Goal: Task Accomplishment & Management: Manage account settings

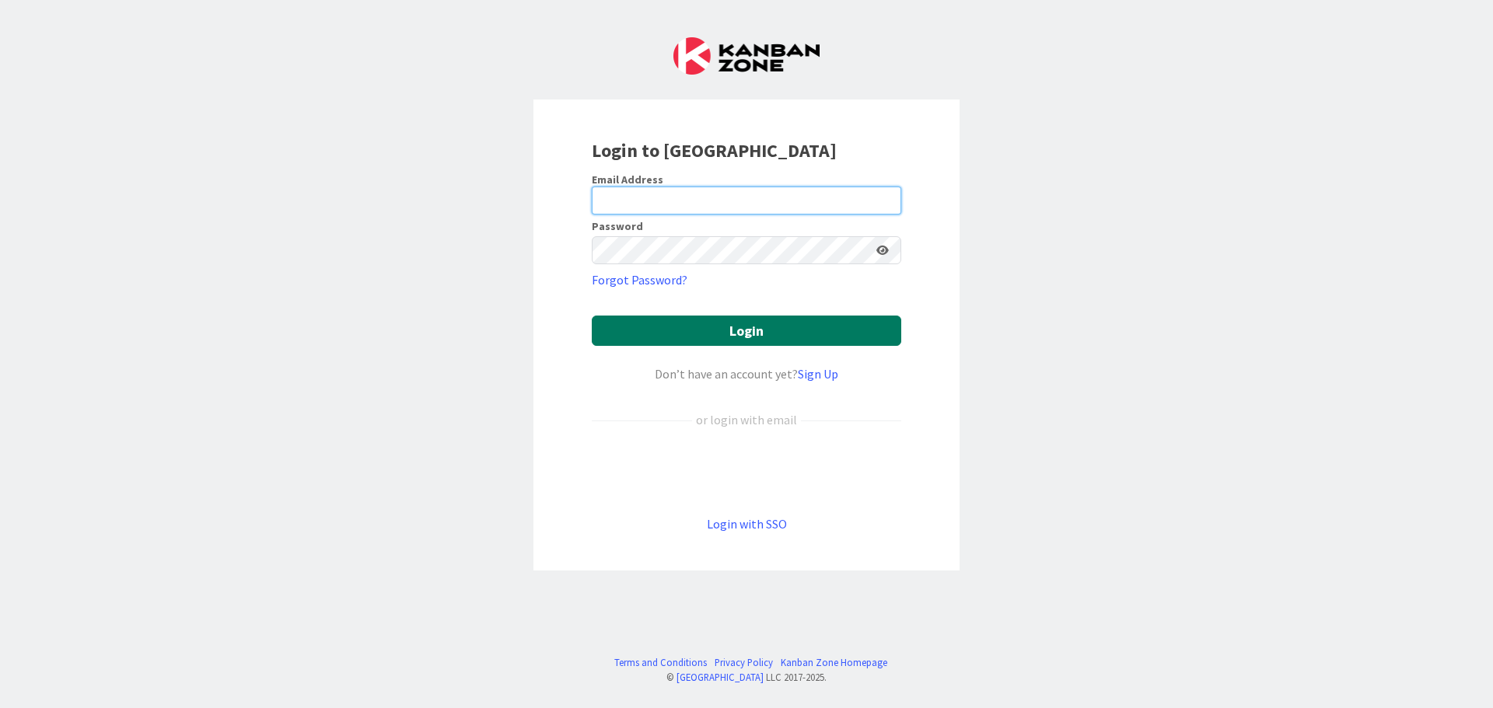
type input "[PERSON_NAME][EMAIL_ADDRESS][PERSON_NAME][DOMAIN_NAME]"
click at [675, 339] on button "Login" at bounding box center [746, 331] width 309 height 30
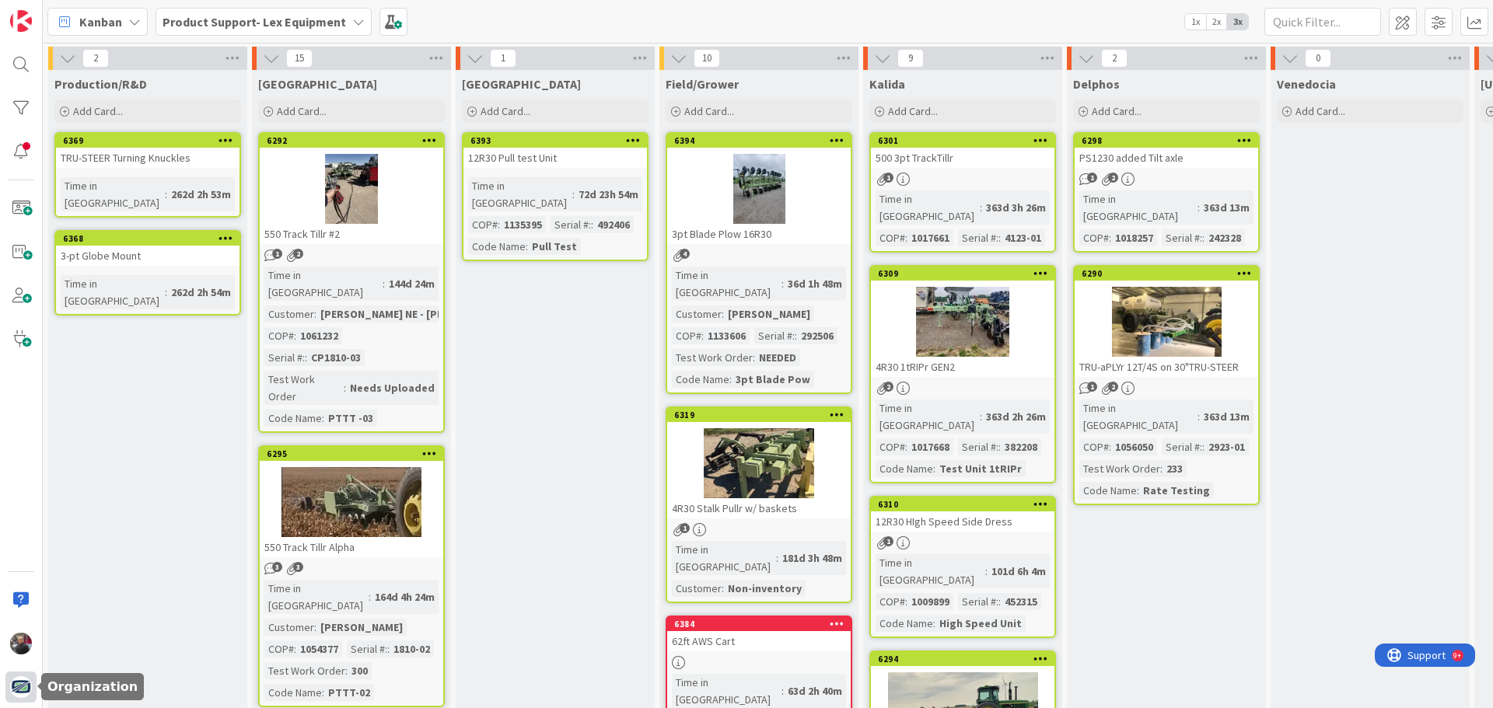
click at [14, 683] on img at bounding box center [21, 688] width 22 height 22
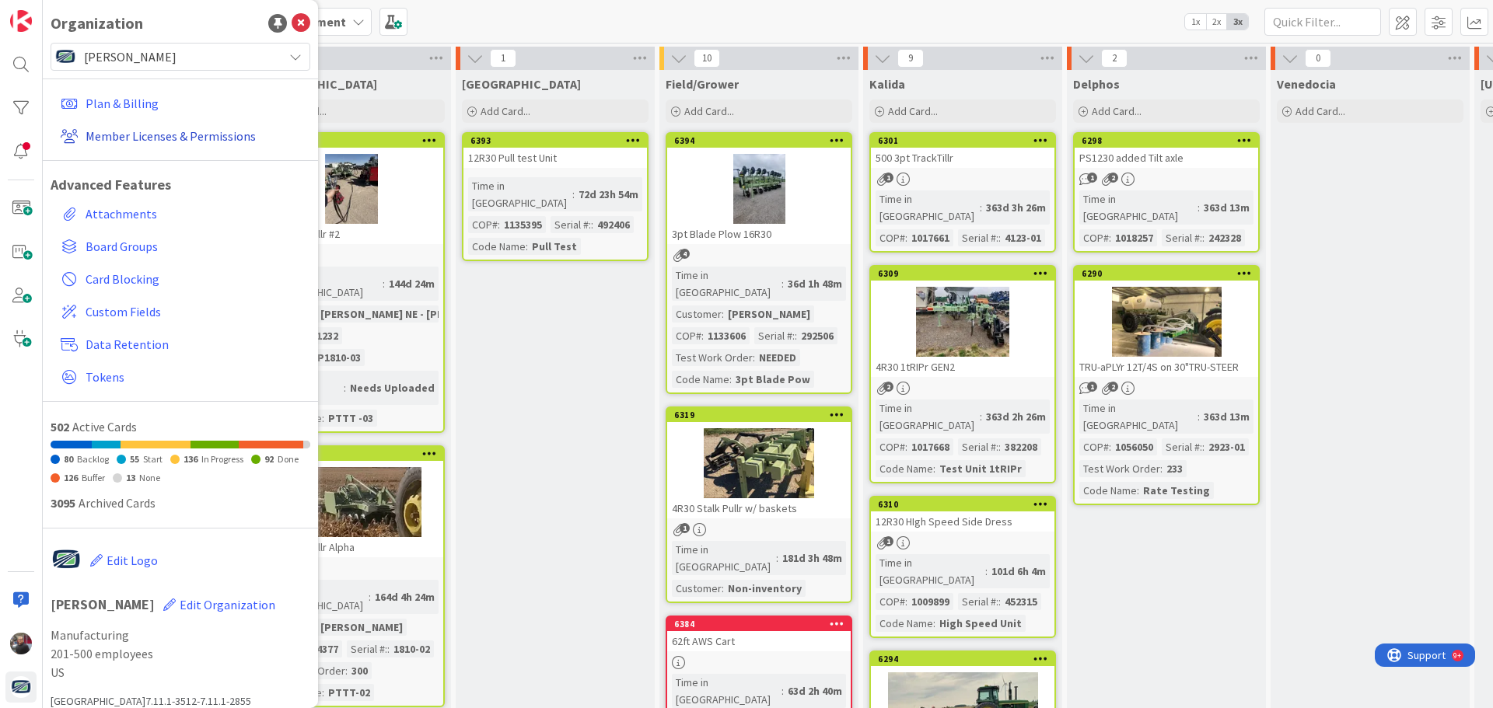
click at [122, 135] on link "Member Licenses & Permissions" at bounding box center [182, 136] width 256 height 28
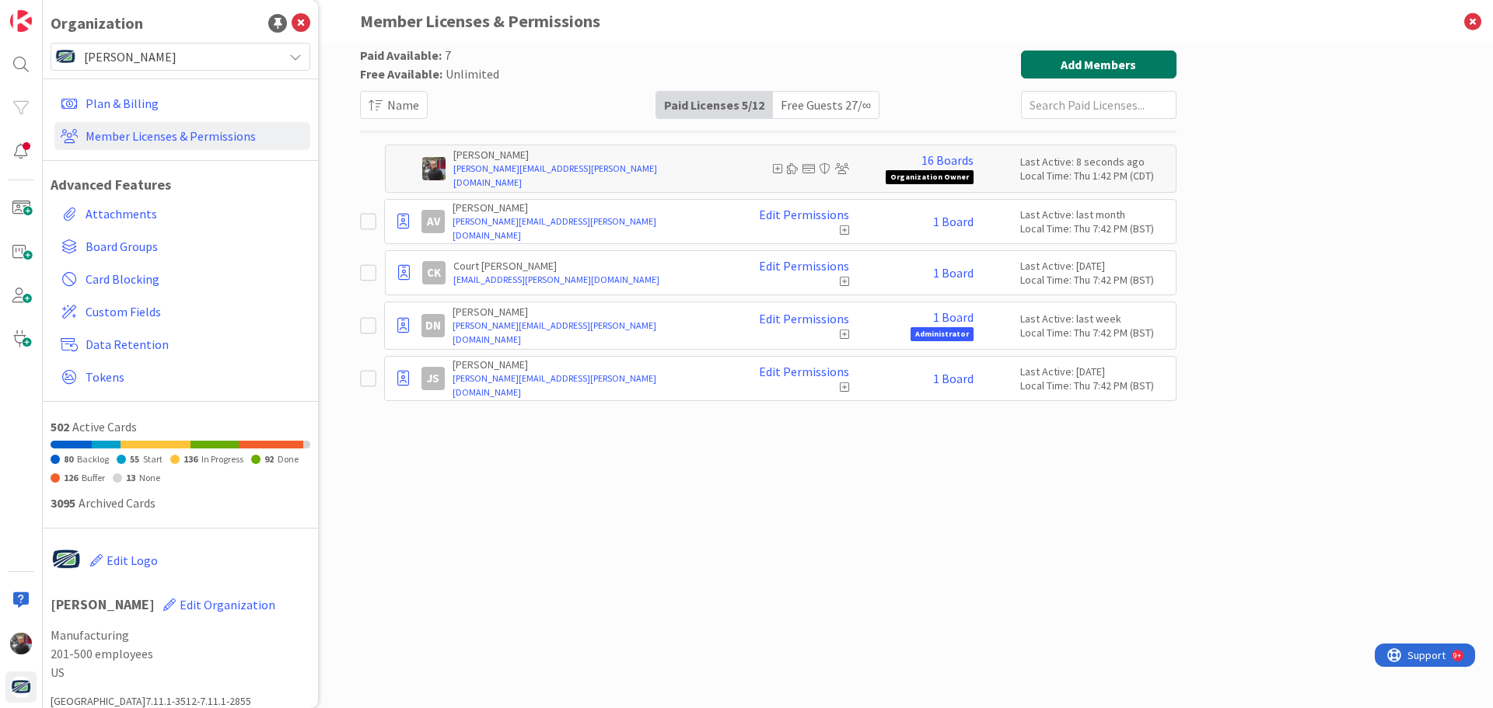
click at [1128, 56] on button "Add Members" at bounding box center [1099, 65] width 156 height 28
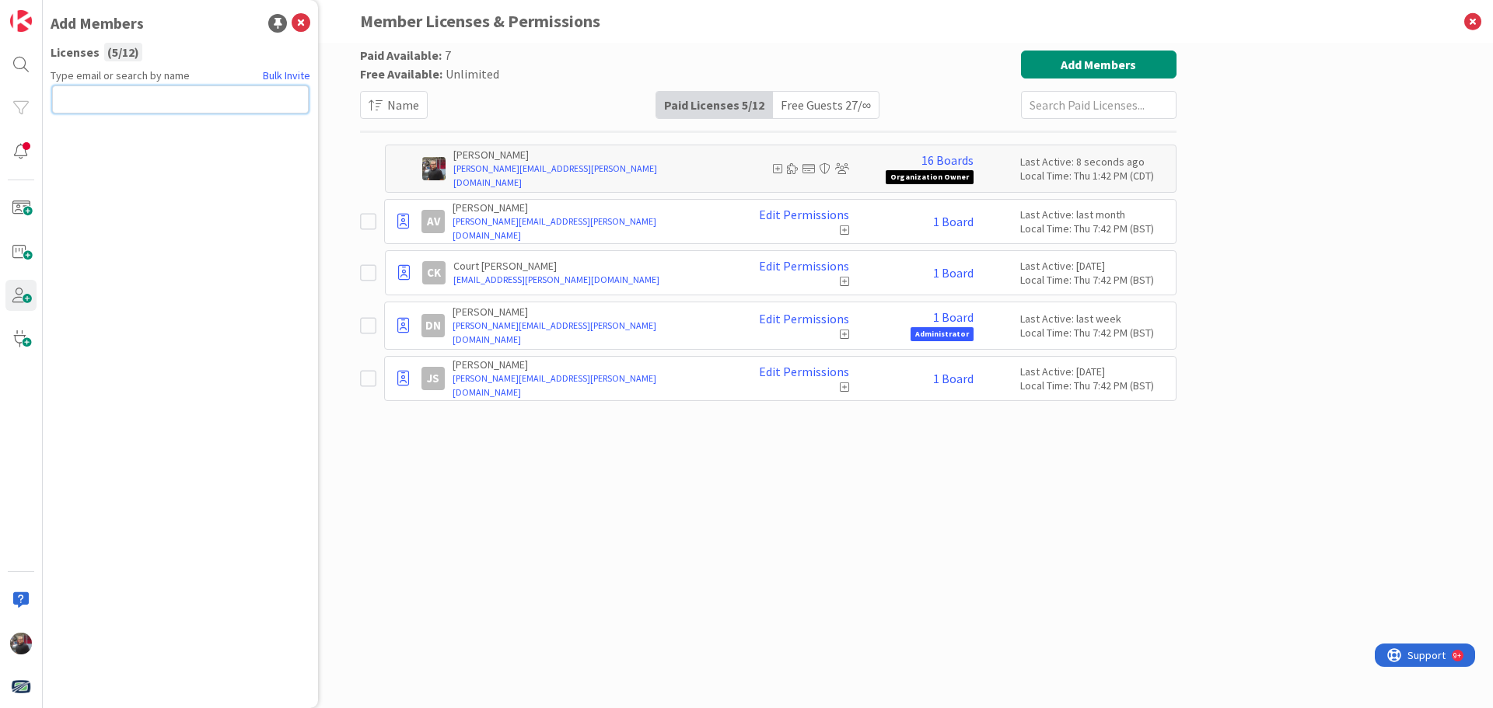
click at [159, 107] on input "text" at bounding box center [180, 100] width 257 height 28
paste input "[EMAIL_ADDRESS][PERSON_NAME][DOMAIN_NAME]"
type input "[EMAIL_ADDRESS][PERSON_NAME][DOMAIN_NAME]"
click at [106, 142] on button "Send Invite" at bounding box center [93, 134] width 83 height 28
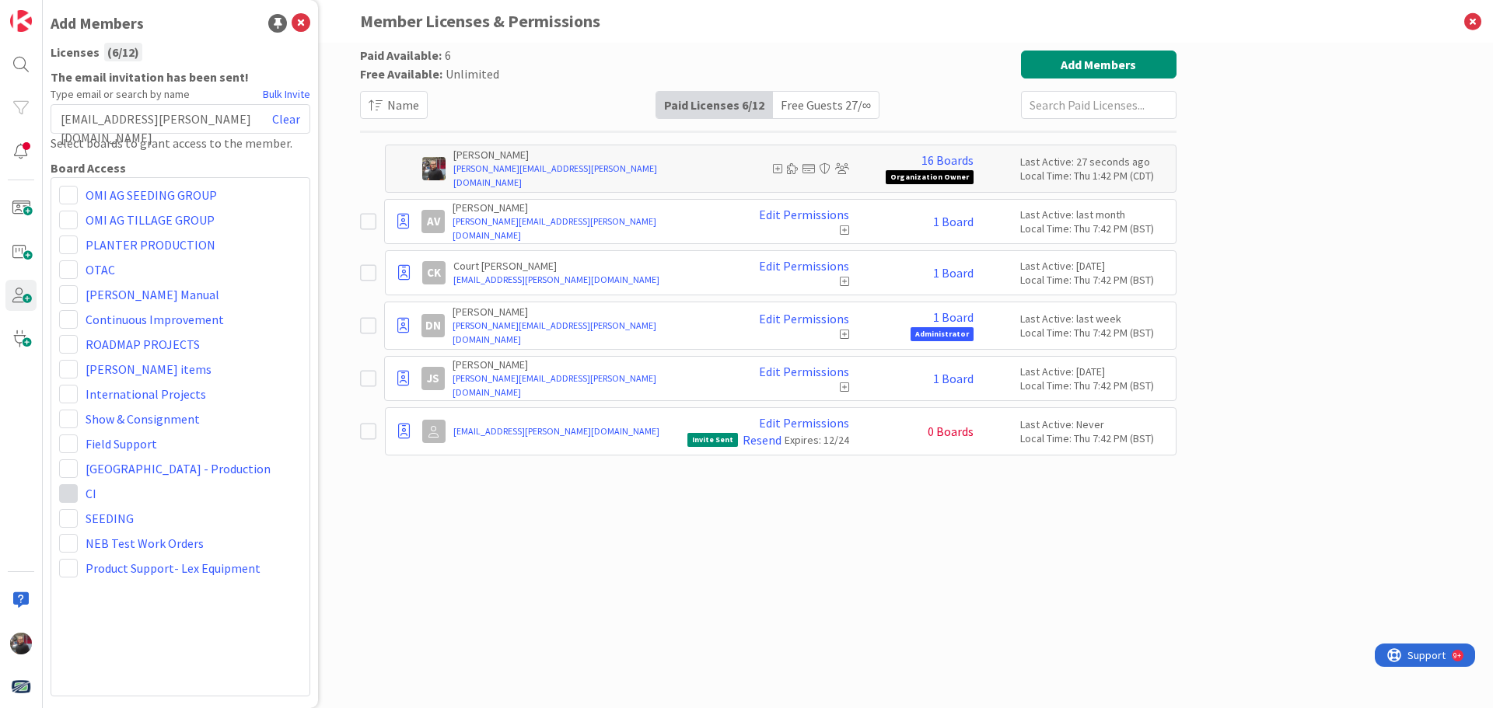
click at [74, 496] on span at bounding box center [68, 493] width 19 height 19
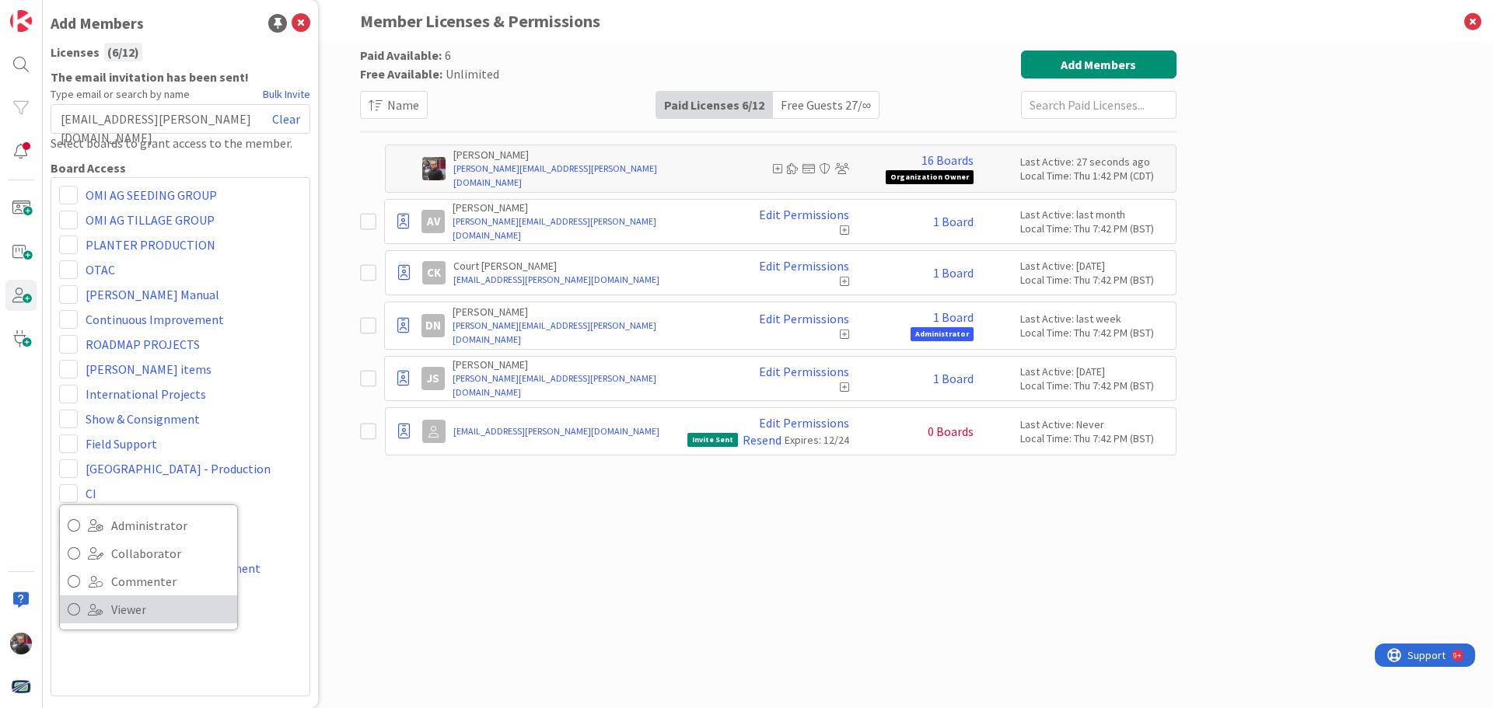
click at [165, 610] on span "Viewer" at bounding box center [170, 609] width 118 height 23
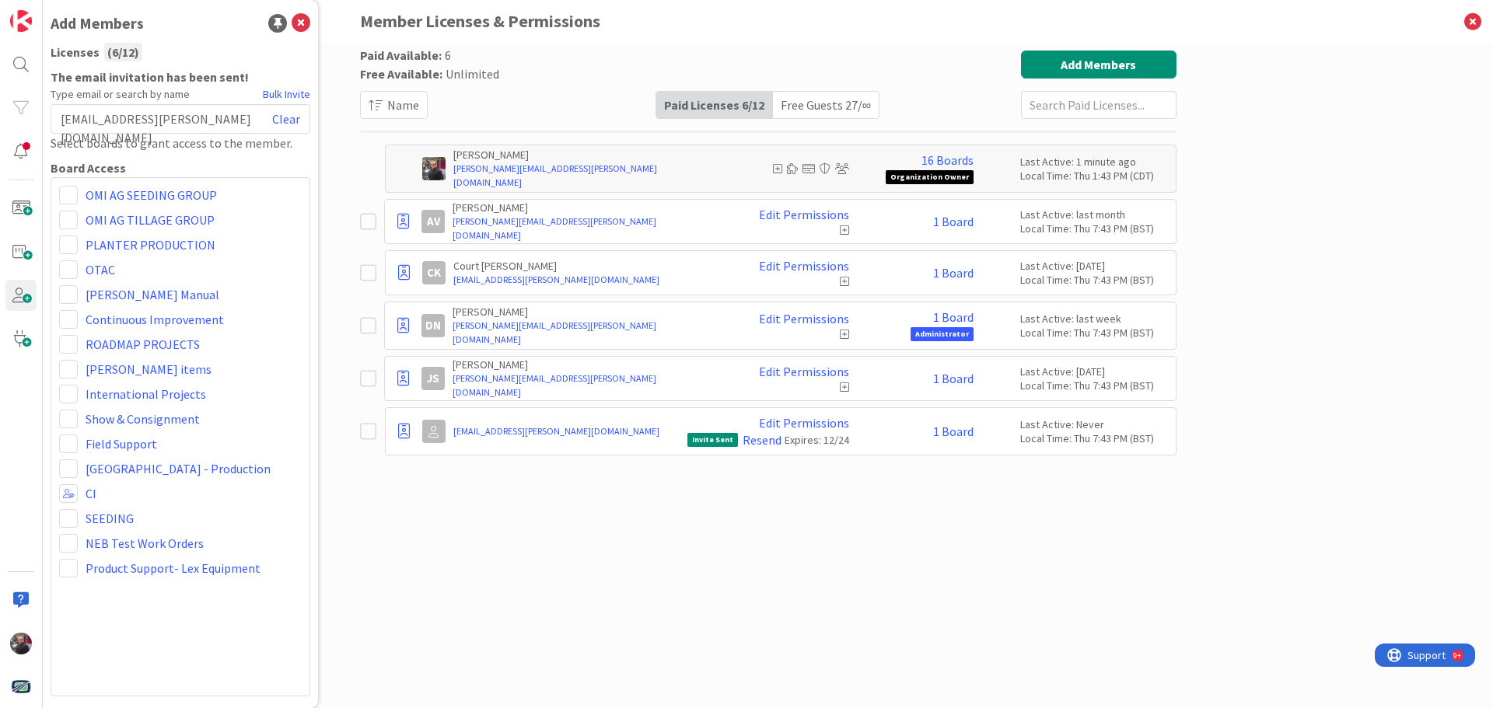
click at [463, 571] on div "Paid Available: 6 Free Available: Unlimited Name Paid Licenses 6 / 12 Free Gues…" at bounding box center [768, 360] width 816 height 619
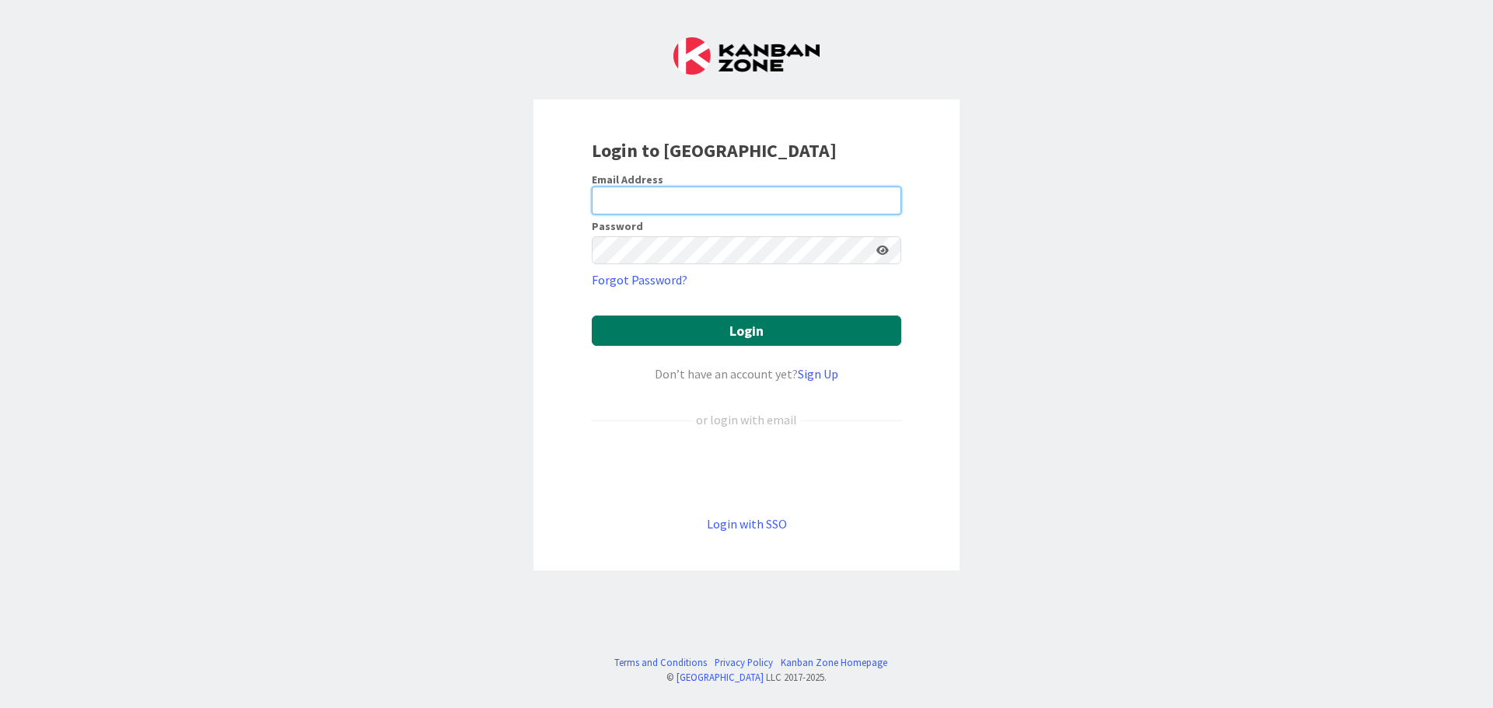
type input "[PERSON_NAME][EMAIL_ADDRESS][PERSON_NAME][DOMAIN_NAME]"
click at [677, 325] on button "Login" at bounding box center [746, 331] width 309 height 30
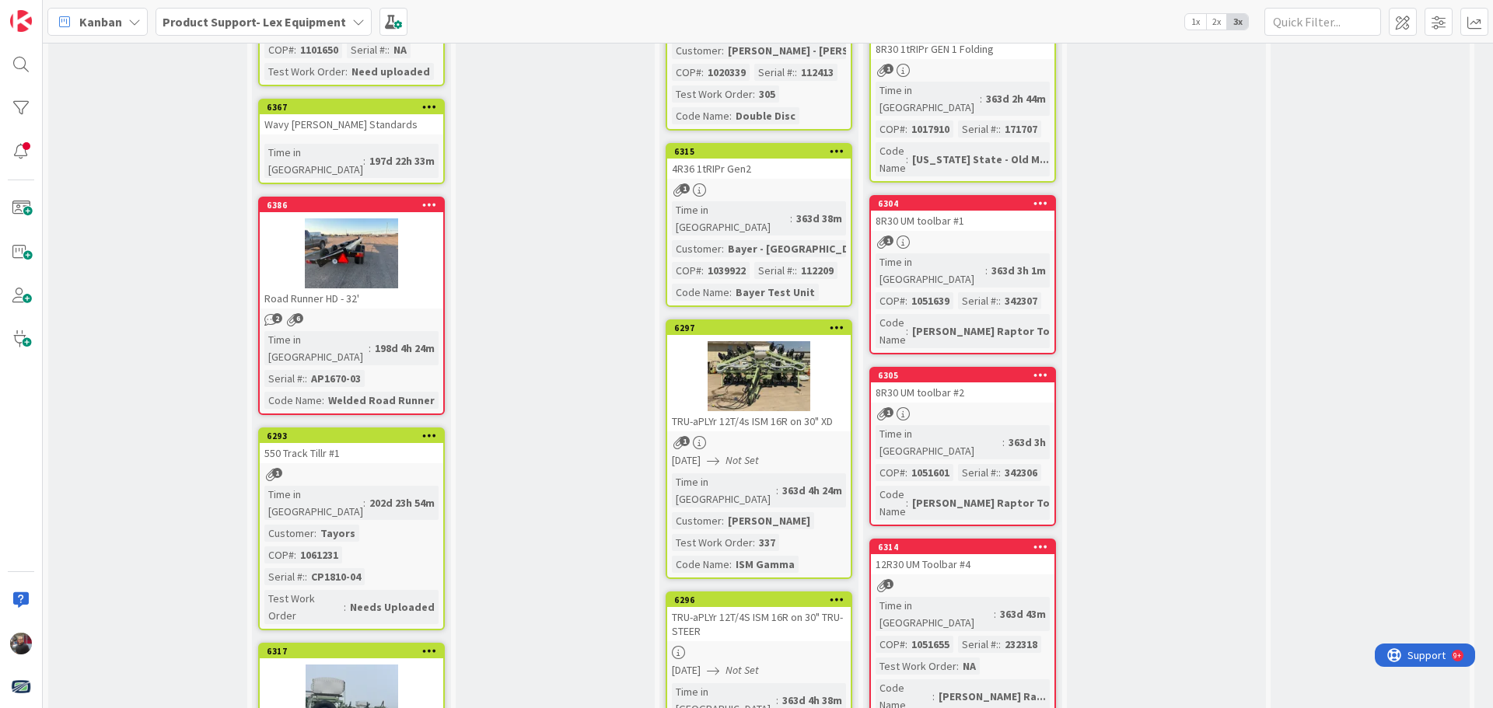
scroll to position [1135, 0]
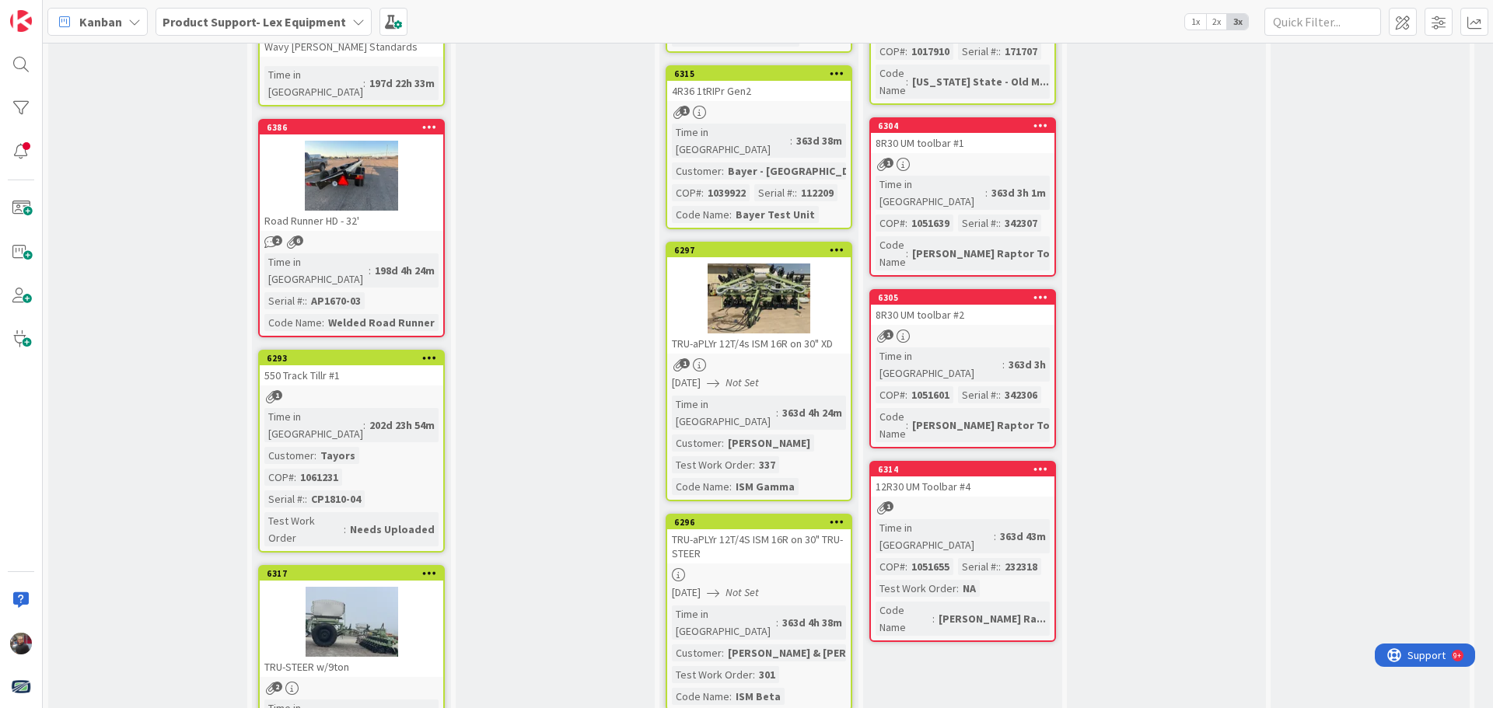
click at [400, 587] on div at bounding box center [352, 622] width 184 height 70
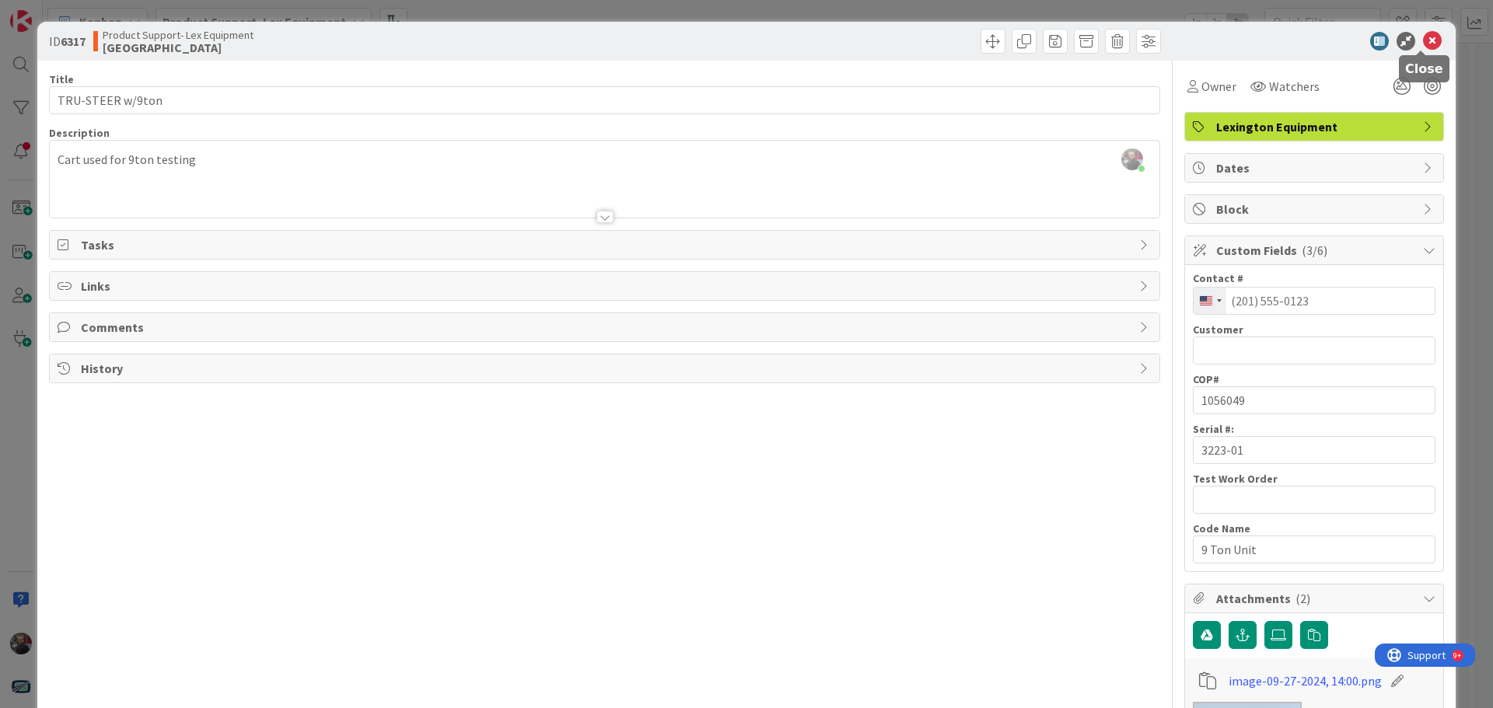
click at [1426, 39] on icon at bounding box center [1432, 41] width 19 height 19
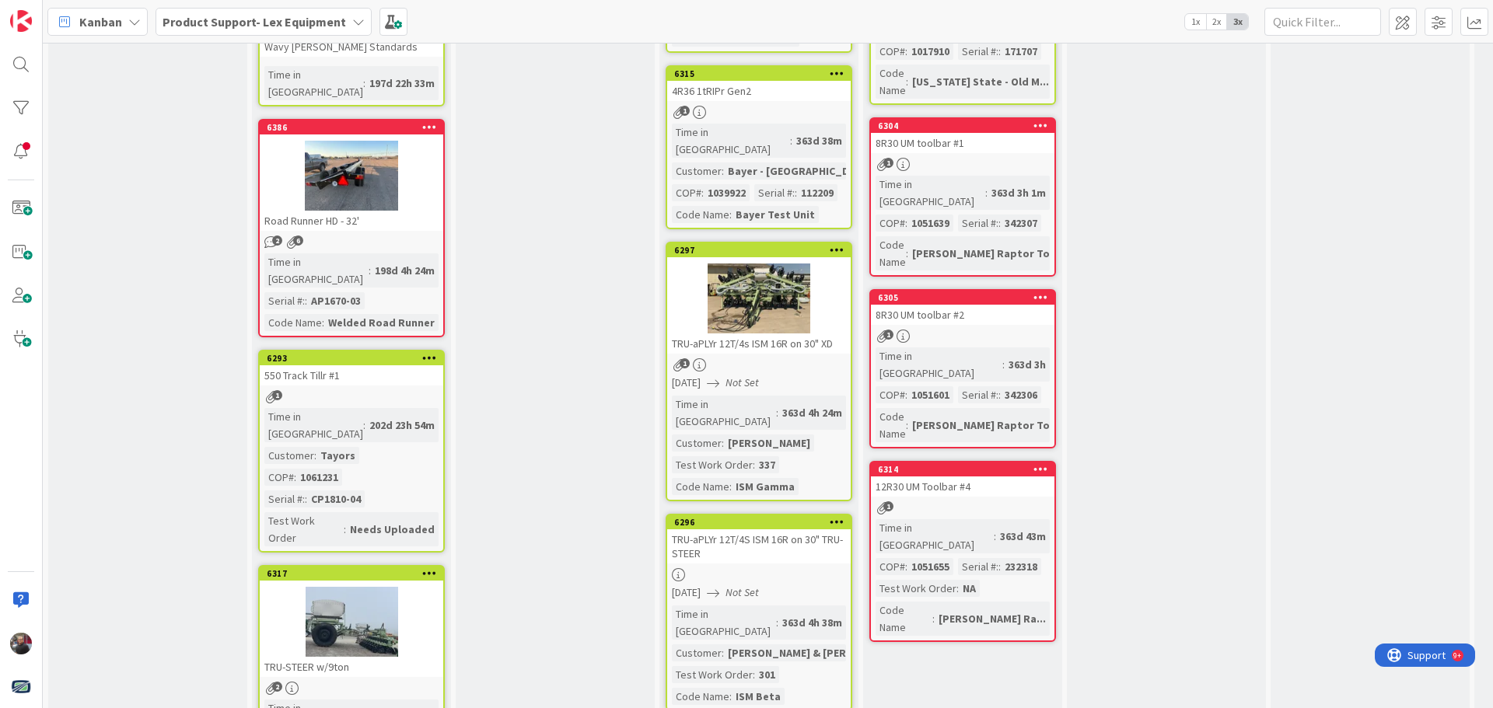
click at [407, 587] on div at bounding box center [352, 622] width 184 height 70
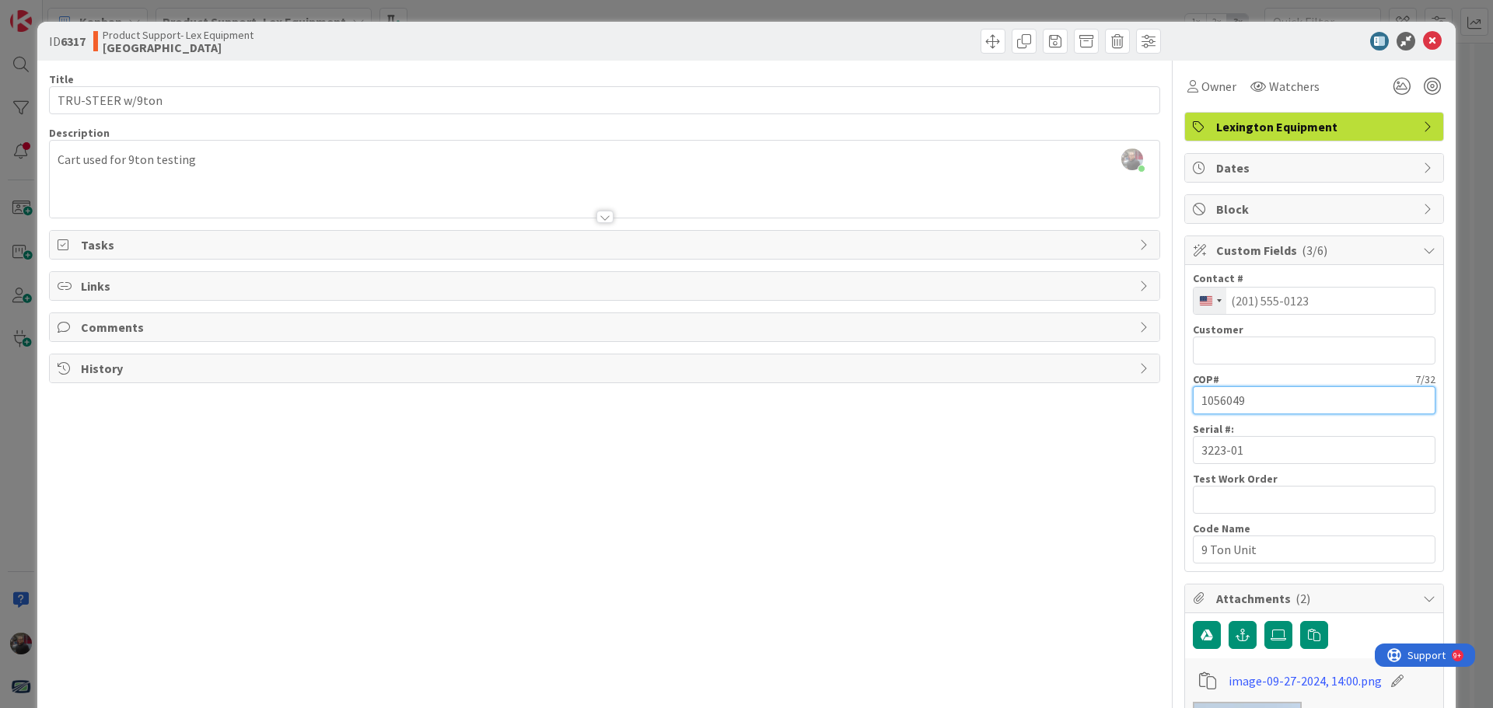
drag, startPoint x: 1243, startPoint y: 401, endPoint x: 1164, endPoint y: 412, distance: 79.3
click at [1163, 404] on div "Title 16 / 128 TRU-STEER w/9ton Description [PERSON_NAME] just joined Cart used…" at bounding box center [746, 530] width 1395 height 939
click at [799, 321] on span "Comments" at bounding box center [606, 327] width 1051 height 19
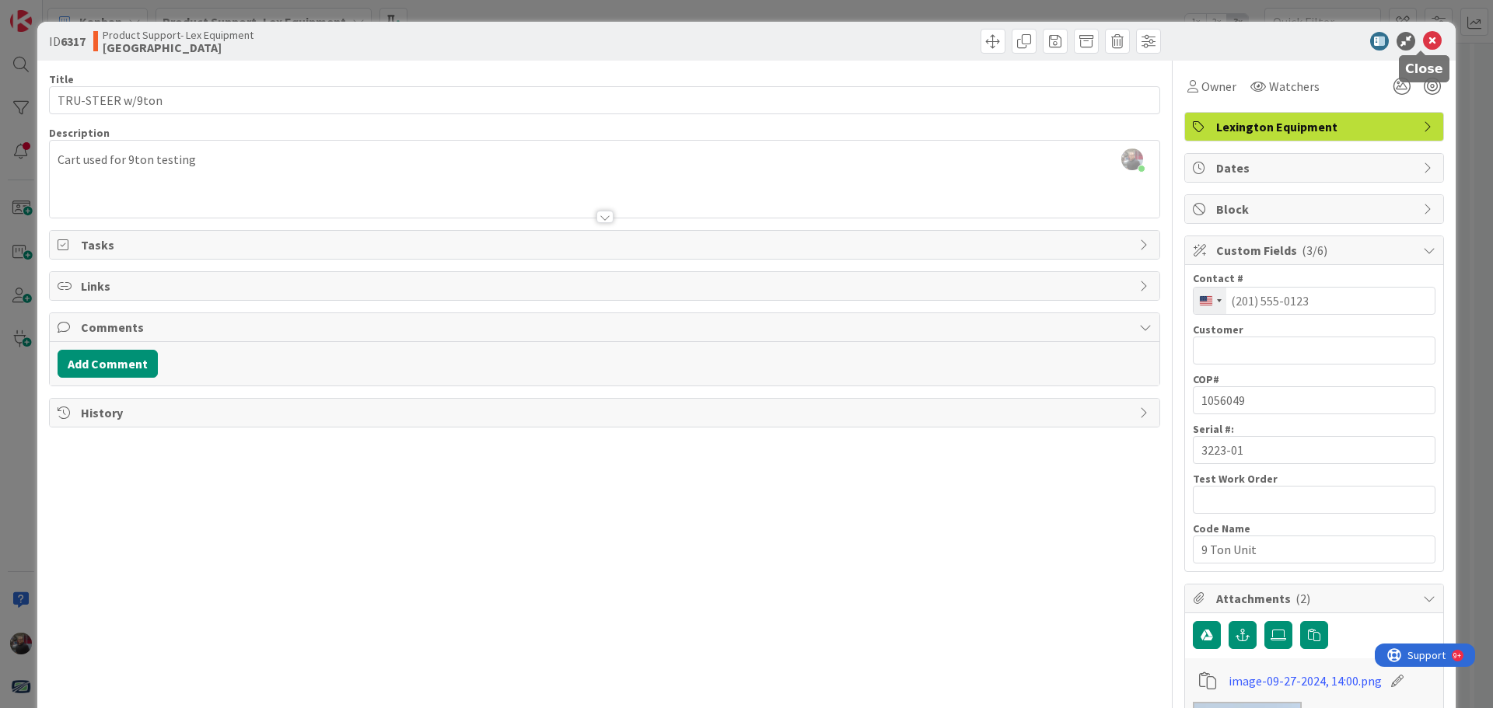
click at [1423, 44] on icon at bounding box center [1432, 41] width 19 height 19
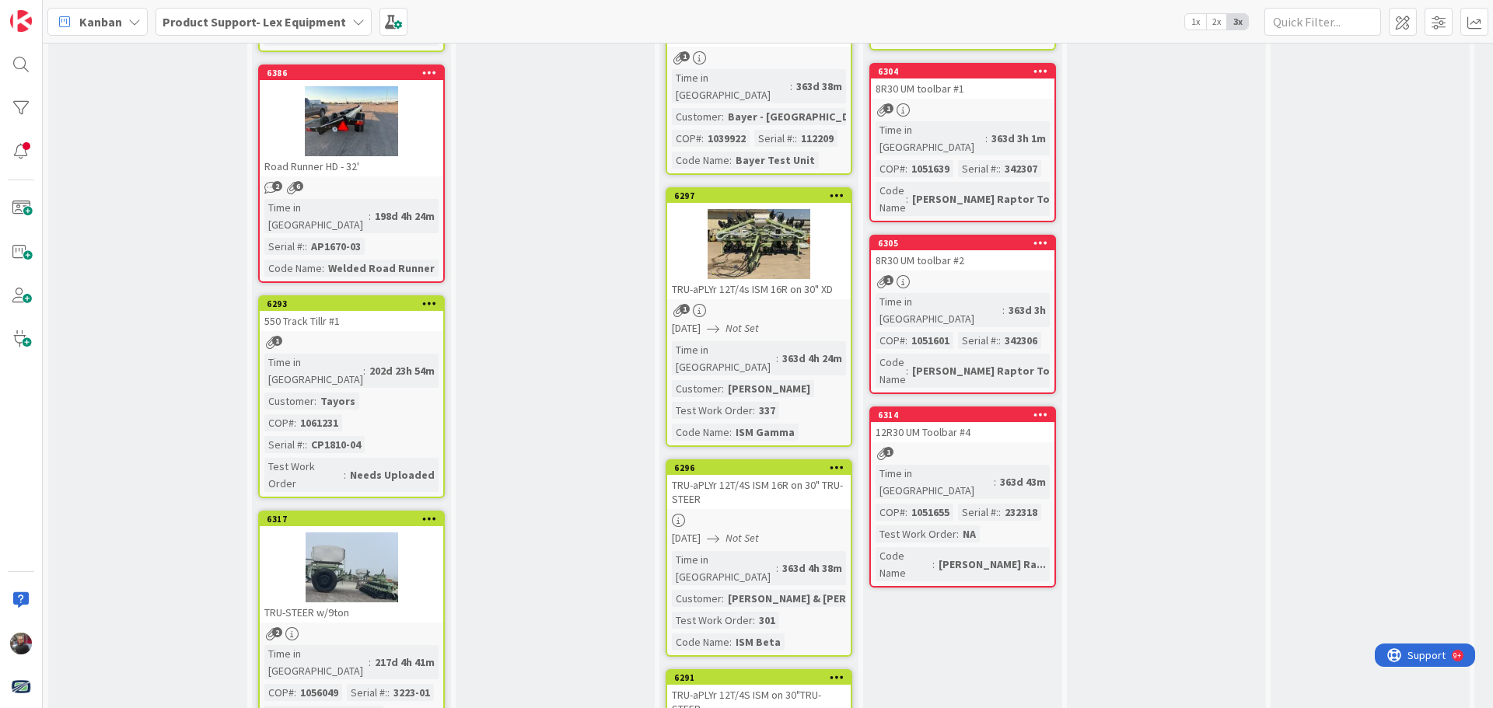
scroll to position [1212, 0]
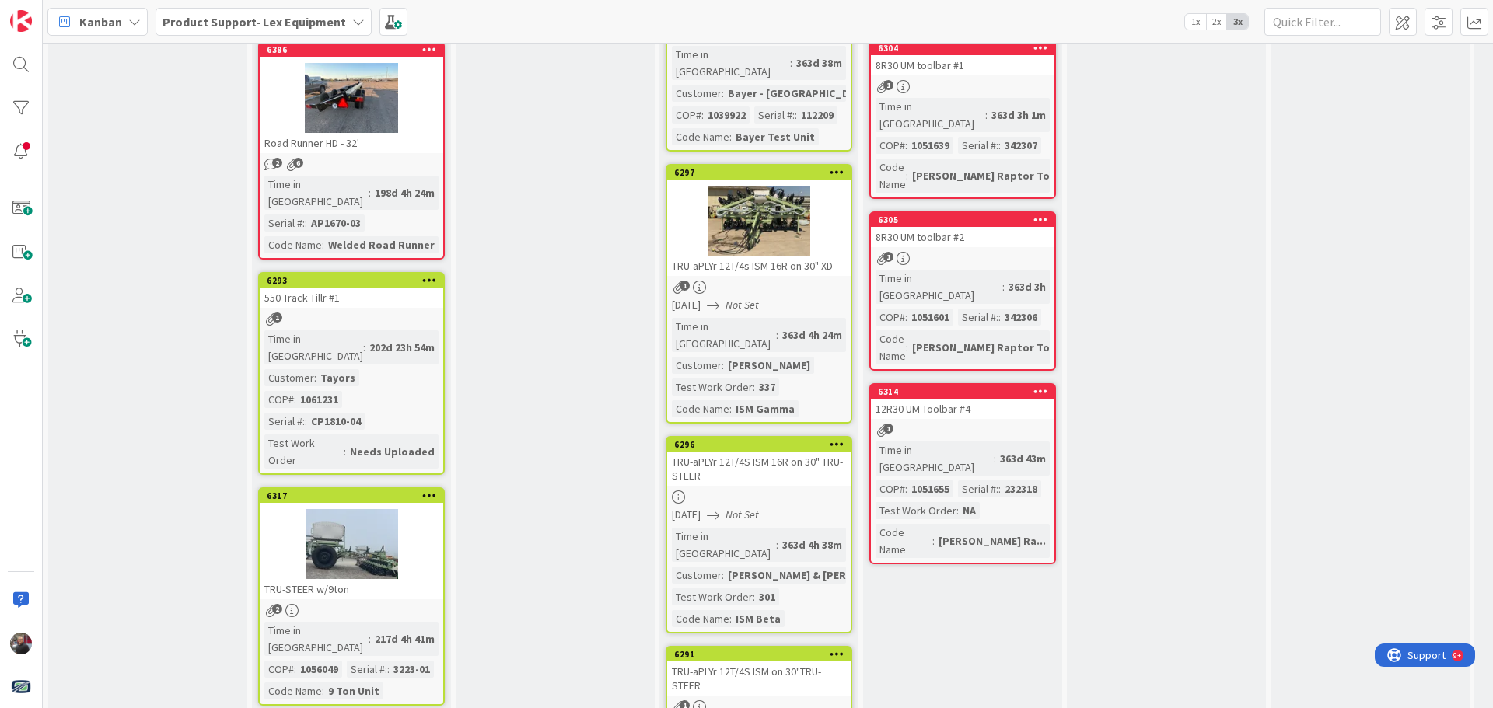
click at [366, 509] on div at bounding box center [352, 544] width 184 height 70
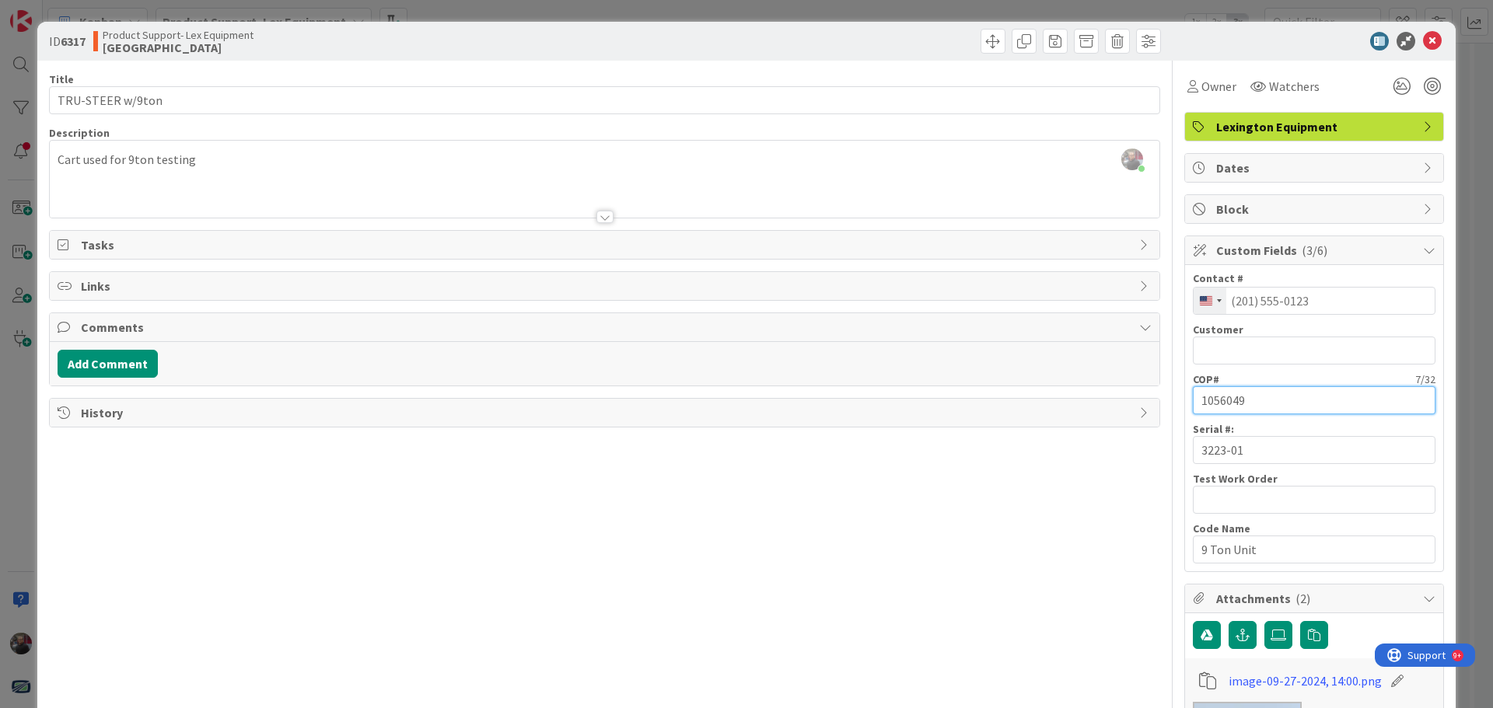
click at [1253, 406] on input "1056049" at bounding box center [1314, 400] width 243 height 28
drag, startPoint x: 1268, startPoint y: 399, endPoint x: 1158, endPoint y: 386, distance: 110.4
click at [1158, 386] on div "Title 16 / 128 TRU-STEER w/9ton Description [PERSON_NAME] just joined Cart used…" at bounding box center [746, 530] width 1395 height 939
paste input "158265"
type input "1056049"
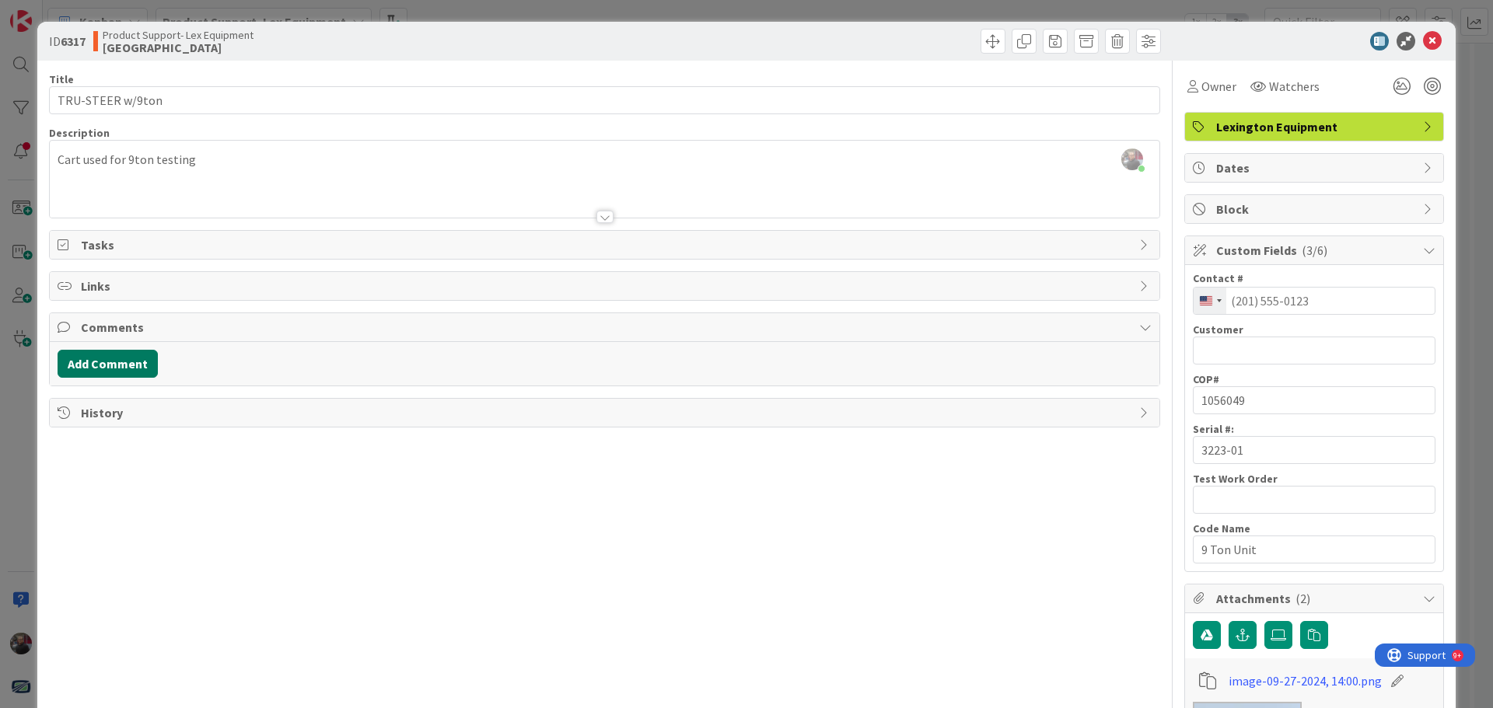
click at [104, 357] on button "Add Comment" at bounding box center [108, 364] width 100 height 28
click at [75, 484] on button "Add" at bounding box center [75, 479] width 34 height 19
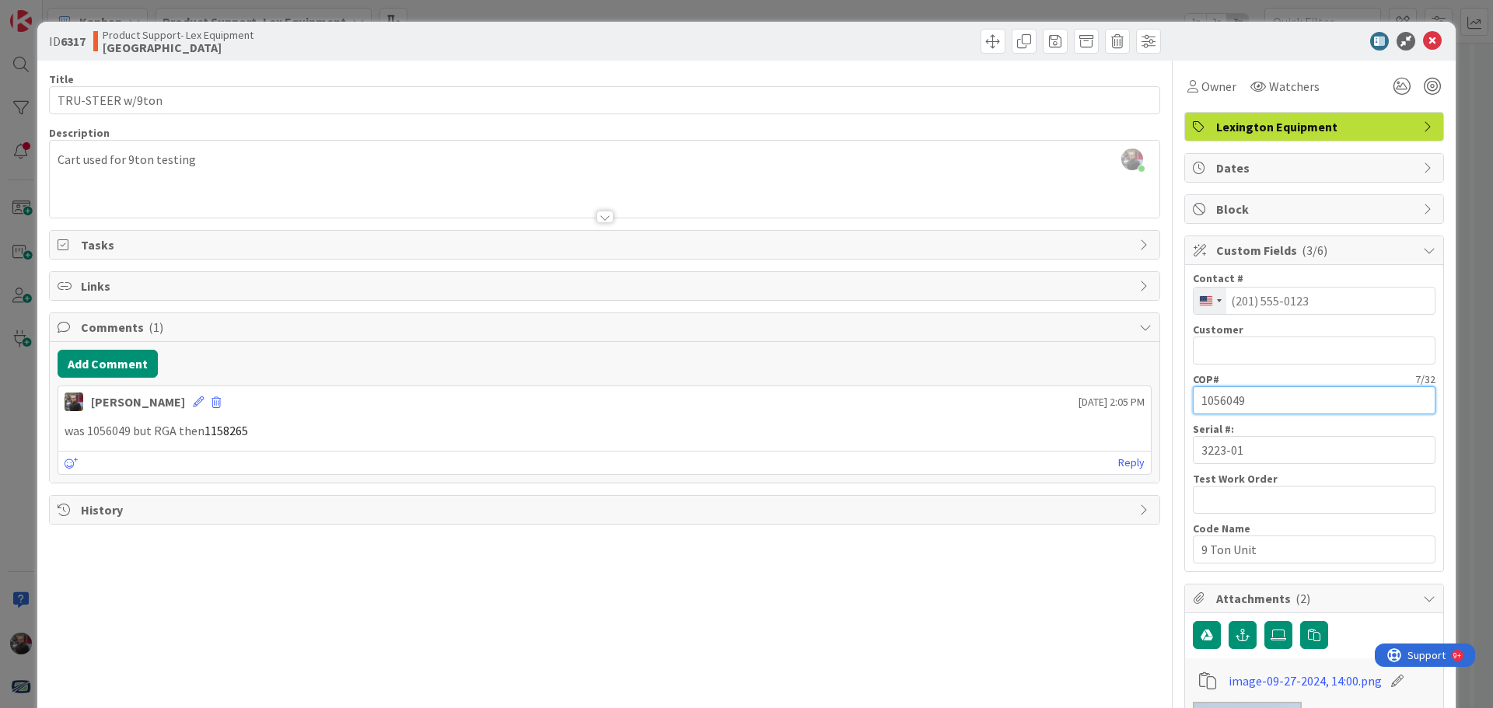
drag, startPoint x: 1275, startPoint y: 397, endPoint x: 1131, endPoint y: 398, distance: 144.6
click at [1131, 397] on div "Title 16 / 128 TRU-STEER w/9ton Description [PERSON_NAME] just joined Cart used…" at bounding box center [746, 530] width 1395 height 939
paste input "158265"
type input "1158265"
click at [983, 591] on div "Title 16 / 128 TRU-STEER w/9ton Description [PERSON_NAME] just joined Cart used…" at bounding box center [604, 530] width 1111 height 939
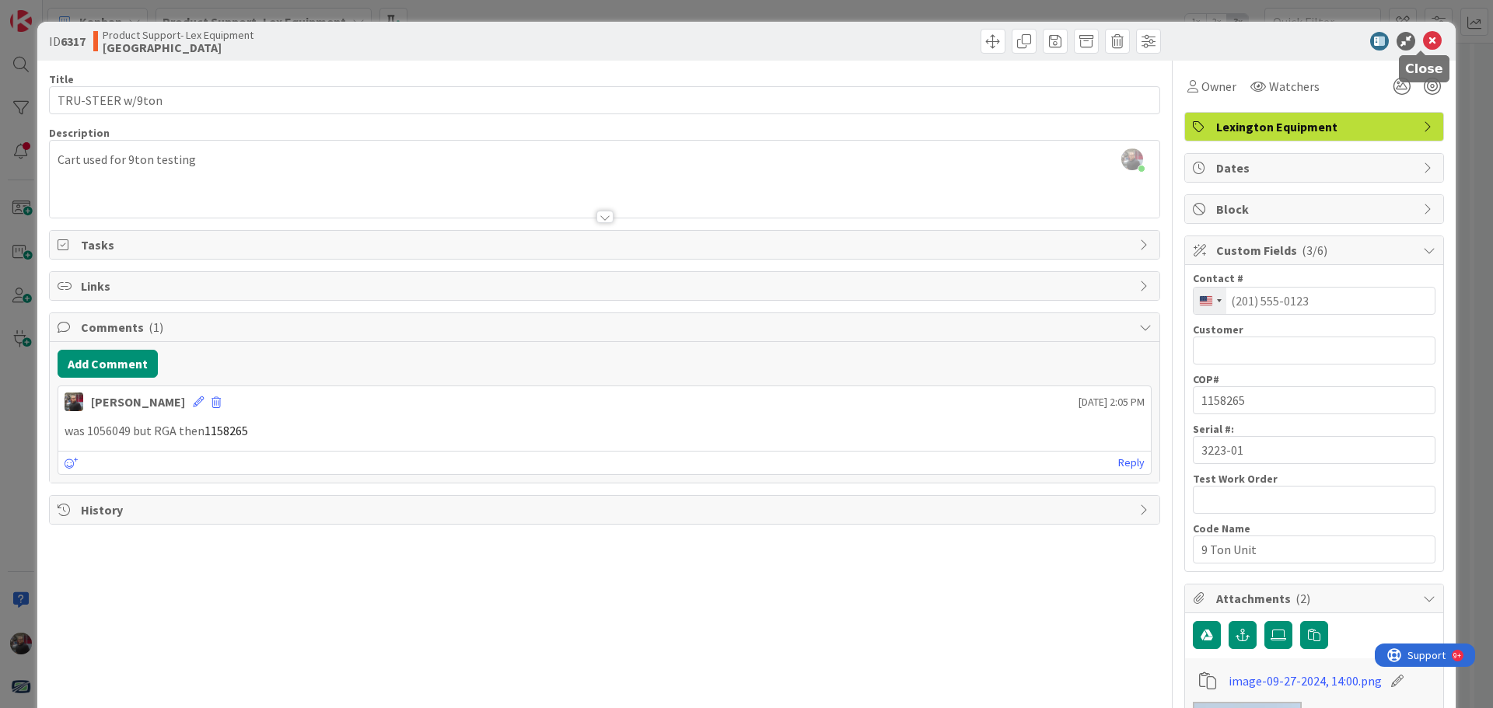
click at [1423, 36] on icon at bounding box center [1432, 41] width 19 height 19
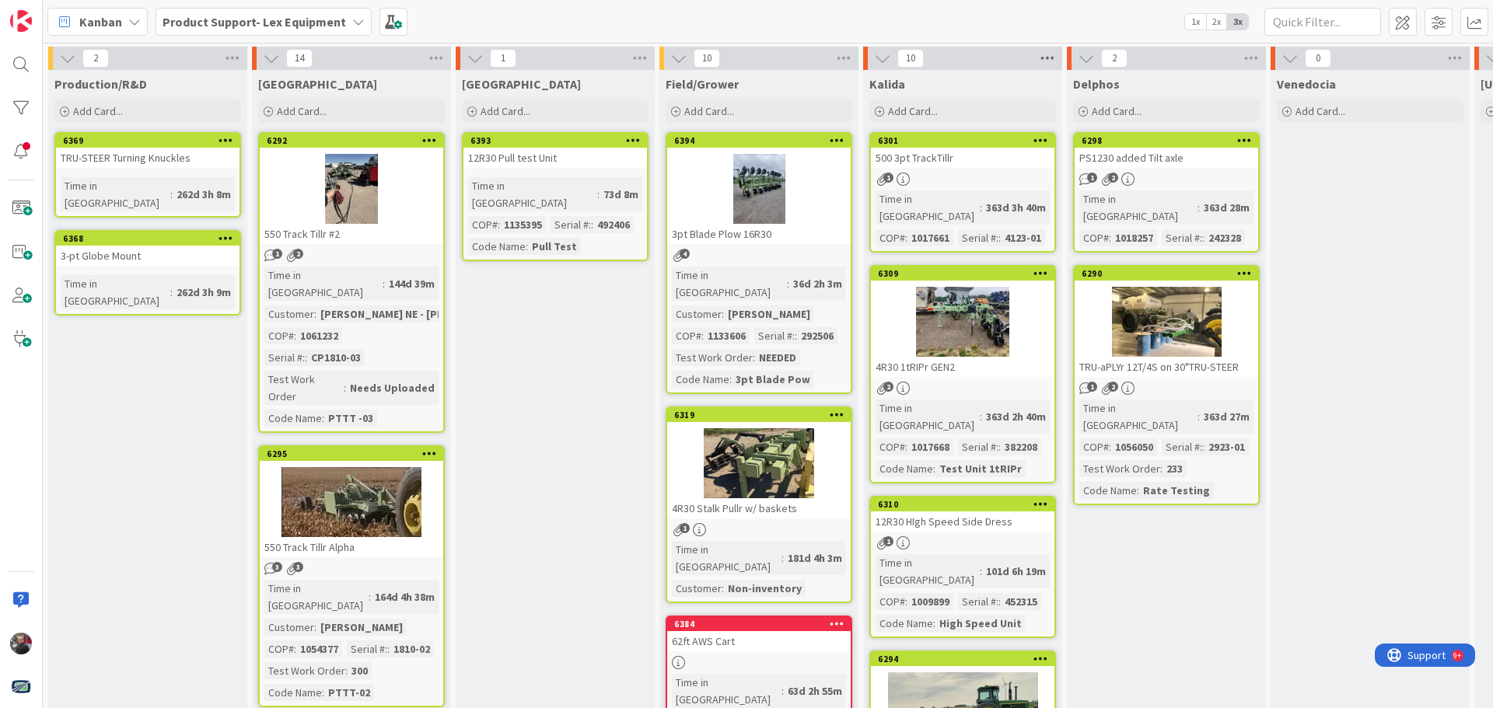
click at [1045, 57] on icon at bounding box center [1047, 58] width 20 height 23
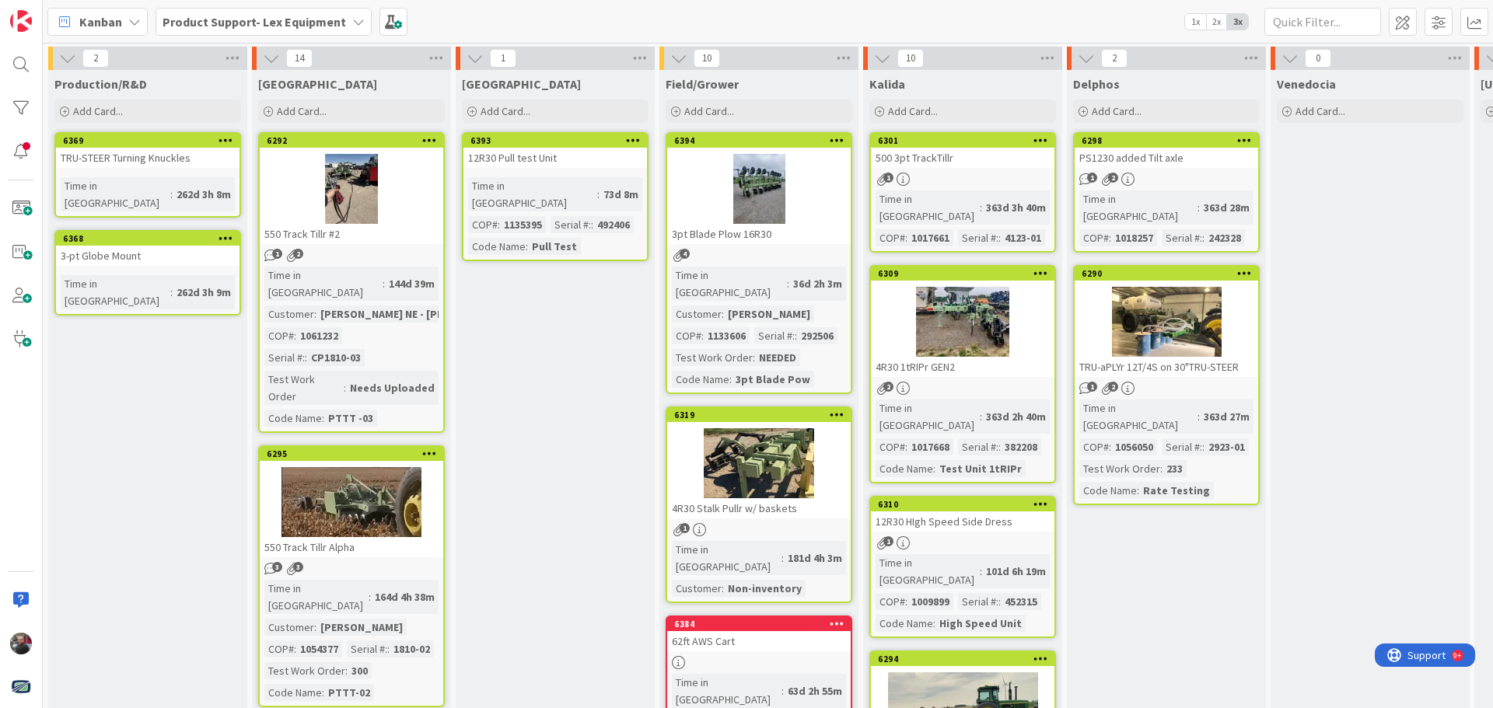
click at [326, 23] on b "Product Support- Lex Equipment" at bounding box center [255, 22] width 184 height 16
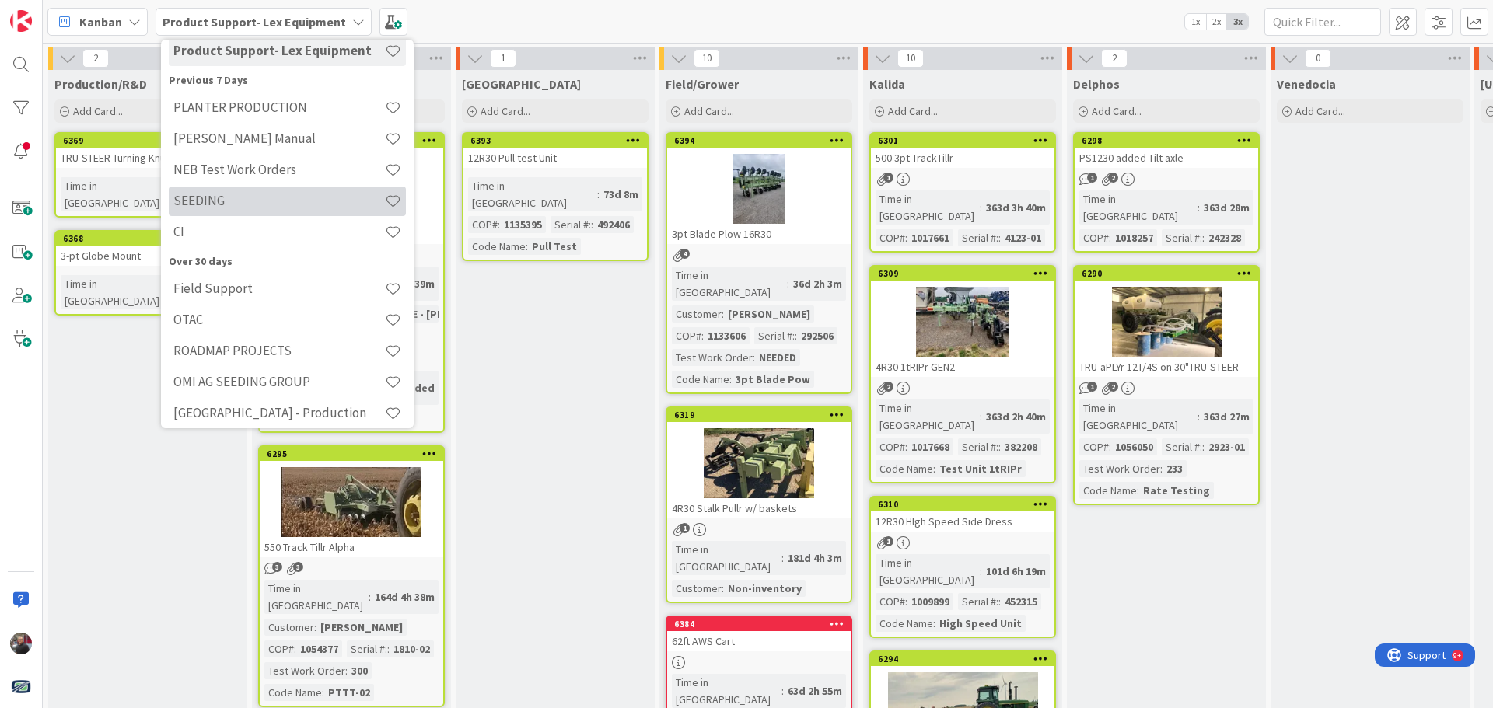
scroll to position [113, 0]
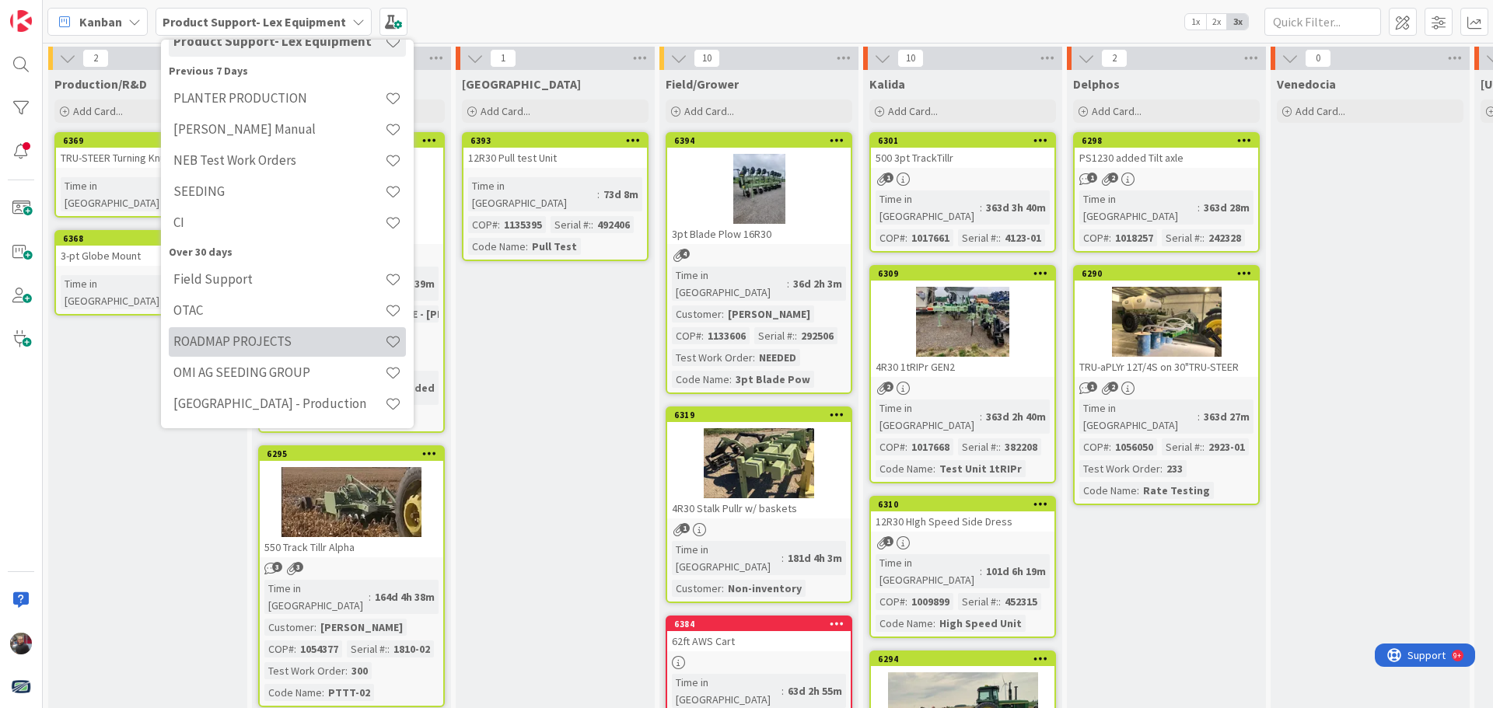
click at [306, 341] on h4 "ROADMAP PROJECTS" at bounding box center [279, 342] width 212 height 16
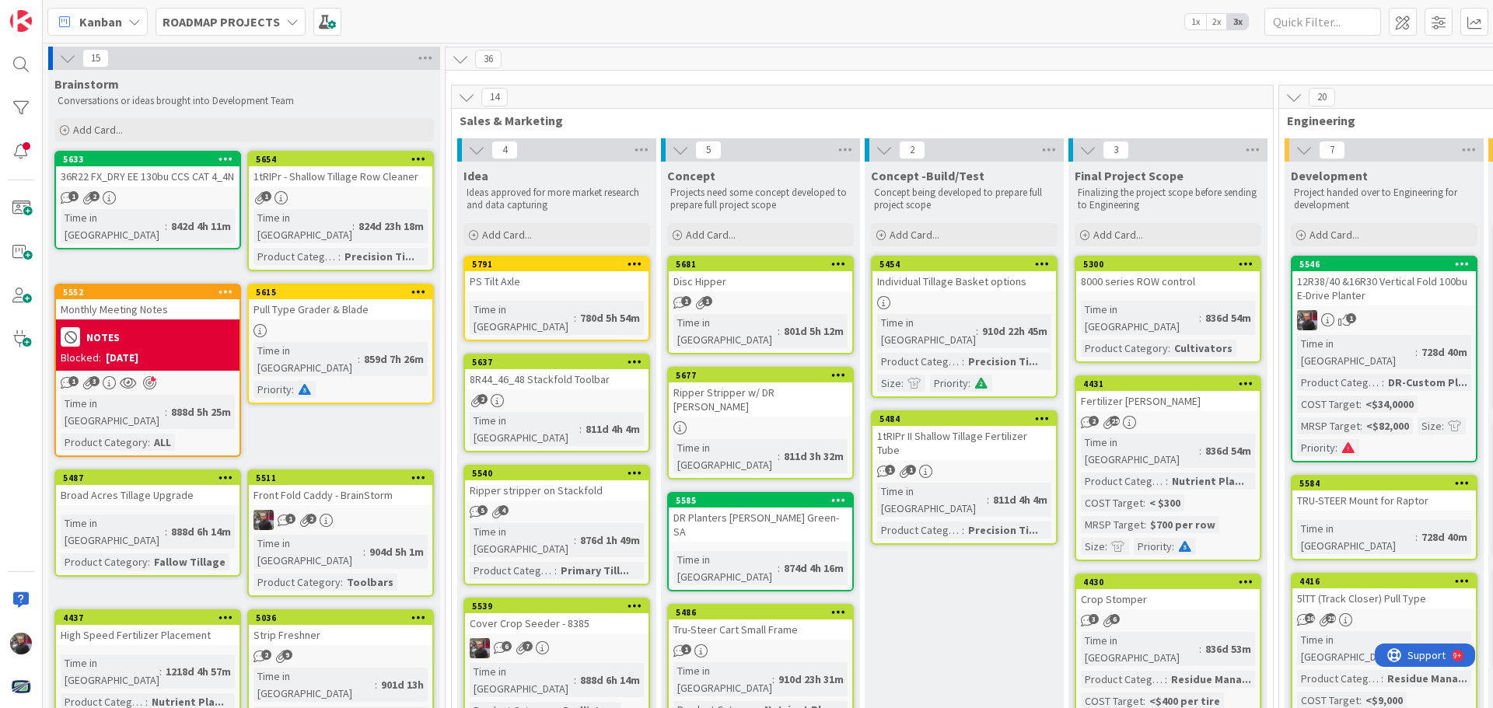
click at [247, 29] on b "ROADMAP PROJECTS" at bounding box center [221, 22] width 117 height 16
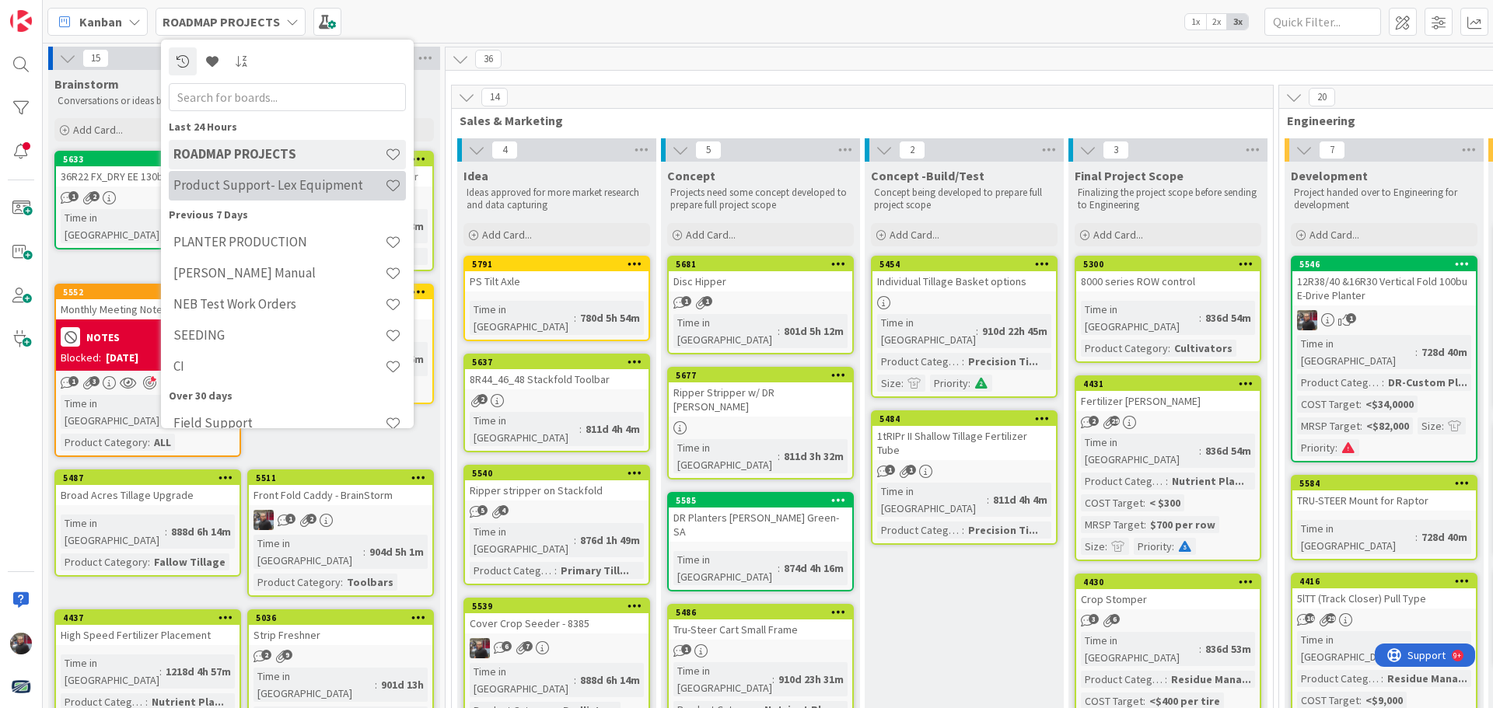
click at [271, 186] on h4 "Product Support- Lex Equipment" at bounding box center [279, 185] width 212 height 16
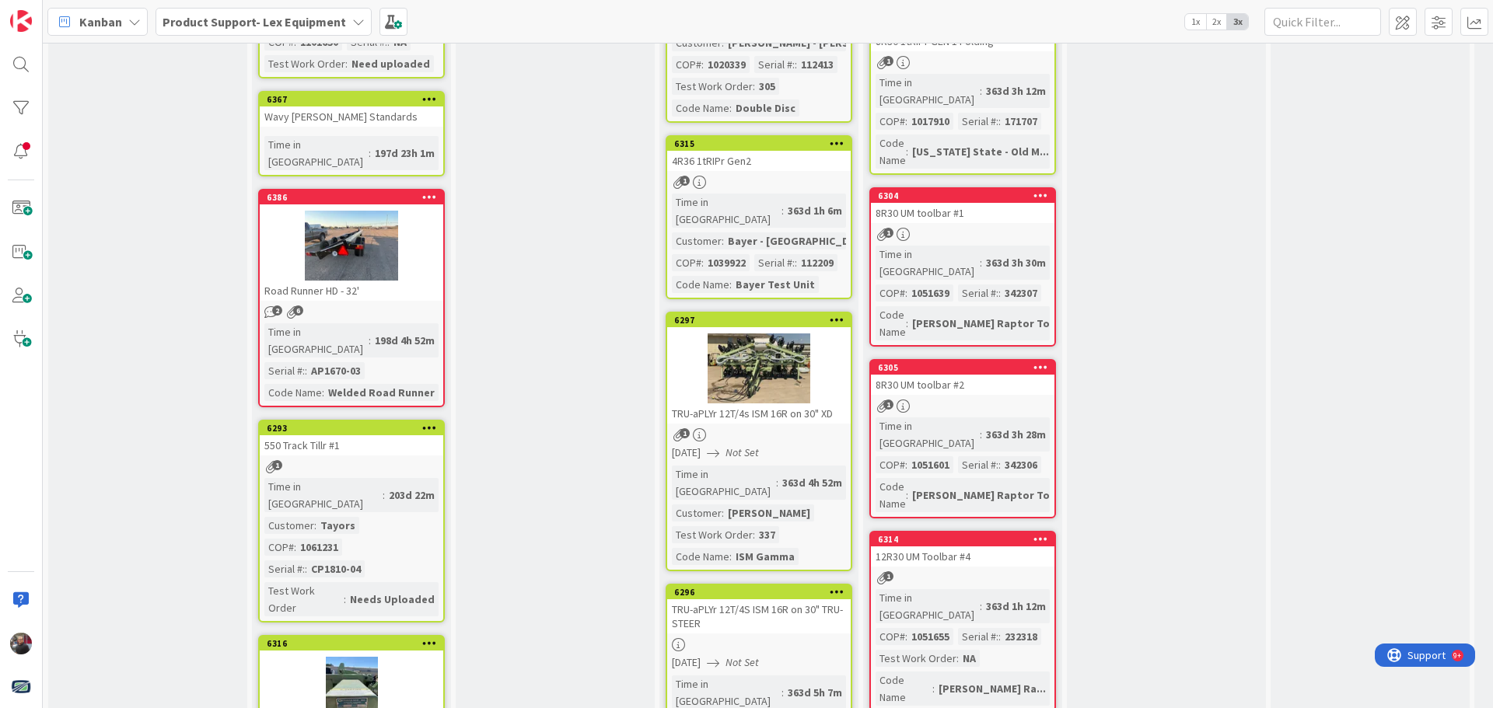
scroll to position [1202, 0]
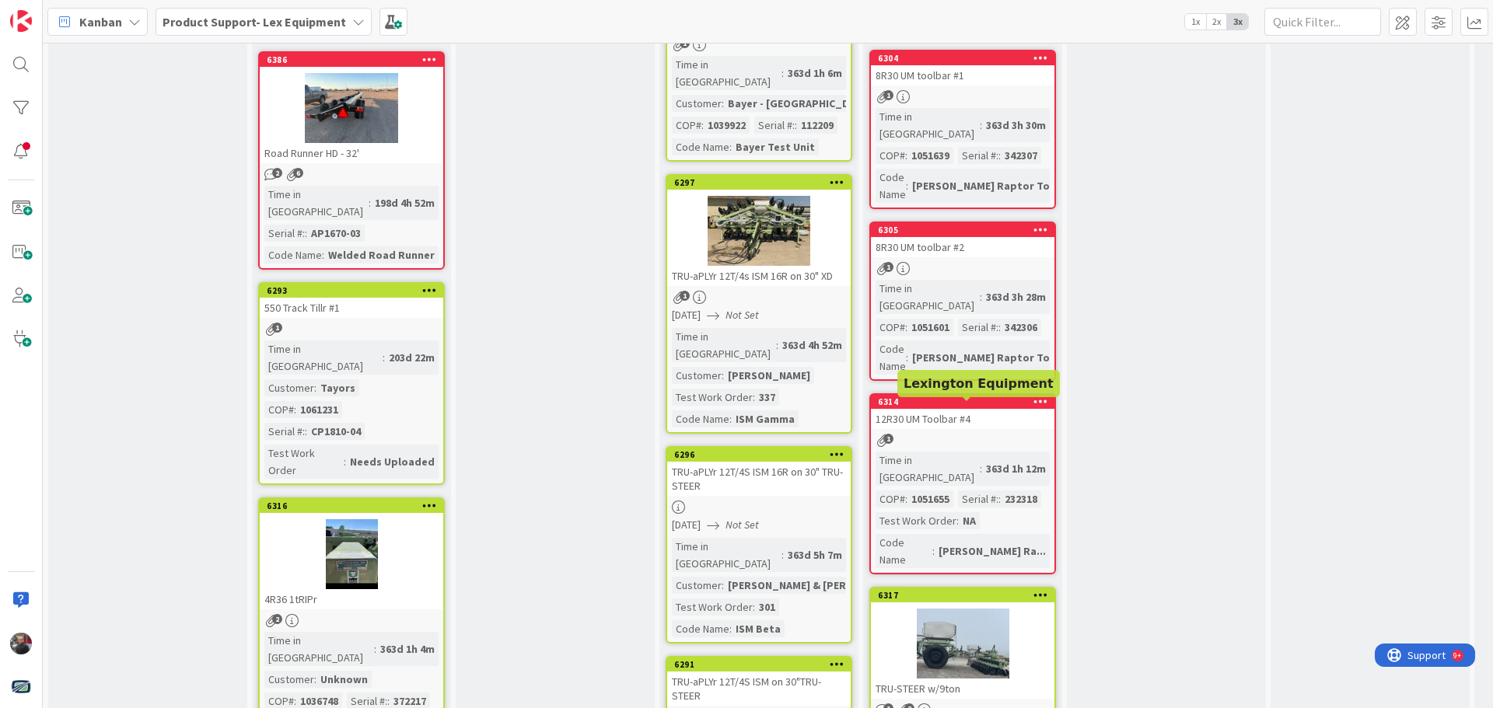
click at [977, 609] on div at bounding box center [963, 644] width 184 height 70
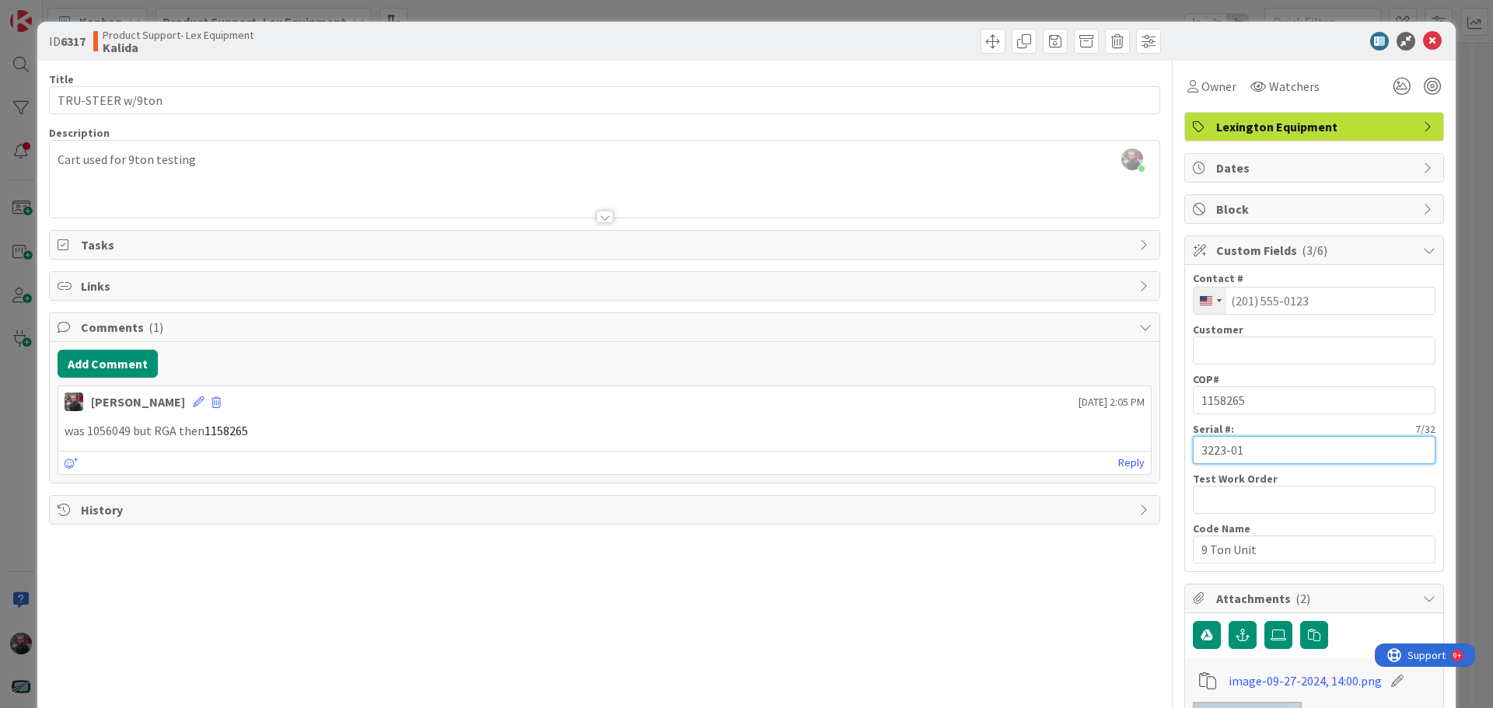
click at [1253, 448] on input "3223-01" at bounding box center [1314, 450] width 243 height 28
click at [586, 514] on span "History" at bounding box center [606, 510] width 1051 height 19
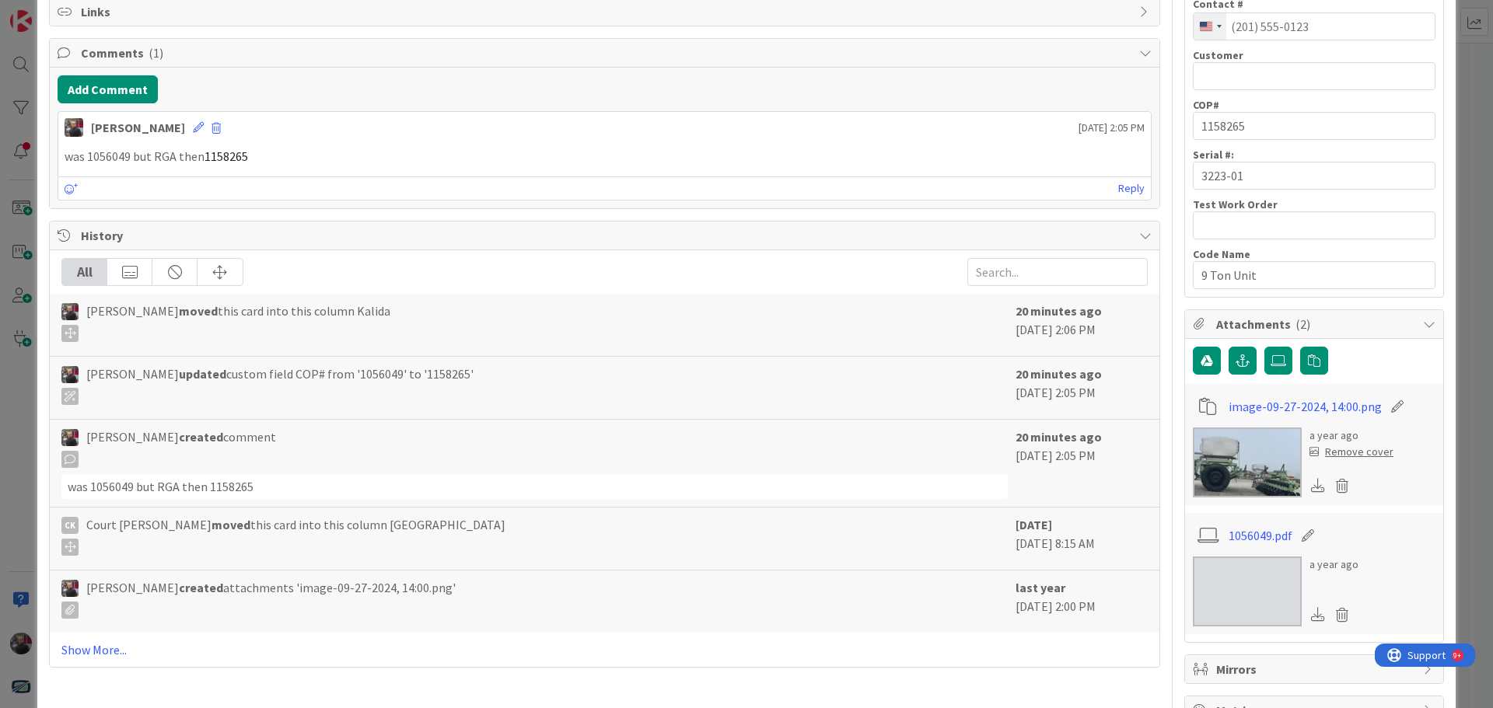
scroll to position [325, 0]
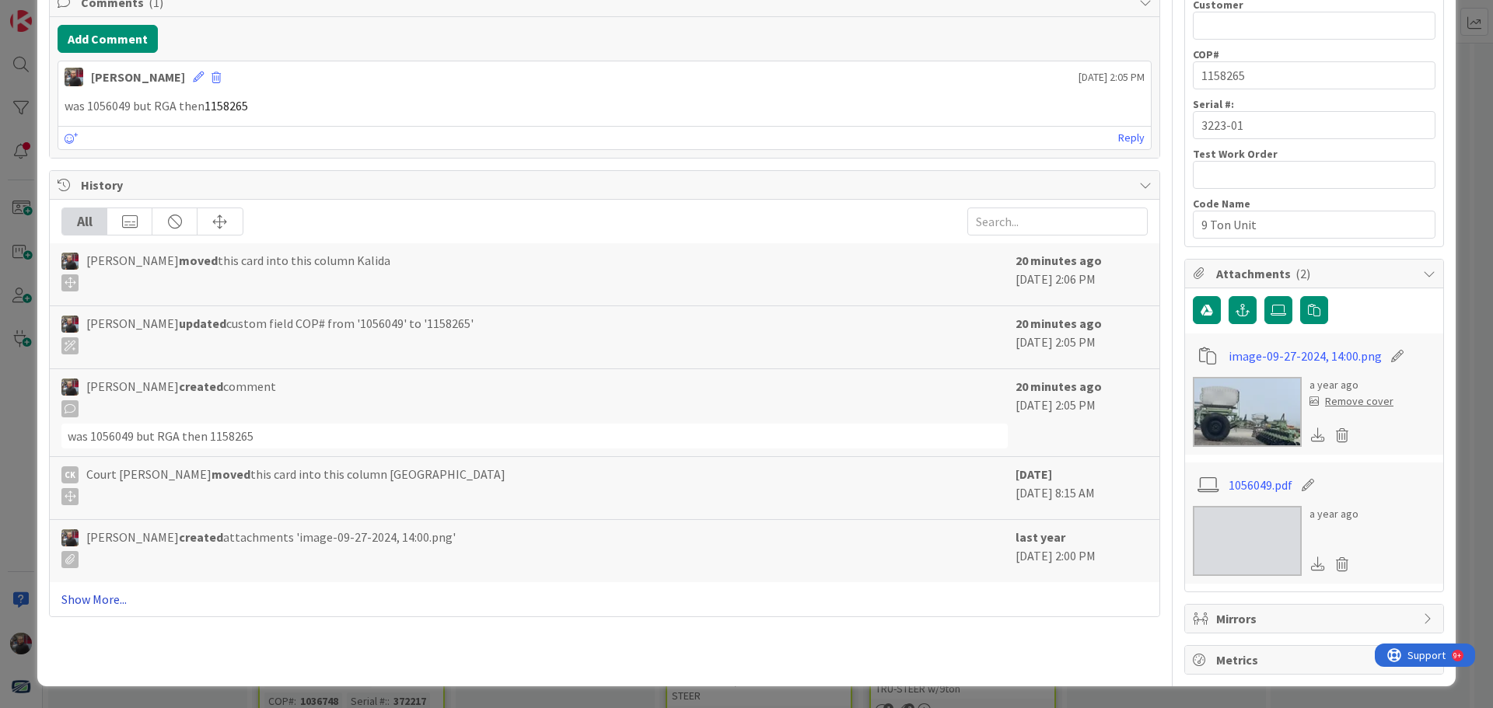
click at [84, 603] on link "Show More..." at bounding box center [604, 599] width 1086 height 19
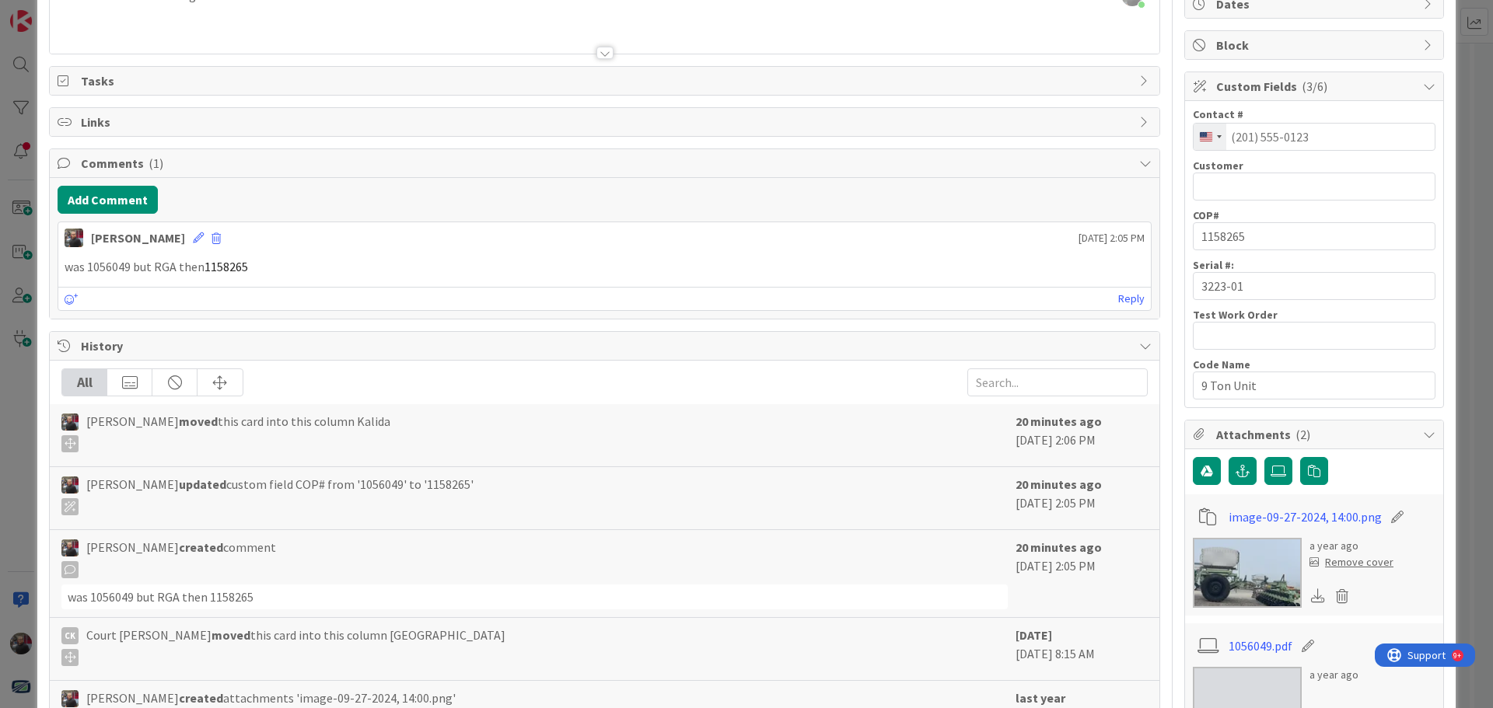
scroll to position [0, 0]
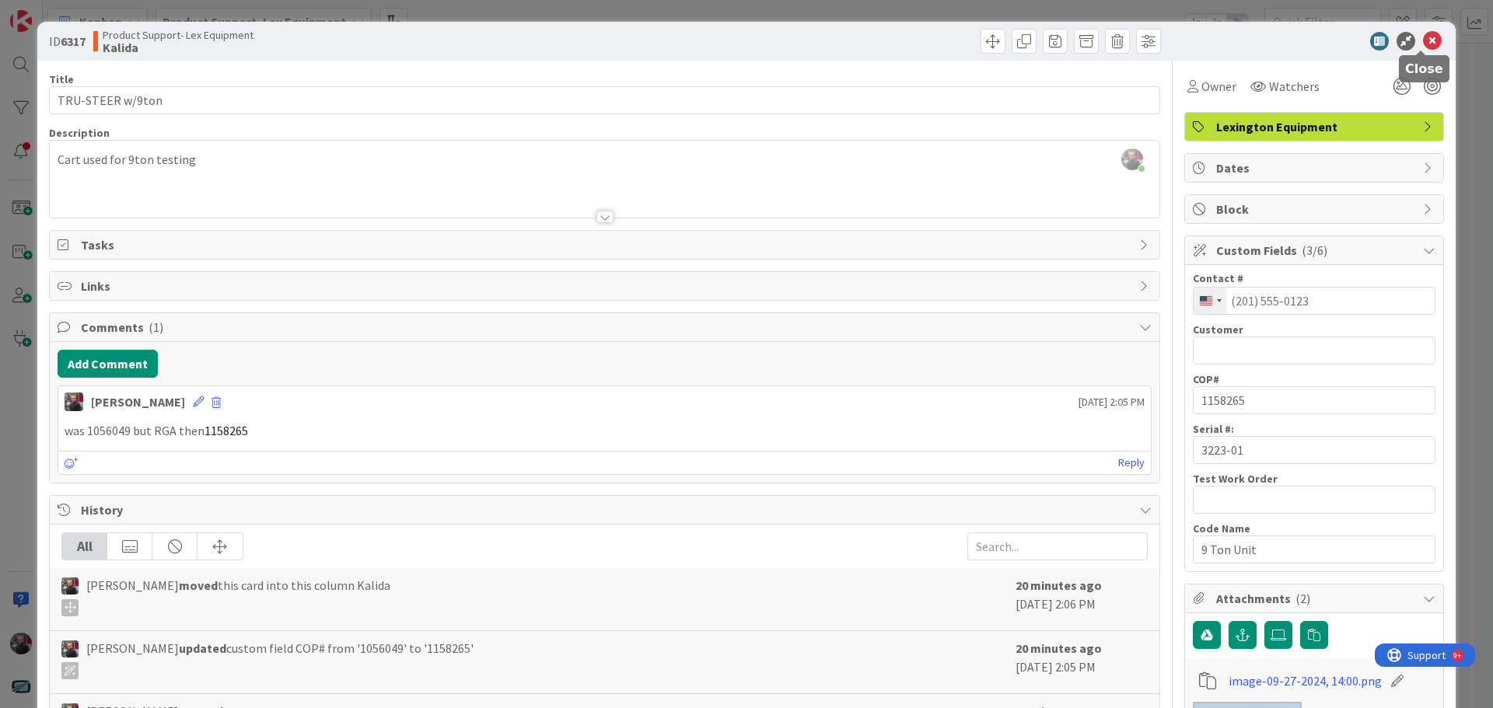
click at [1423, 37] on icon at bounding box center [1432, 41] width 19 height 19
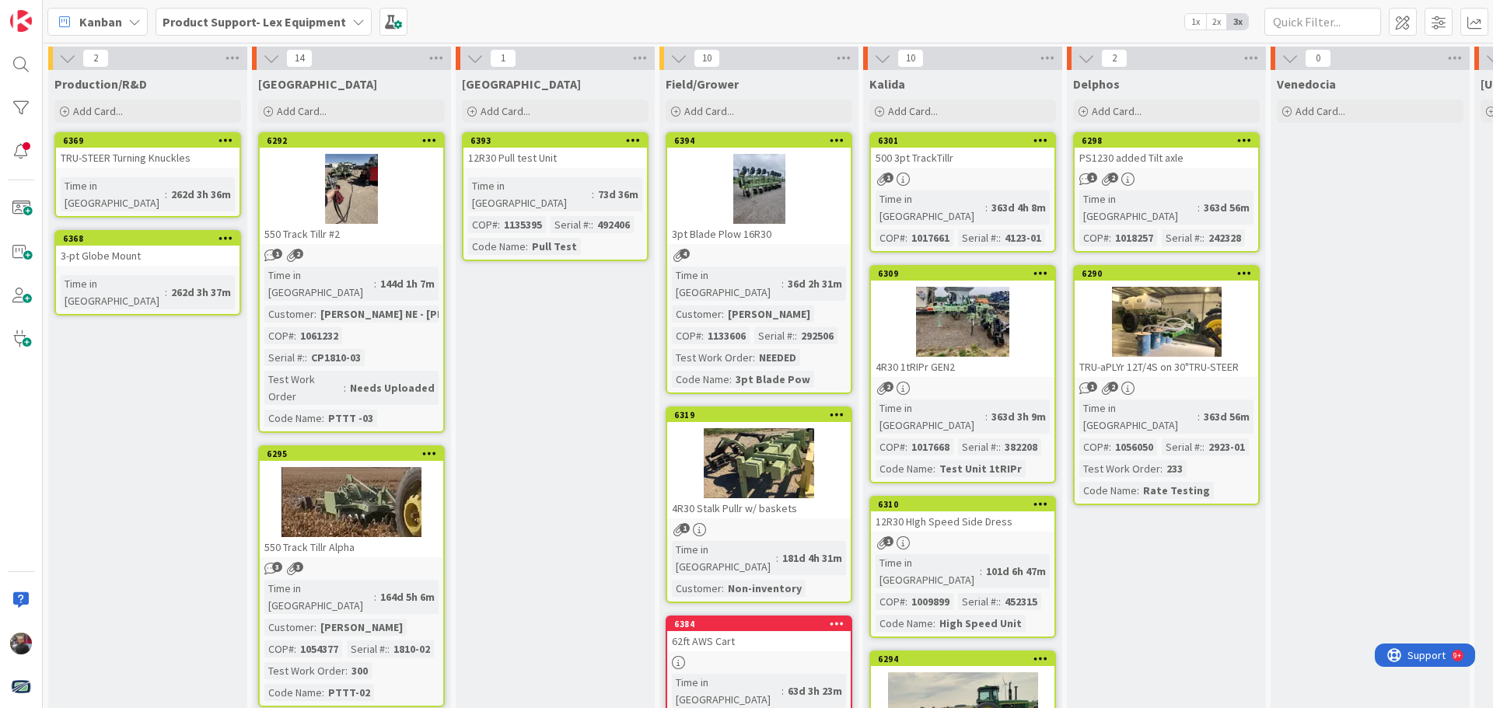
click at [269, 19] on b "Product Support- Lex Equipment" at bounding box center [255, 22] width 184 height 16
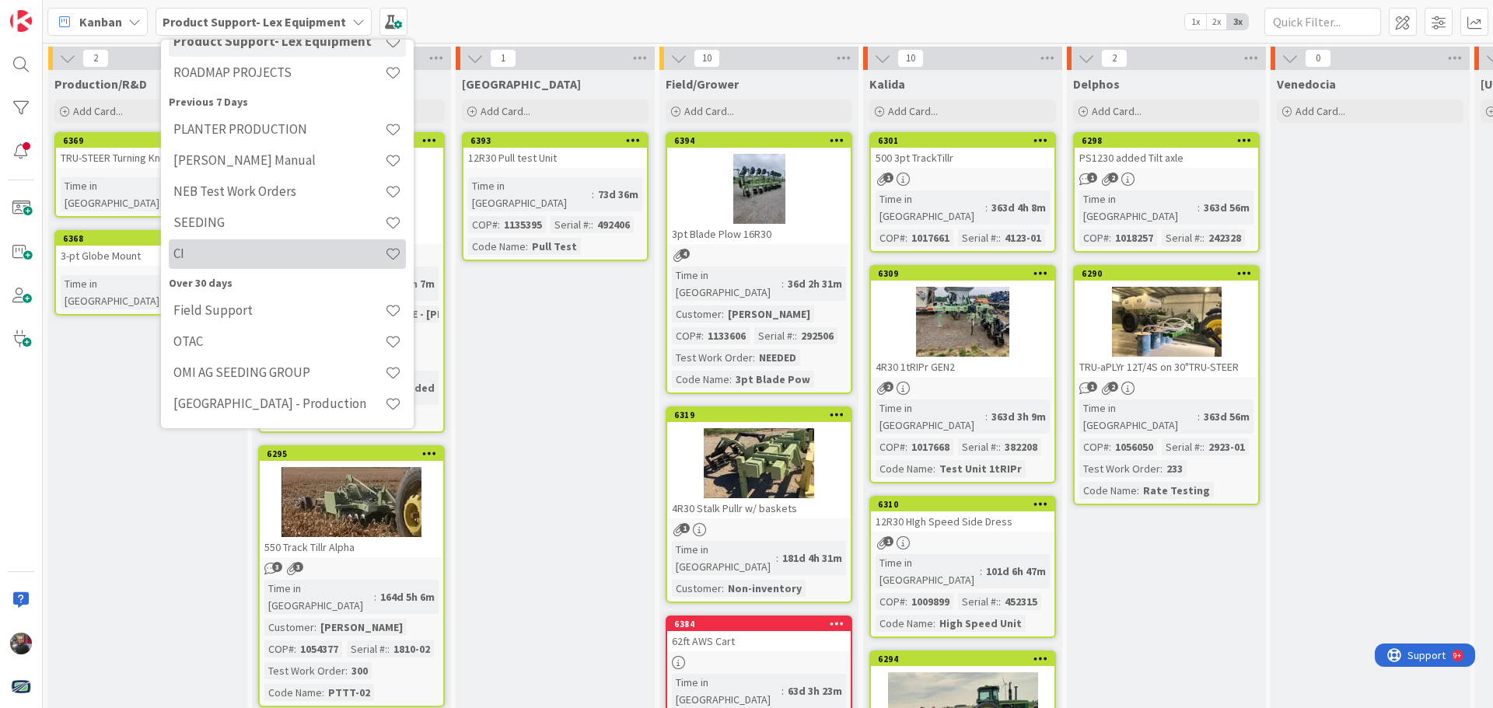
scroll to position [35, 0]
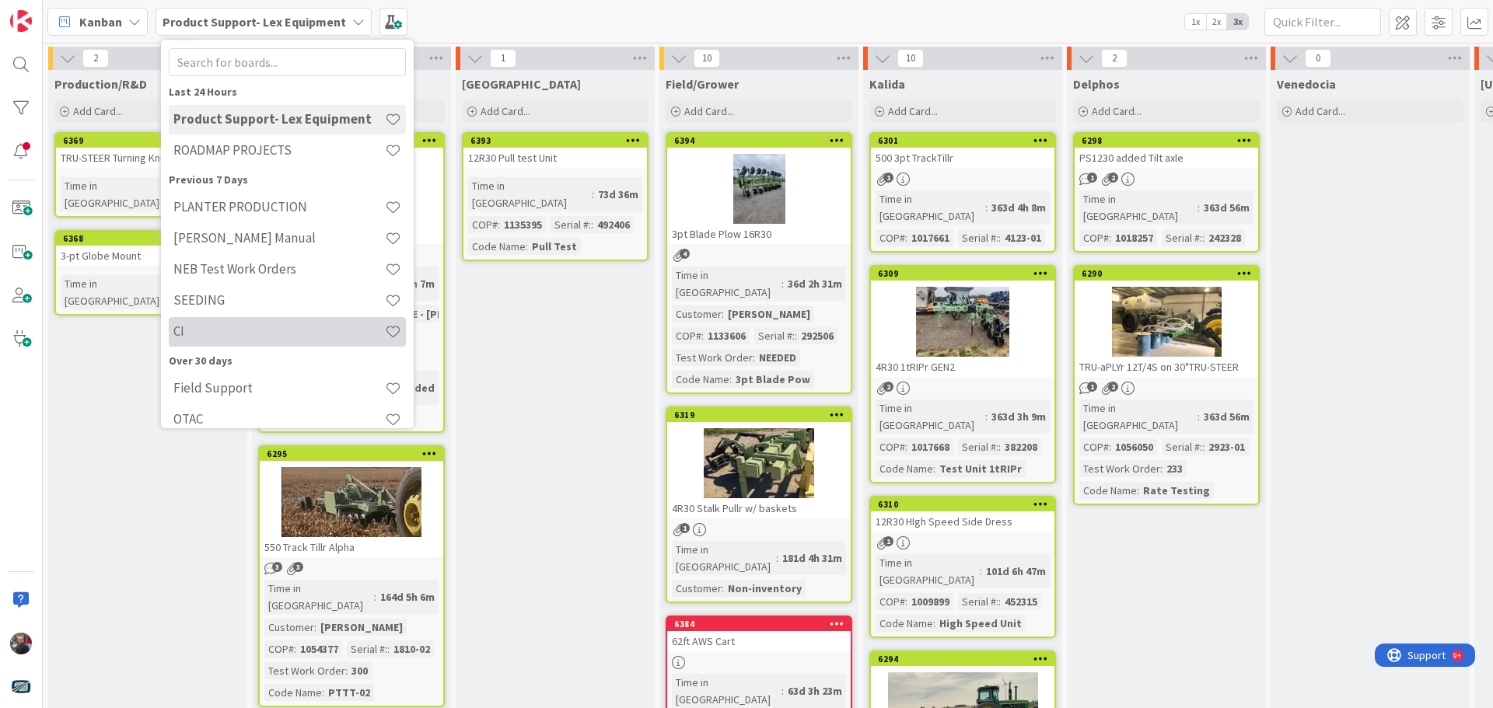
click at [208, 336] on h4 "CI" at bounding box center [279, 331] width 212 height 16
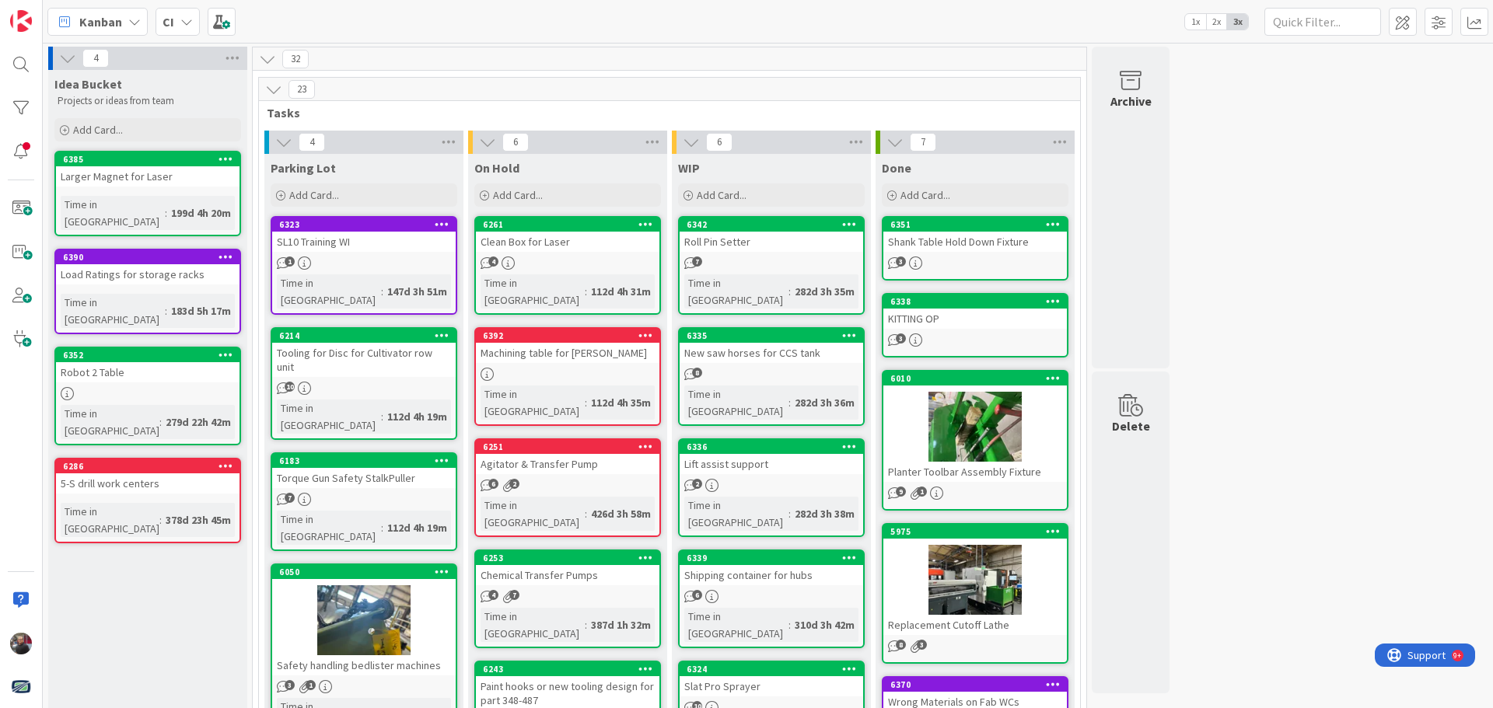
click at [993, 471] on div "Planter Toolbar Assembly Fixture" at bounding box center [975, 472] width 184 height 20
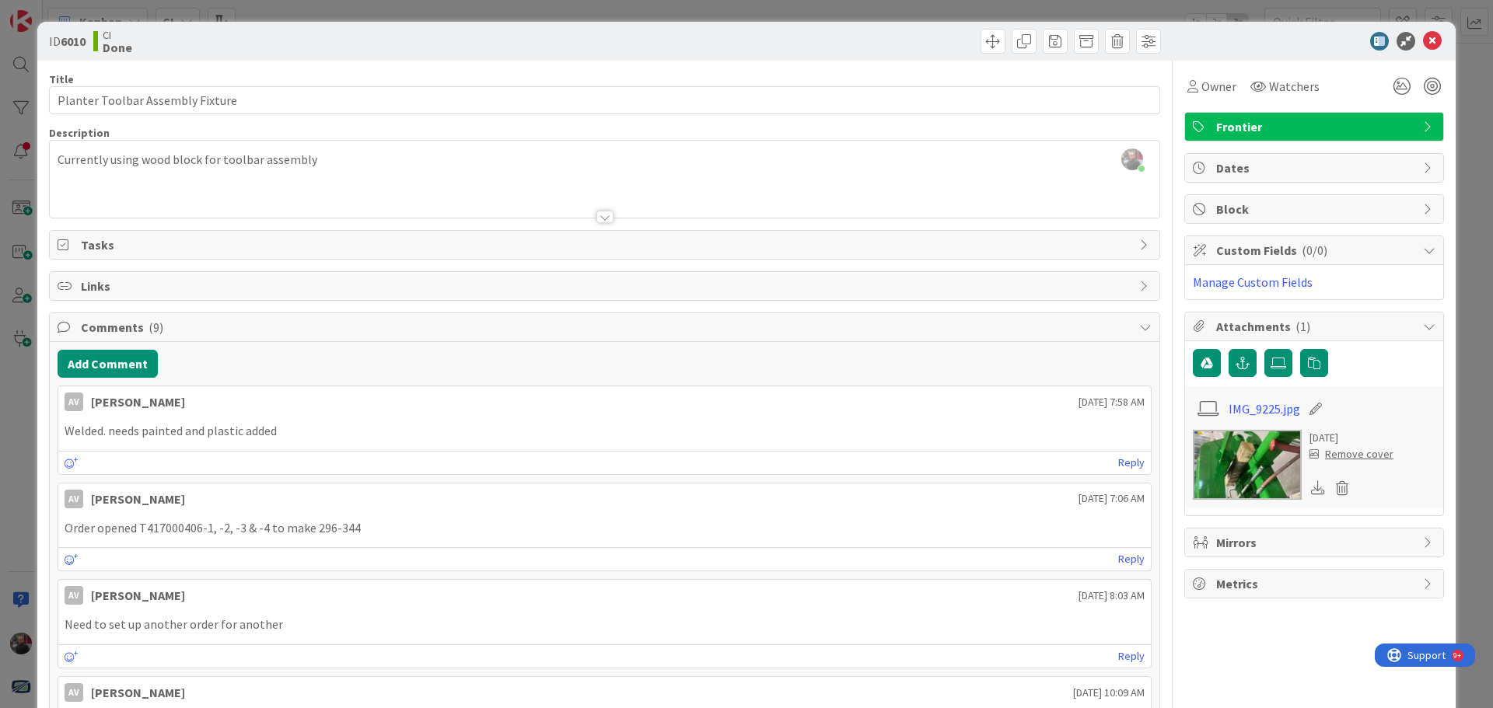
click at [1139, 326] on icon at bounding box center [1145, 327] width 12 height 12
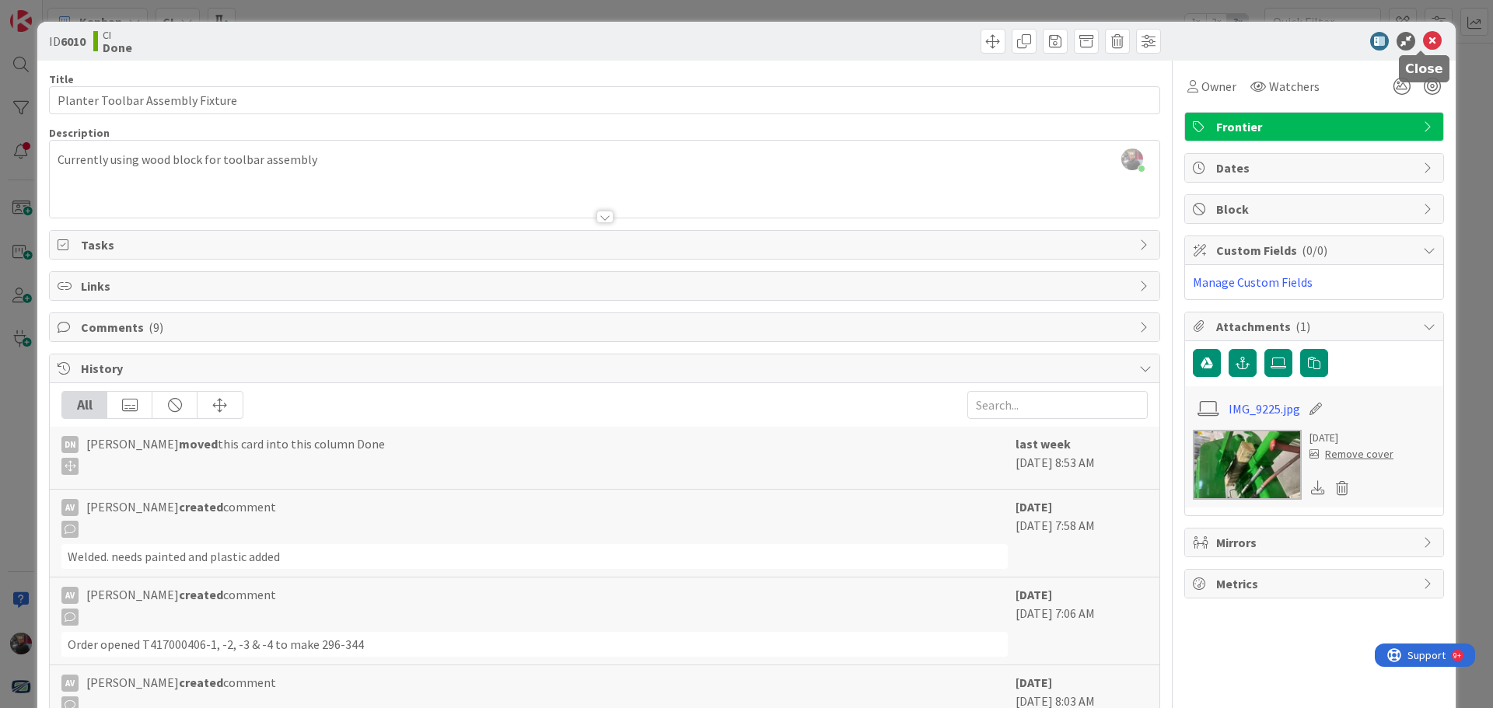
click at [1423, 42] on icon at bounding box center [1432, 41] width 19 height 19
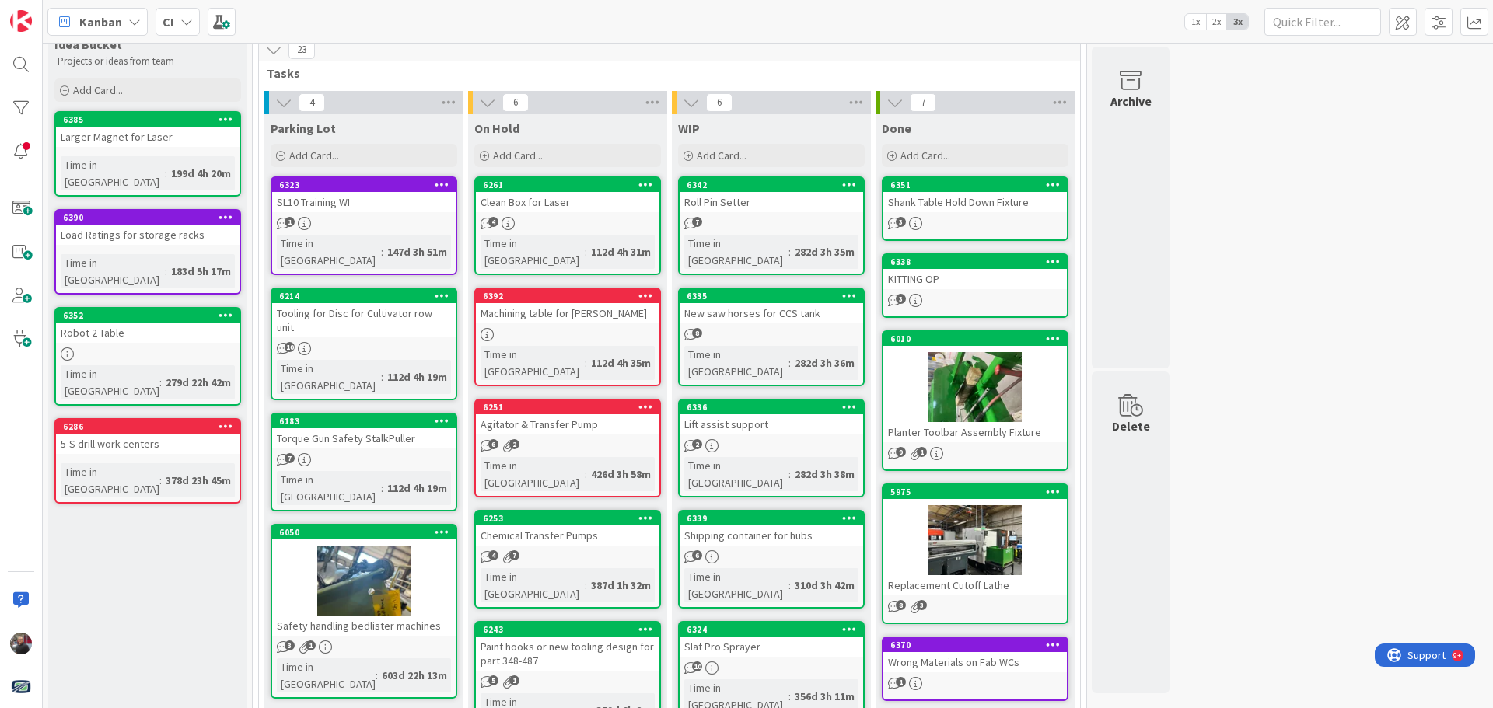
scroll to position [78, 0]
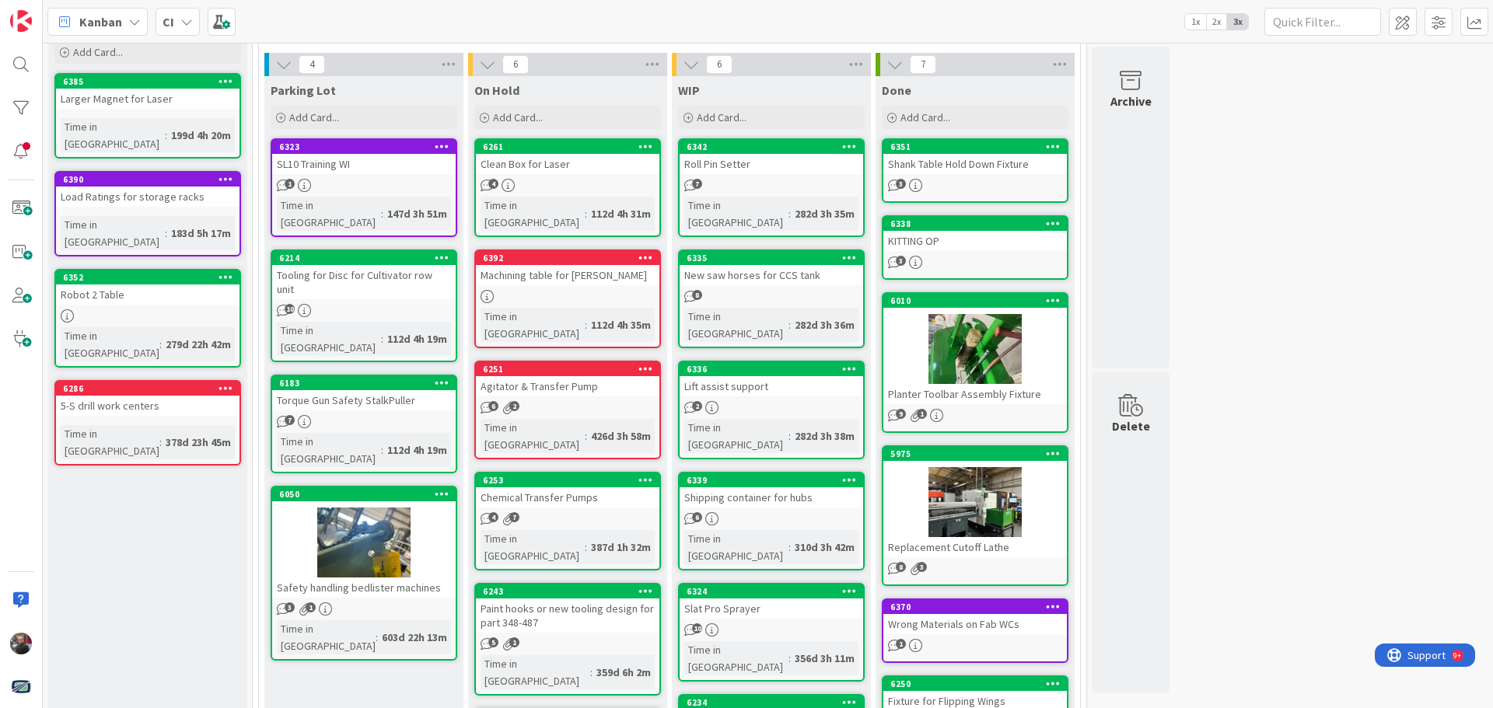
click at [383, 375] on div "6183 Torque Gun Safety StalkPuller 7 Time in Column : 112d 4h 19m" at bounding box center [364, 424] width 187 height 99
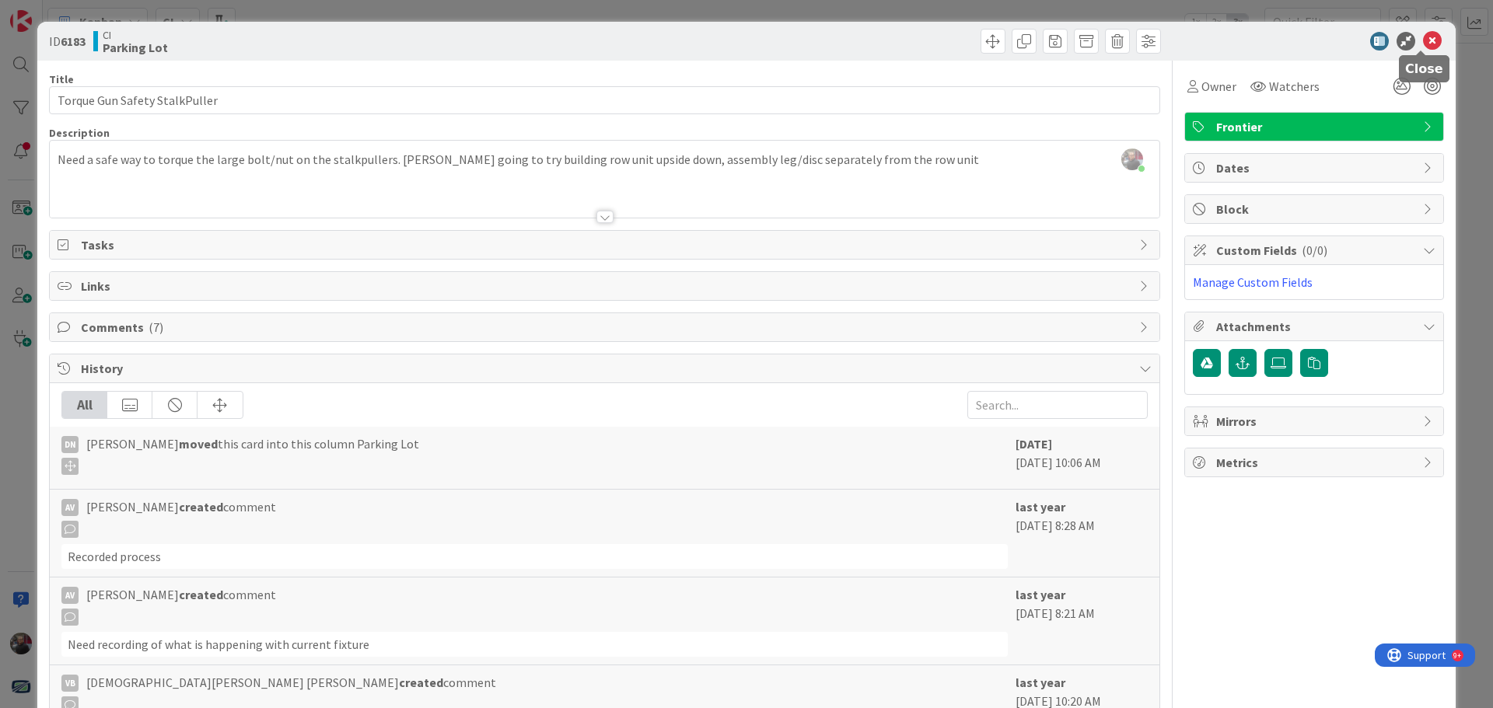
drag, startPoint x: 1424, startPoint y: 33, endPoint x: 1411, endPoint y: 38, distance: 14.0
click at [1424, 33] on icon at bounding box center [1432, 41] width 19 height 19
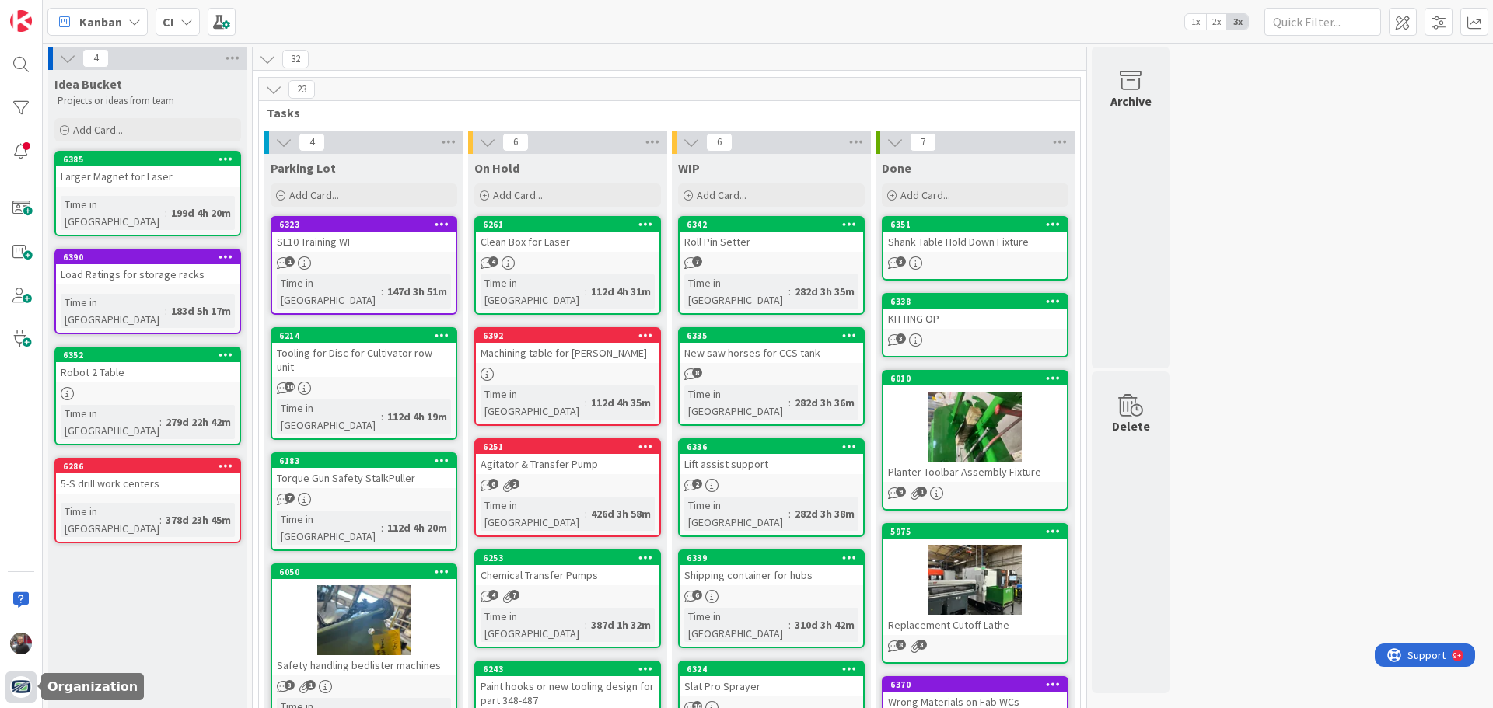
click at [22, 692] on img at bounding box center [21, 688] width 22 height 22
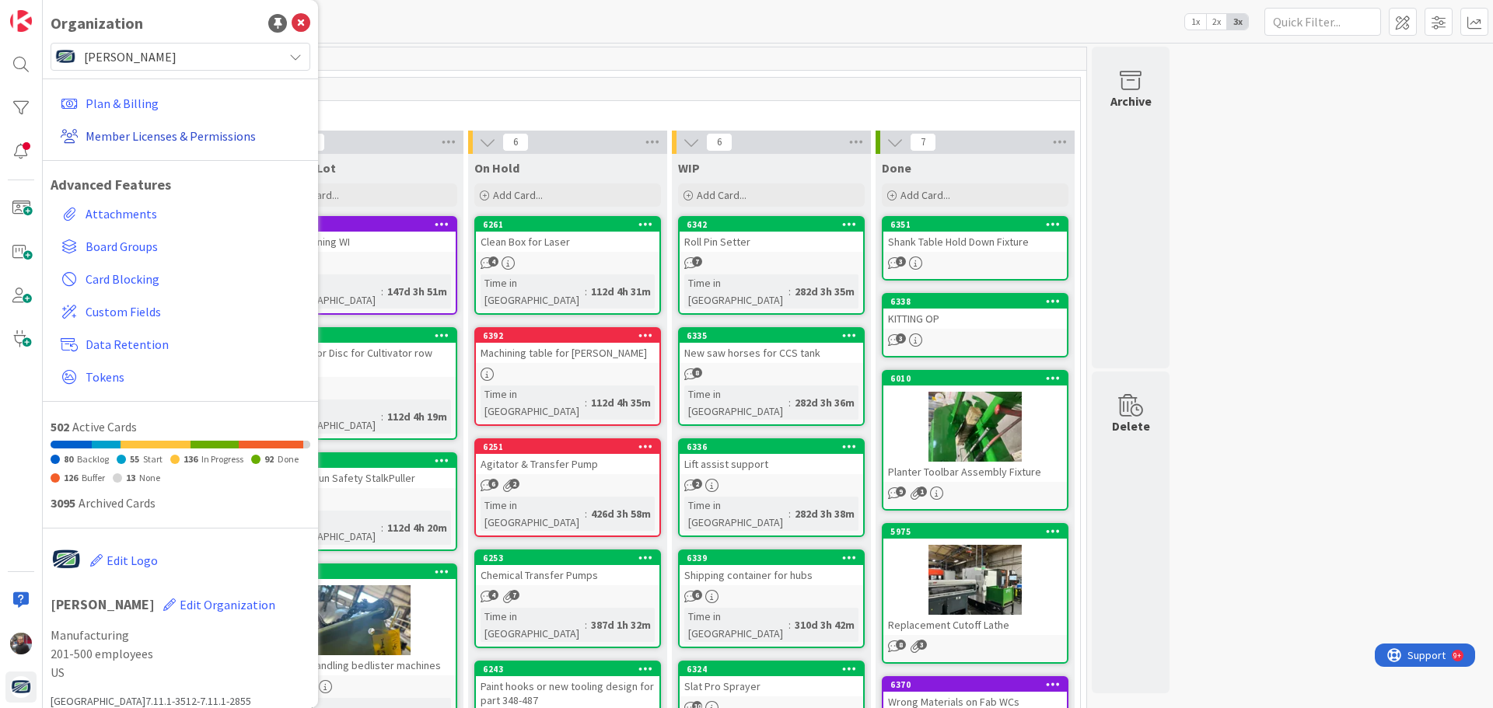
click at [193, 136] on link "Member Licenses & Permissions" at bounding box center [182, 136] width 256 height 28
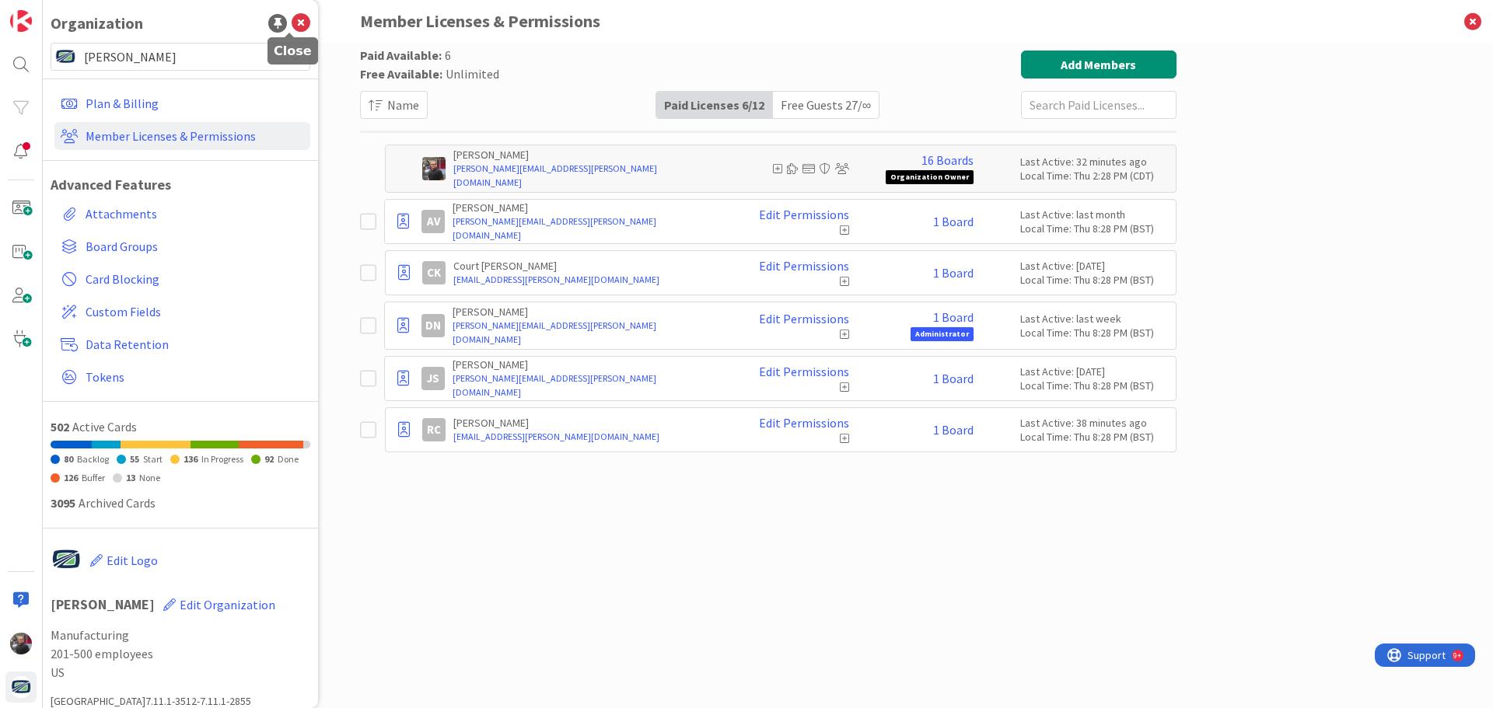
click at [292, 23] on icon at bounding box center [301, 23] width 19 height 19
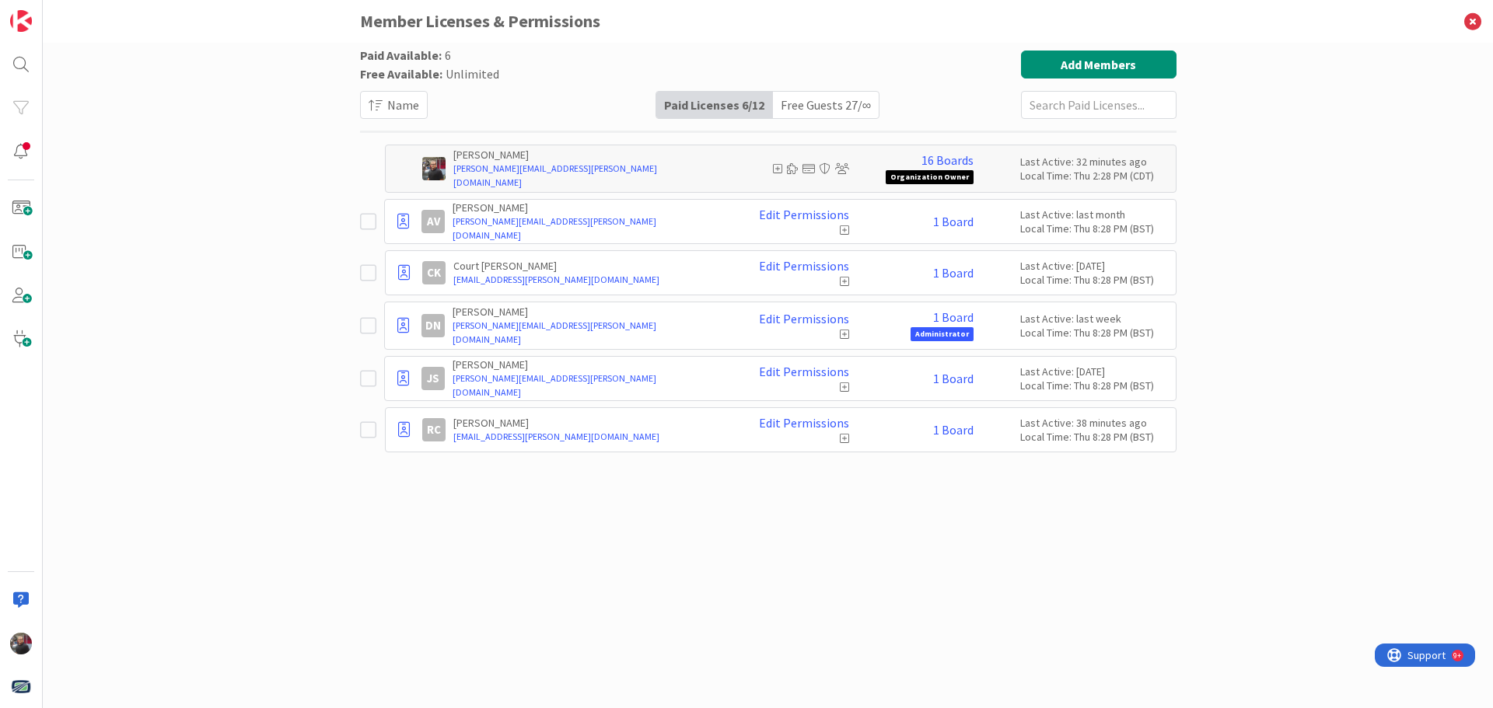
click at [819, 105] on div "Free Guests 27 / ∞" at bounding box center [826, 105] width 106 height 26
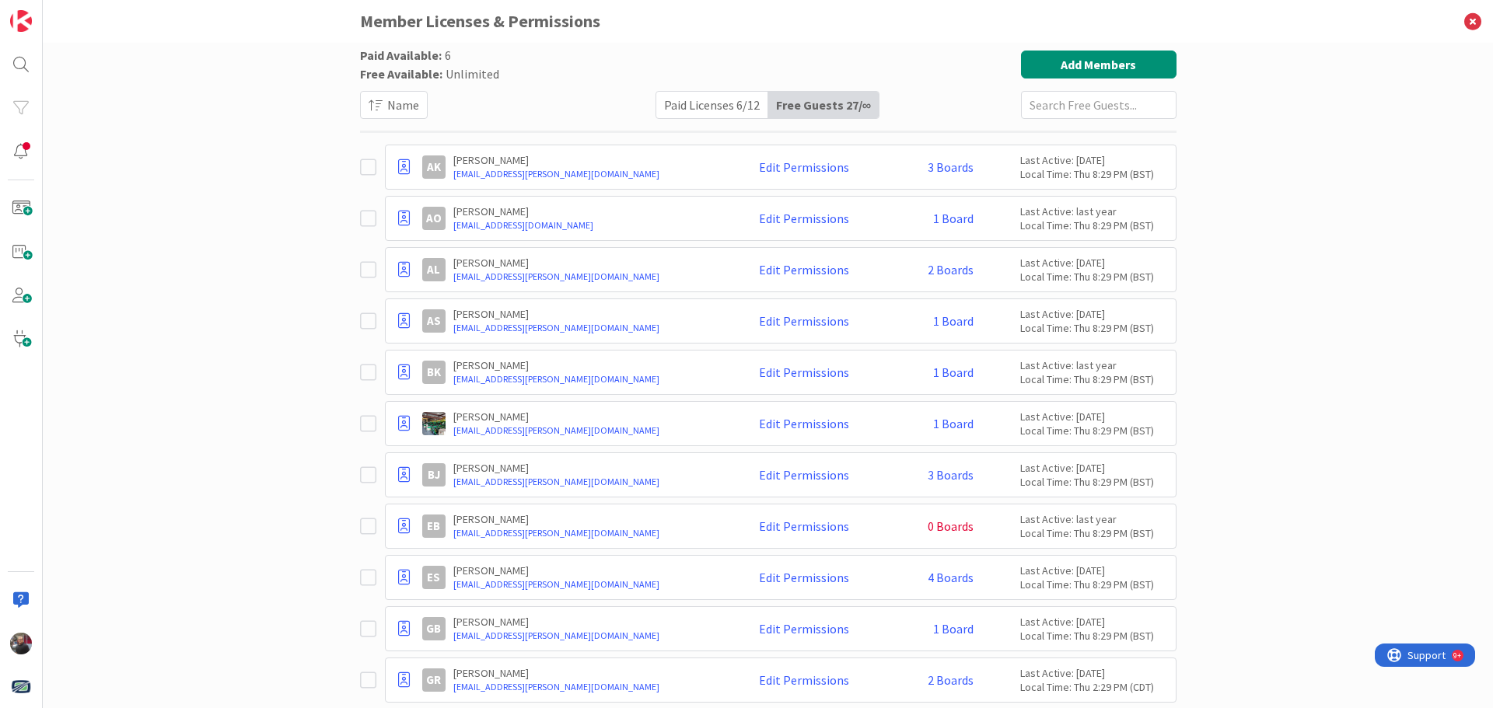
click at [686, 103] on div "Paid Licenses 6 / 12" at bounding box center [712, 105] width 112 height 26
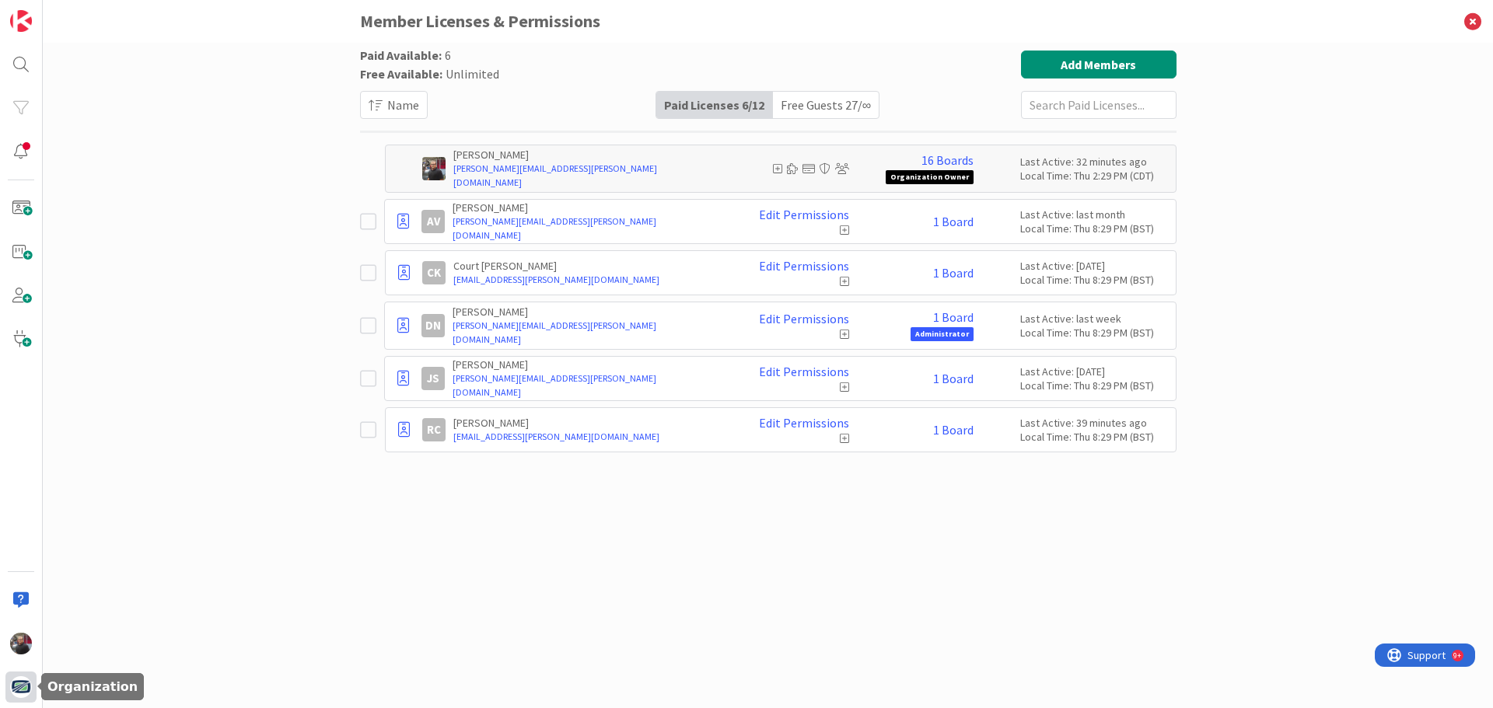
click at [30, 687] on img at bounding box center [21, 688] width 22 height 22
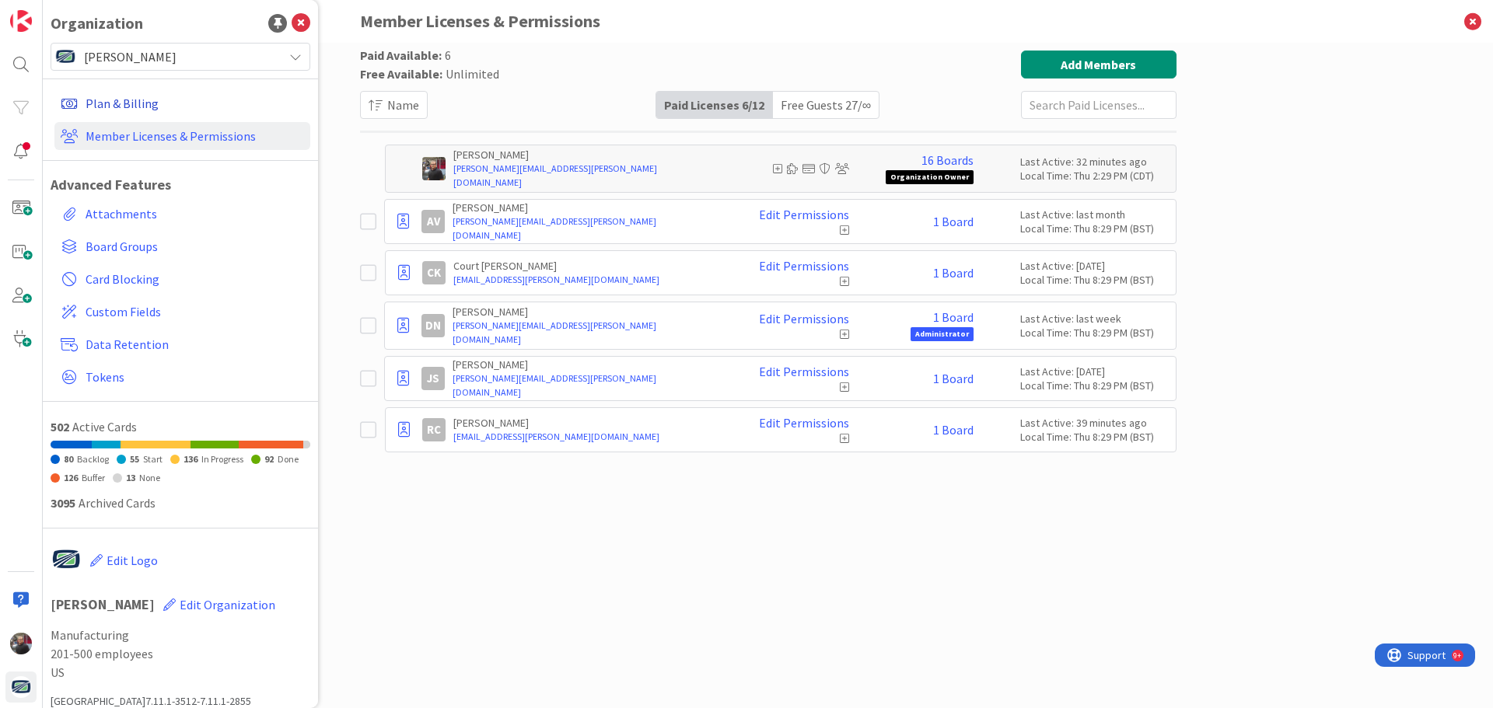
click at [121, 105] on link "Plan & Billing" at bounding box center [182, 103] width 256 height 28
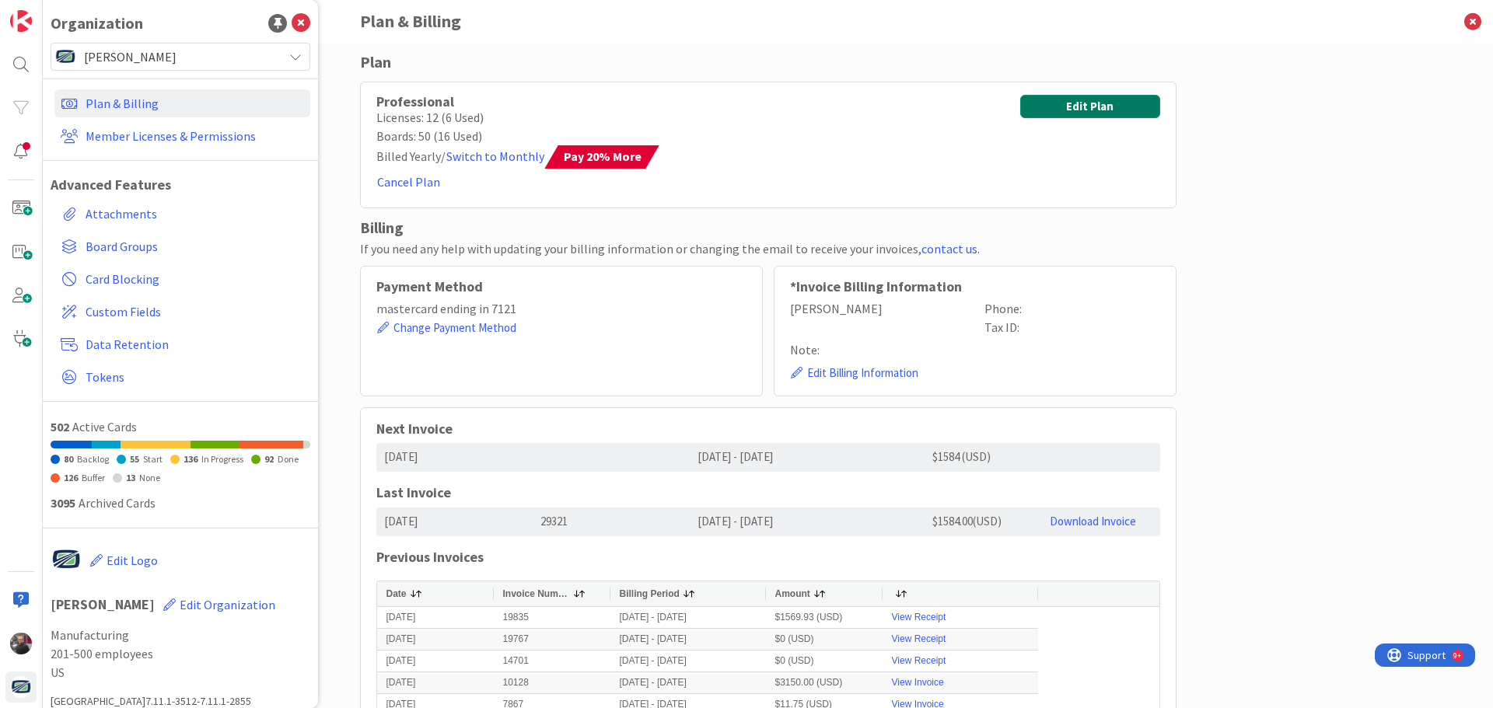
click at [1099, 107] on button "Edit Plan" at bounding box center [1090, 106] width 140 height 23
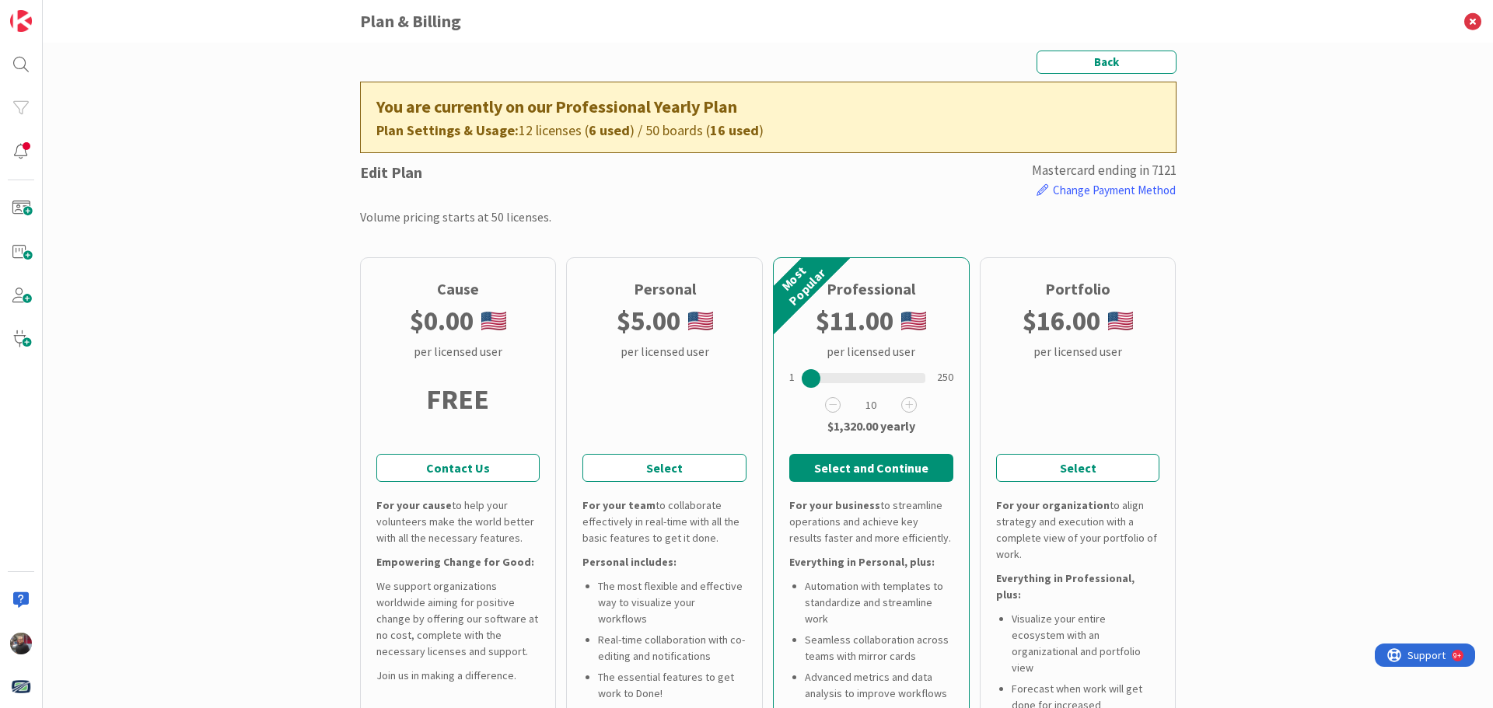
click at [803, 383] on div at bounding box center [811, 378] width 19 height 19
click at [830, 414] on div "10" at bounding box center [871, 404] width 92 height 23
click at [829, 408] on icon at bounding box center [833, 405] width 16 height 16
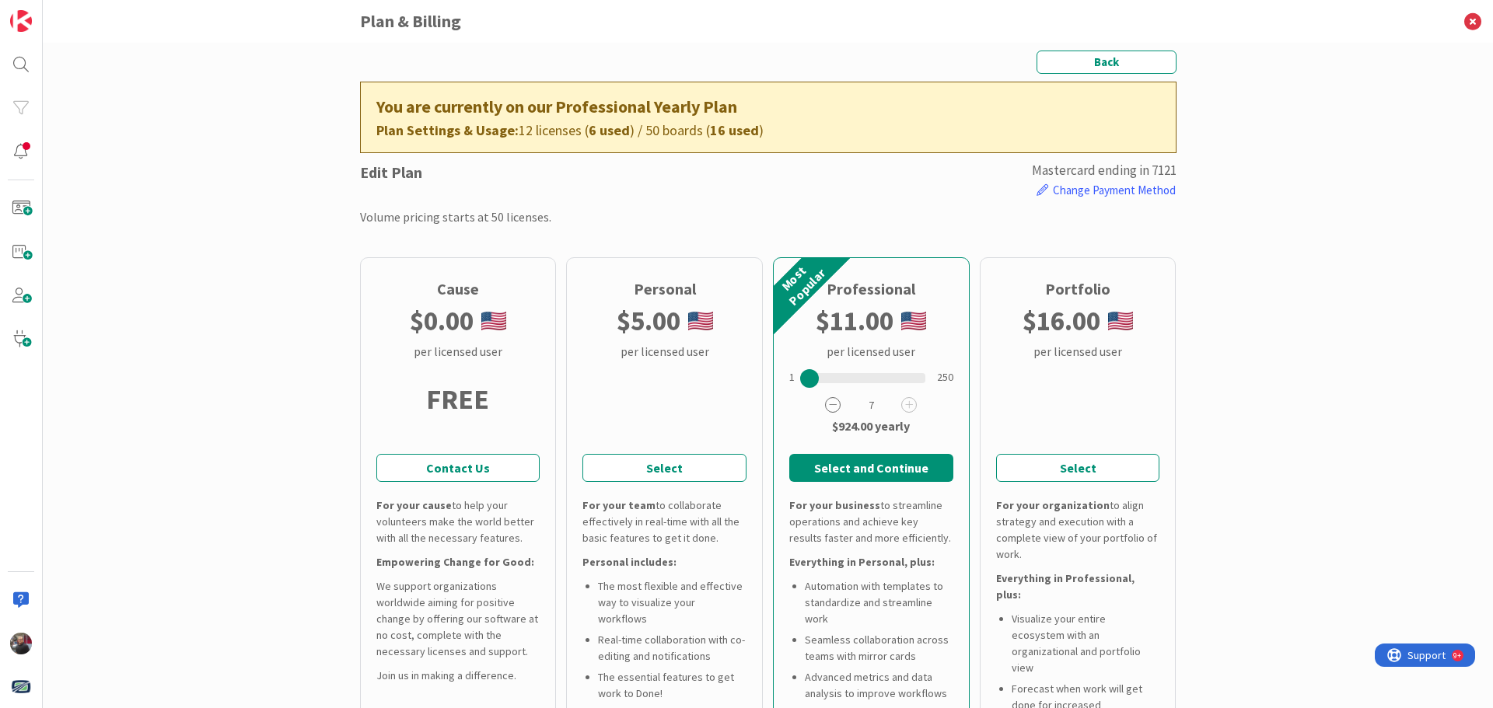
click at [829, 408] on icon at bounding box center [833, 405] width 16 height 16
click at [829, 407] on icon at bounding box center [833, 405] width 16 height 16
click at [825, 404] on icon at bounding box center [833, 405] width 16 height 16
click at [901, 407] on icon at bounding box center [909, 405] width 16 height 16
drag, startPoint x: 1115, startPoint y: 65, endPoint x: 1089, endPoint y: 74, distance: 27.3
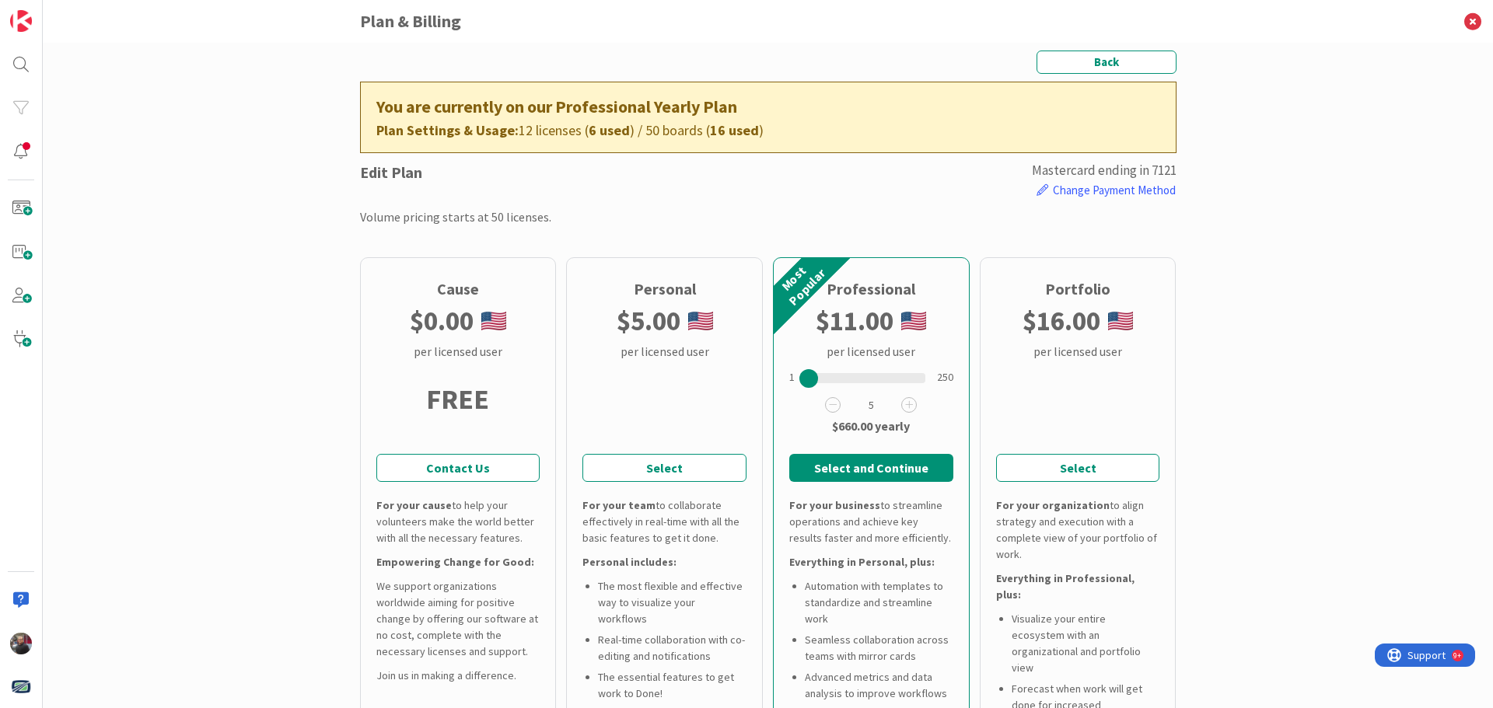
click at [1115, 63] on button "Back" at bounding box center [1107, 62] width 140 height 23
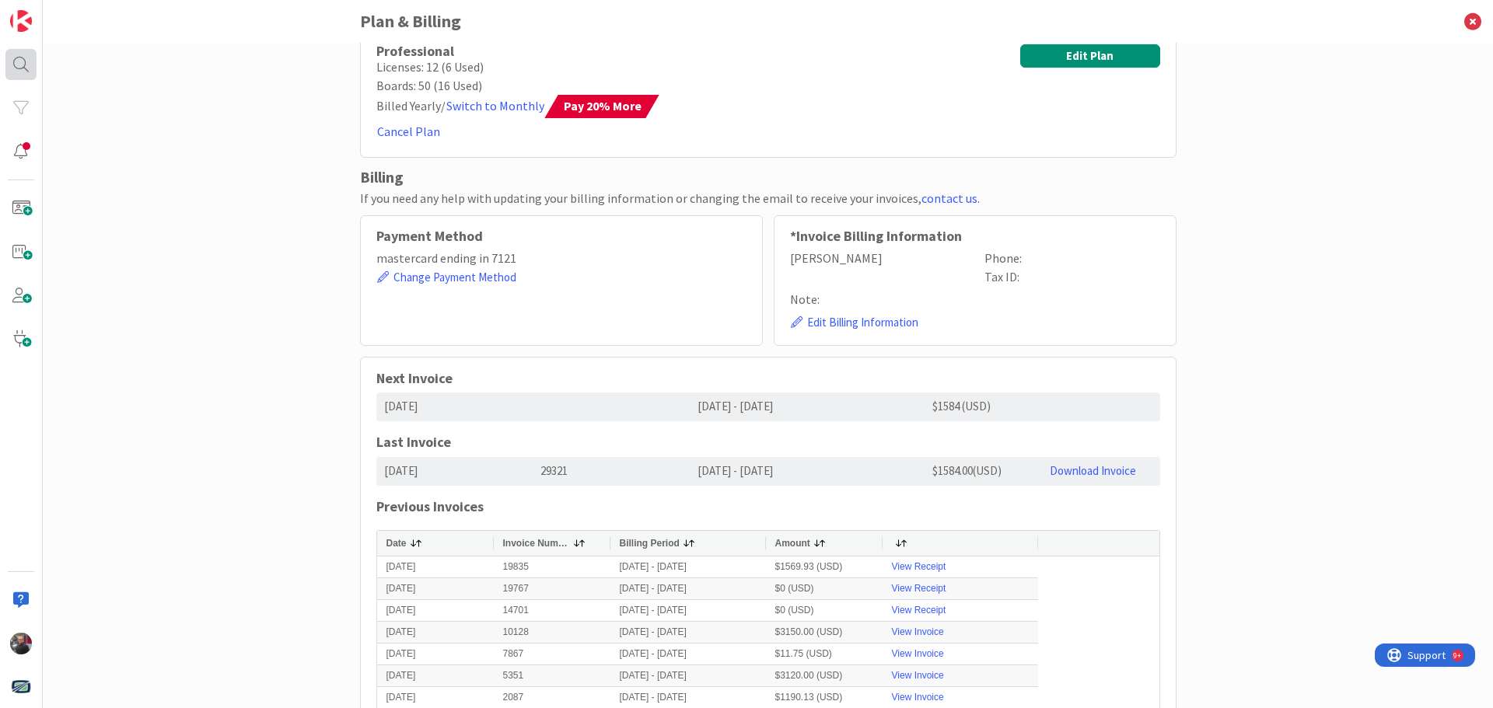
scroll to position [78, 0]
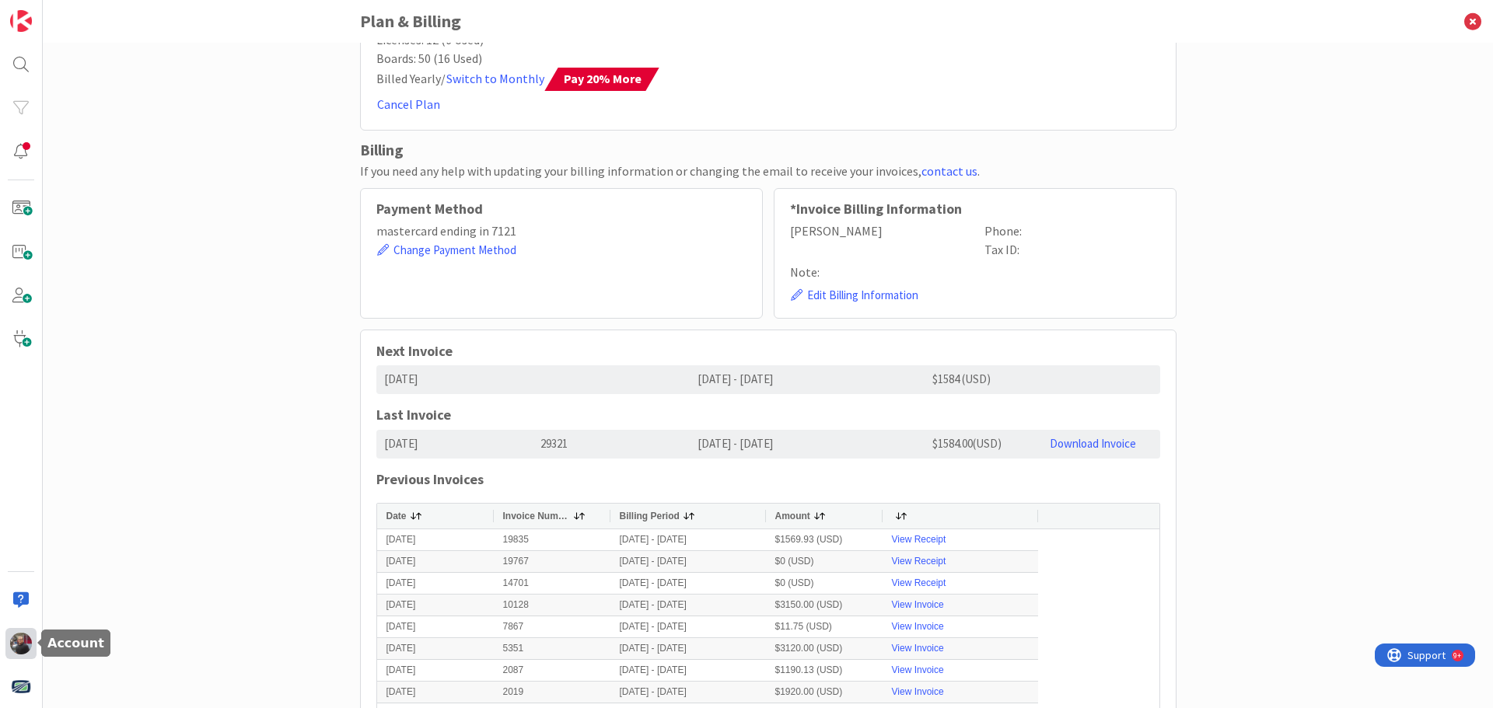
click at [24, 647] on img at bounding box center [21, 644] width 22 height 22
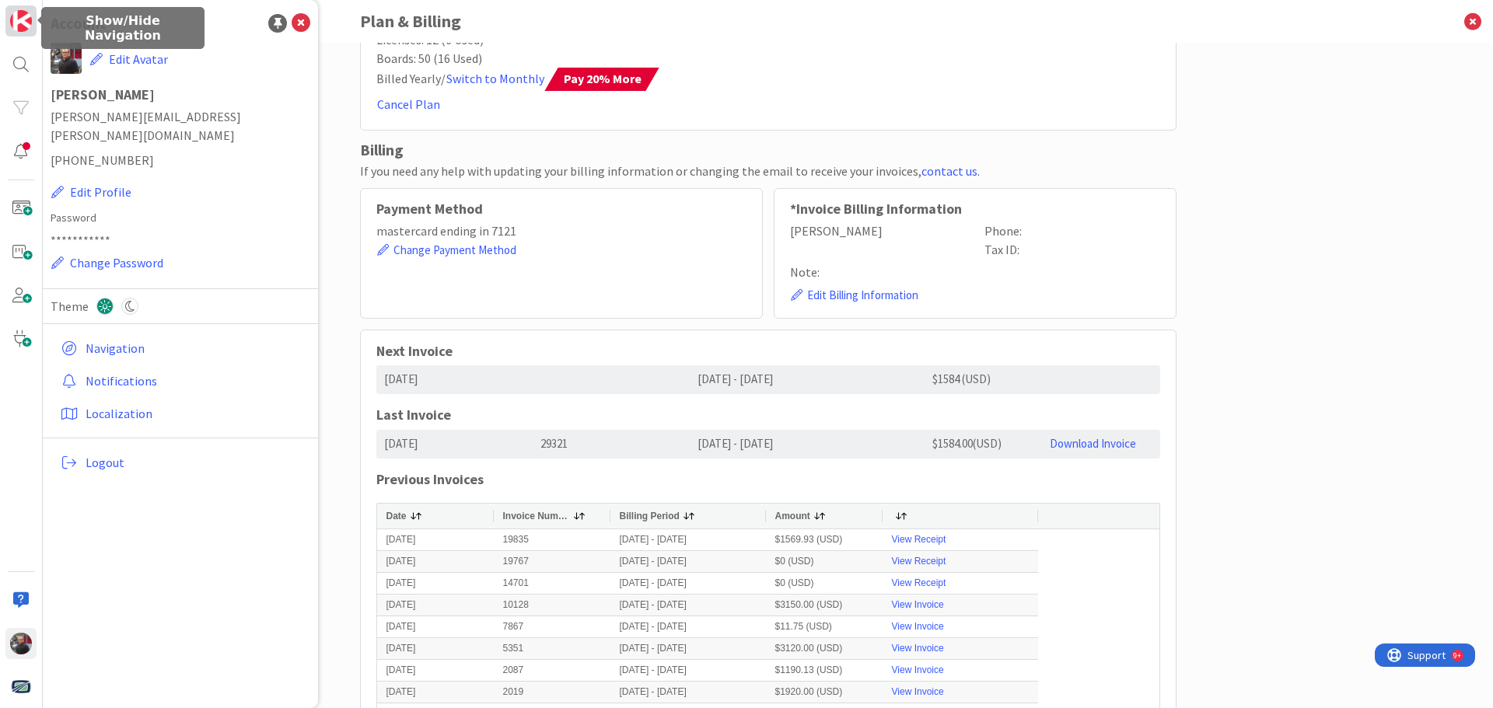
click at [24, 26] on img at bounding box center [21, 21] width 22 height 22
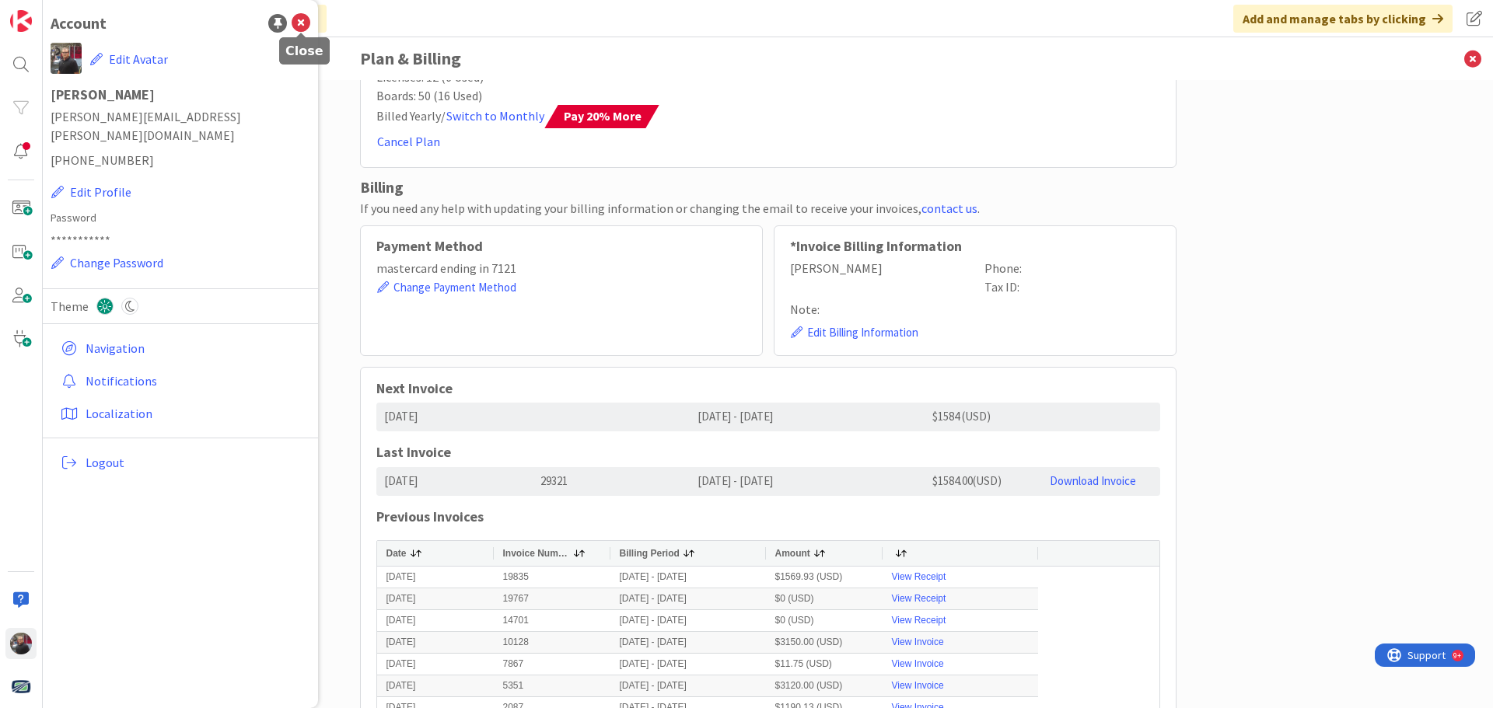
click at [300, 26] on icon at bounding box center [301, 23] width 19 height 19
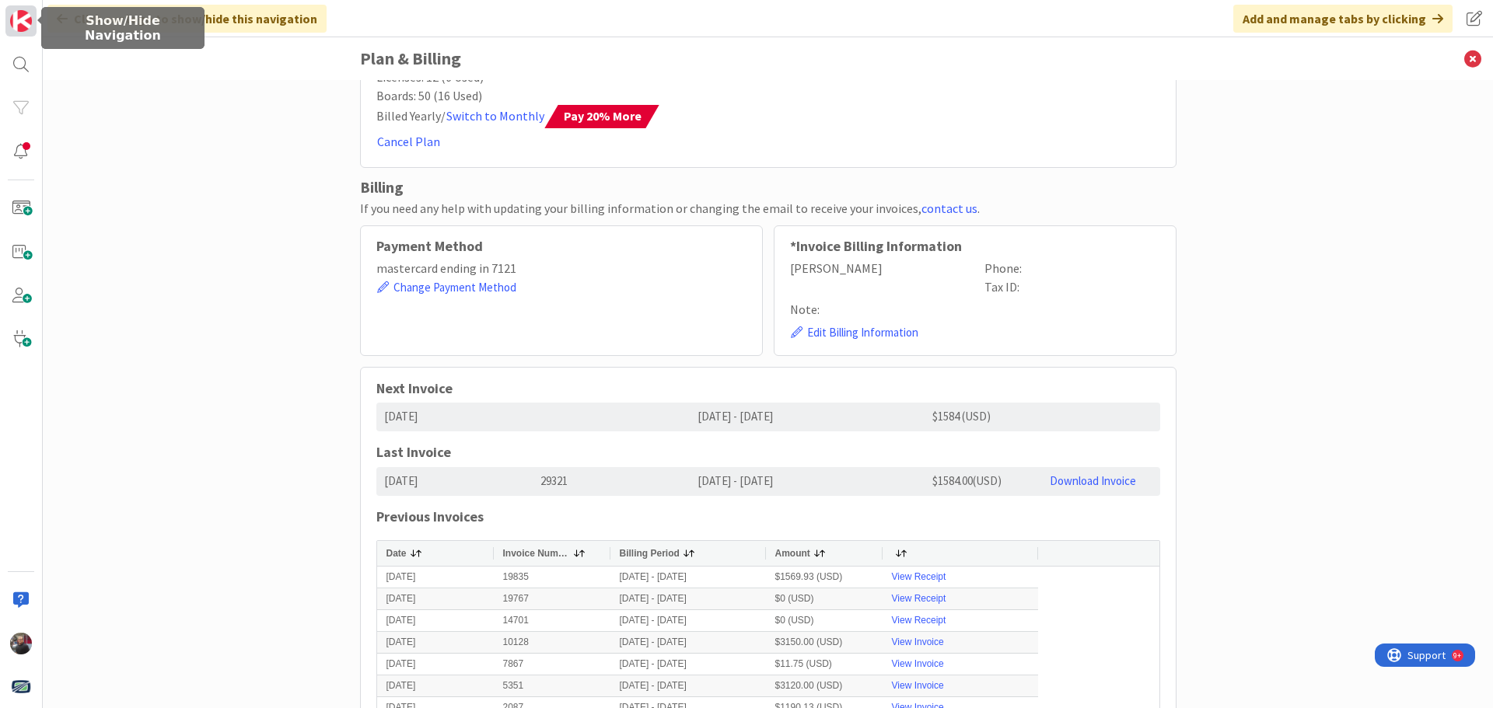
click at [21, 30] on img at bounding box center [21, 21] width 22 height 22
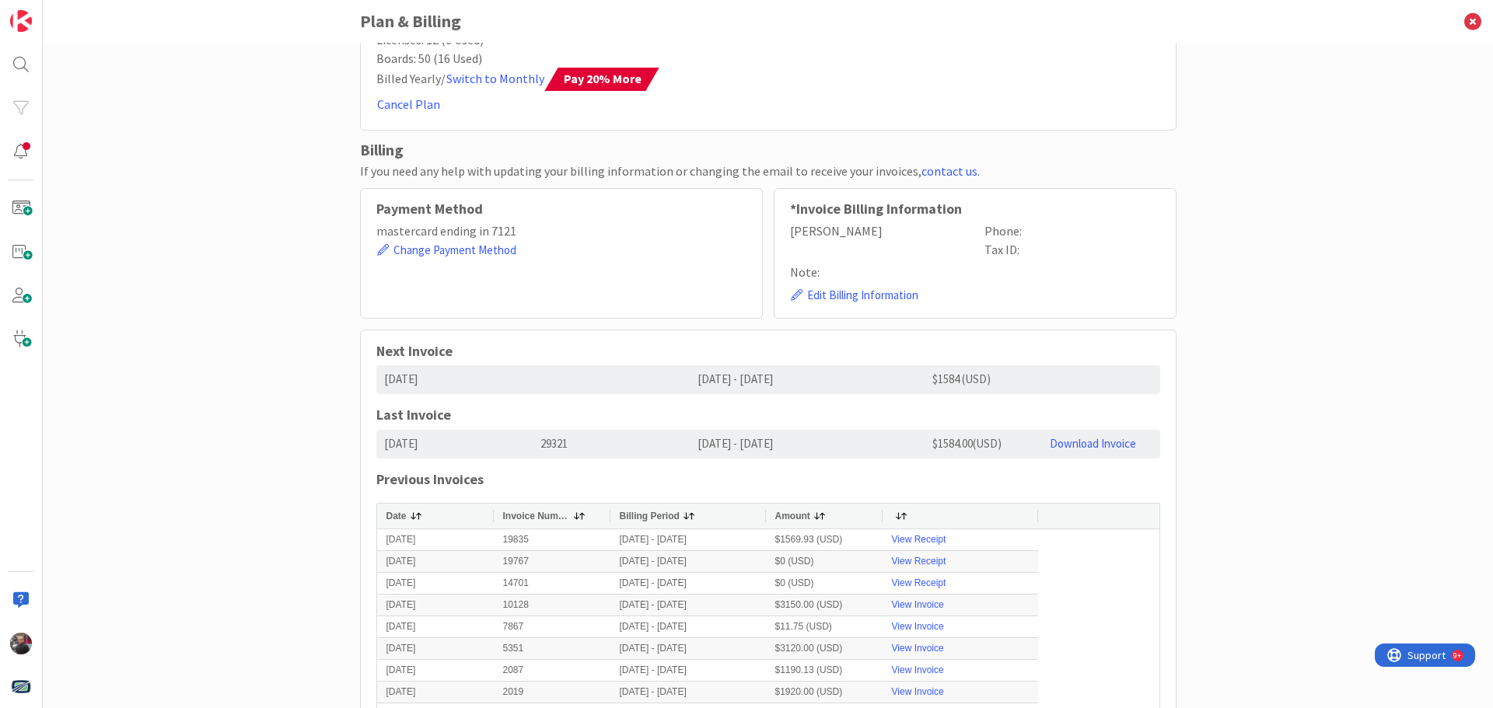
scroll to position [0, 0]
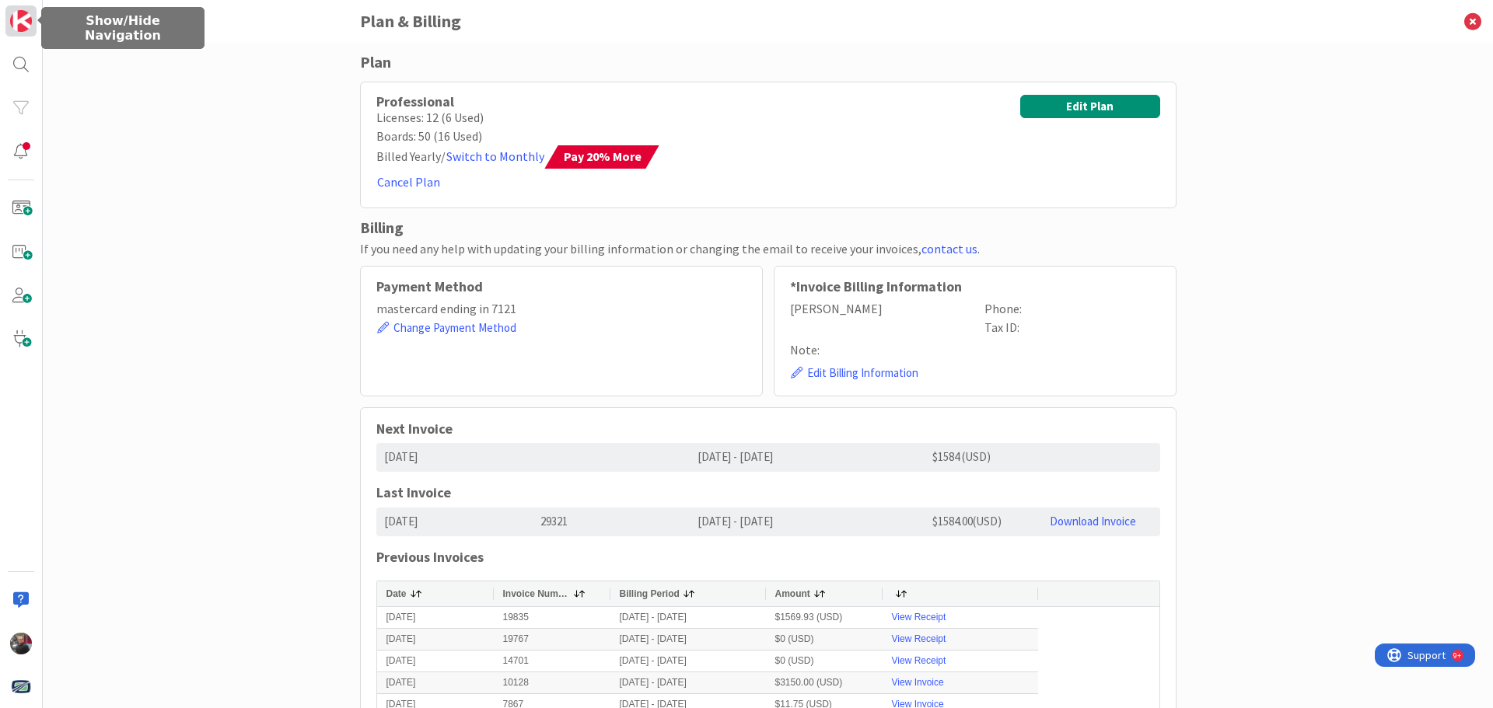
click at [18, 13] on img at bounding box center [21, 21] width 22 height 22
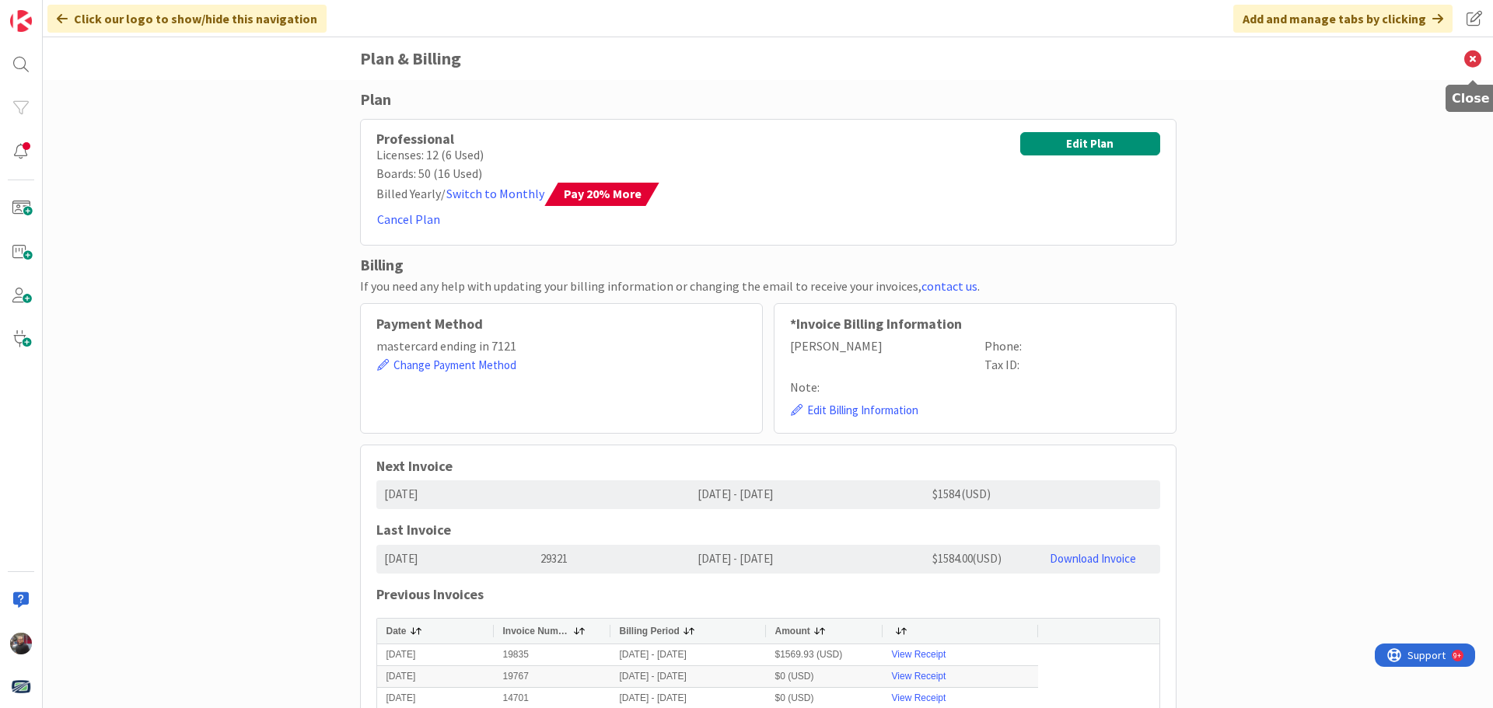
click at [1470, 58] on icon at bounding box center [1473, 58] width 40 height 43
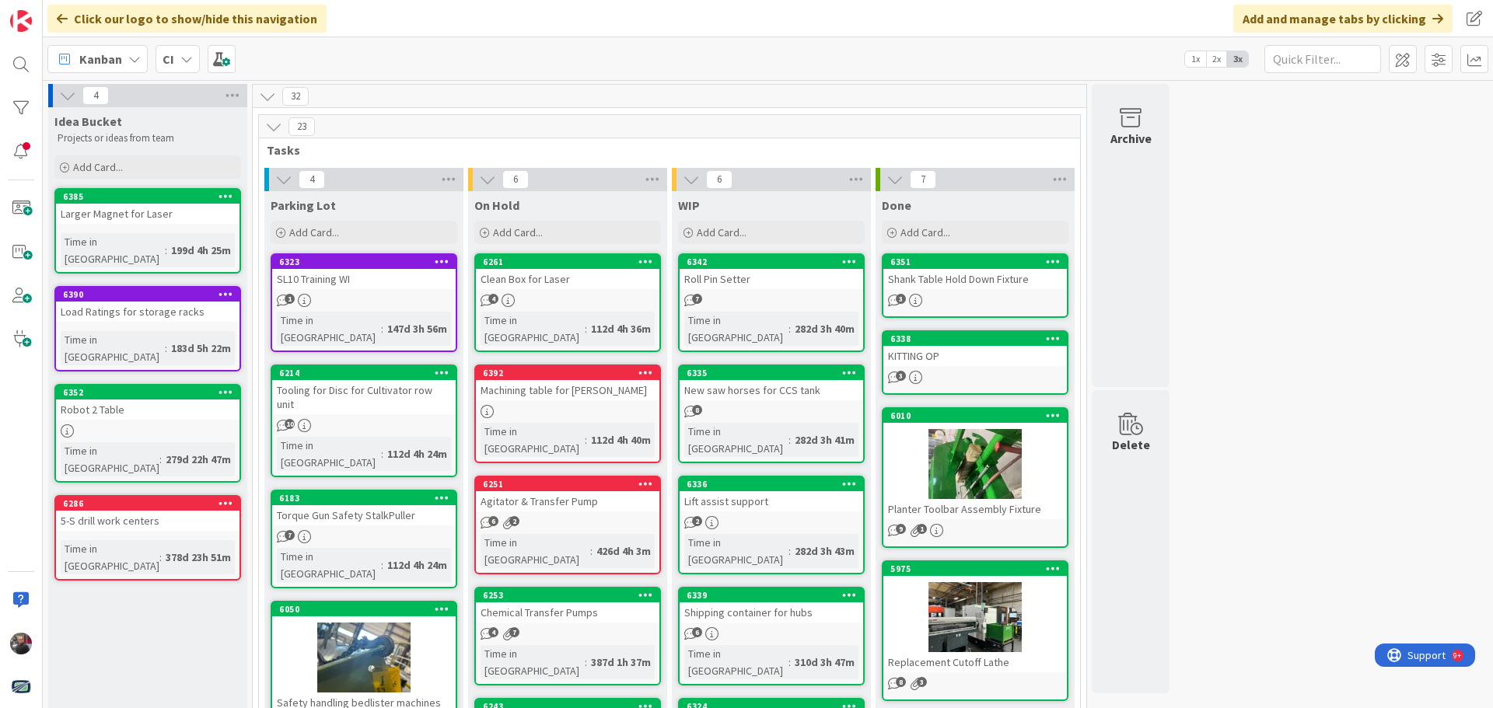
click at [55, 16] on div "Click our logo to show/hide this navigation" at bounding box center [186, 19] width 279 height 28
click at [58, 21] on icon at bounding box center [62, 18] width 11 height 12
click at [63, 17] on icon at bounding box center [62, 18] width 11 height 12
click at [28, 691] on img at bounding box center [21, 688] width 22 height 22
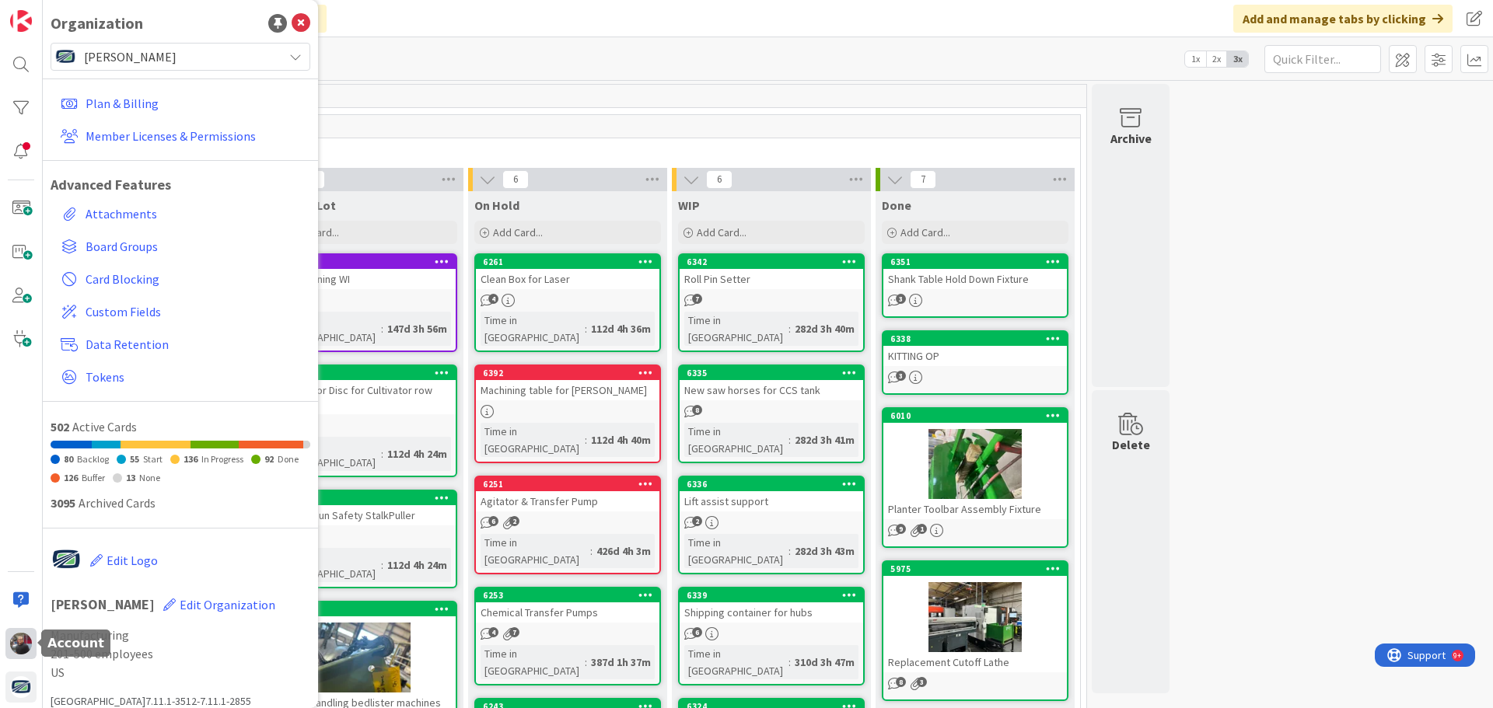
click at [21, 653] on img at bounding box center [21, 644] width 22 height 22
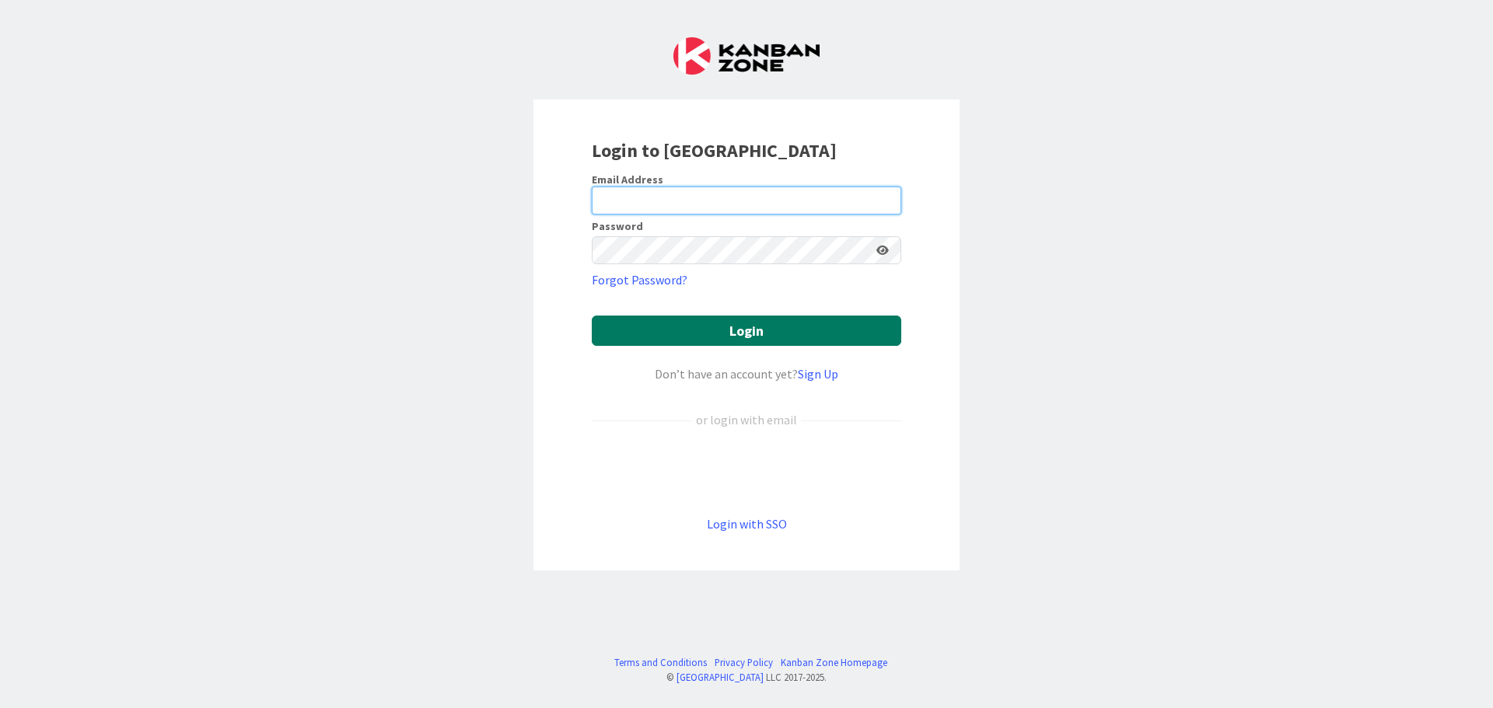
type input "[PERSON_NAME][EMAIL_ADDRESS][PERSON_NAME][DOMAIN_NAME]"
click at [704, 326] on button "Login" at bounding box center [746, 331] width 309 height 30
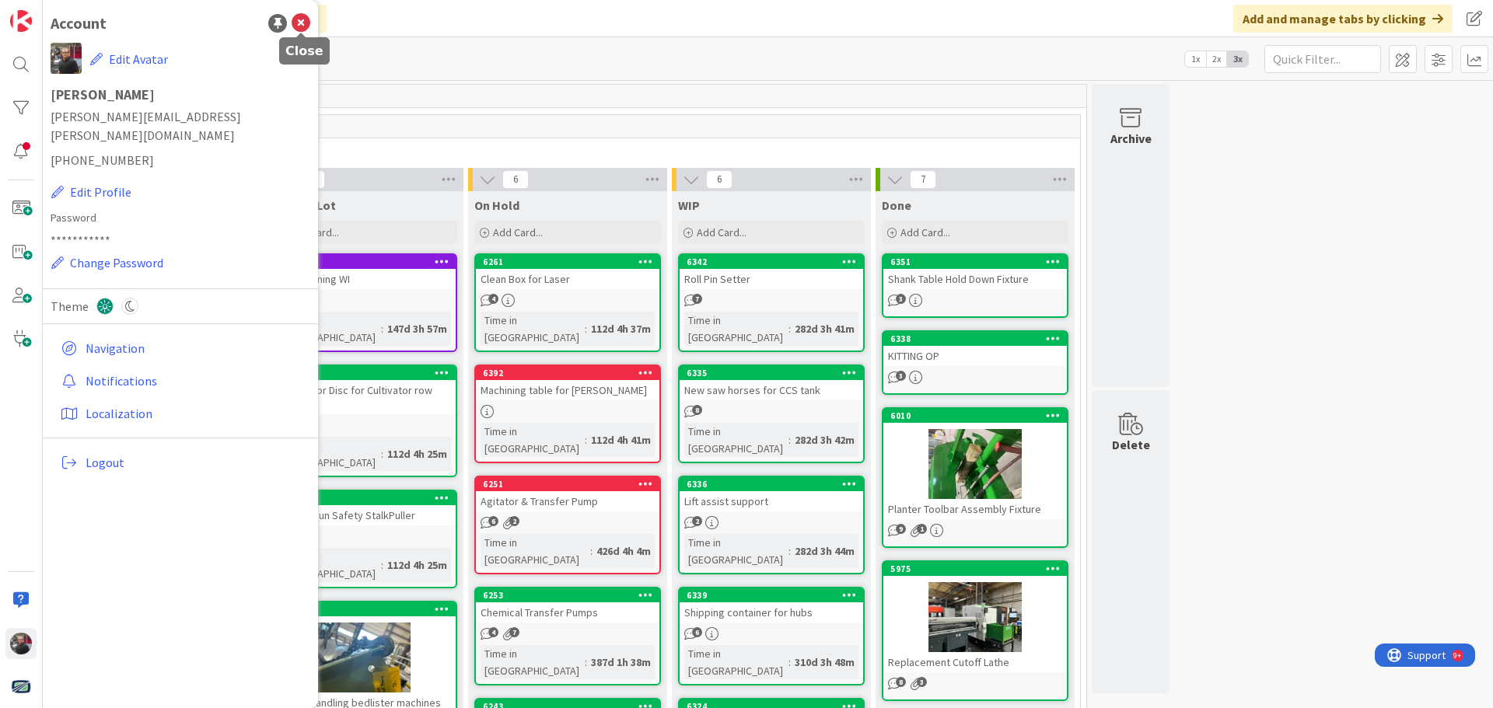
click at [300, 23] on icon at bounding box center [301, 23] width 19 height 19
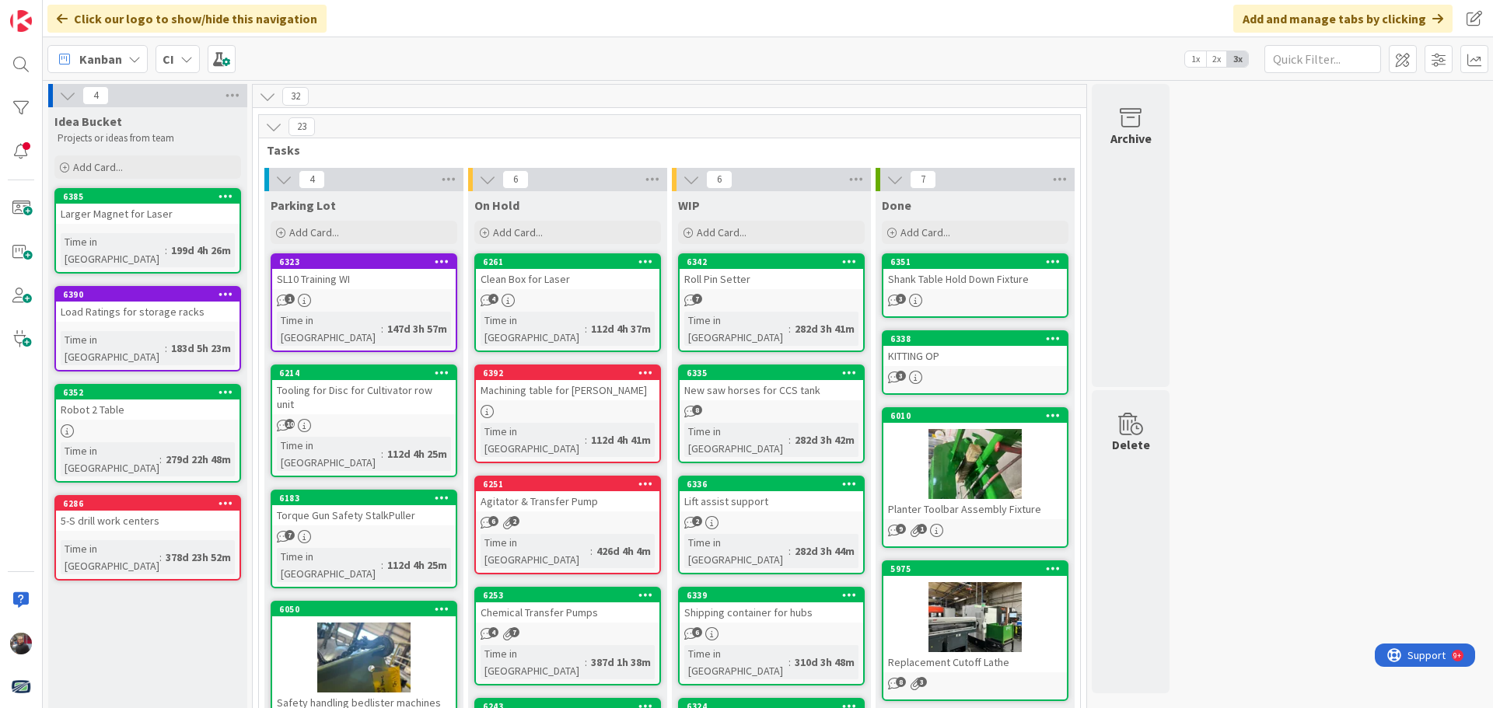
click at [182, 58] on icon at bounding box center [186, 59] width 12 height 12
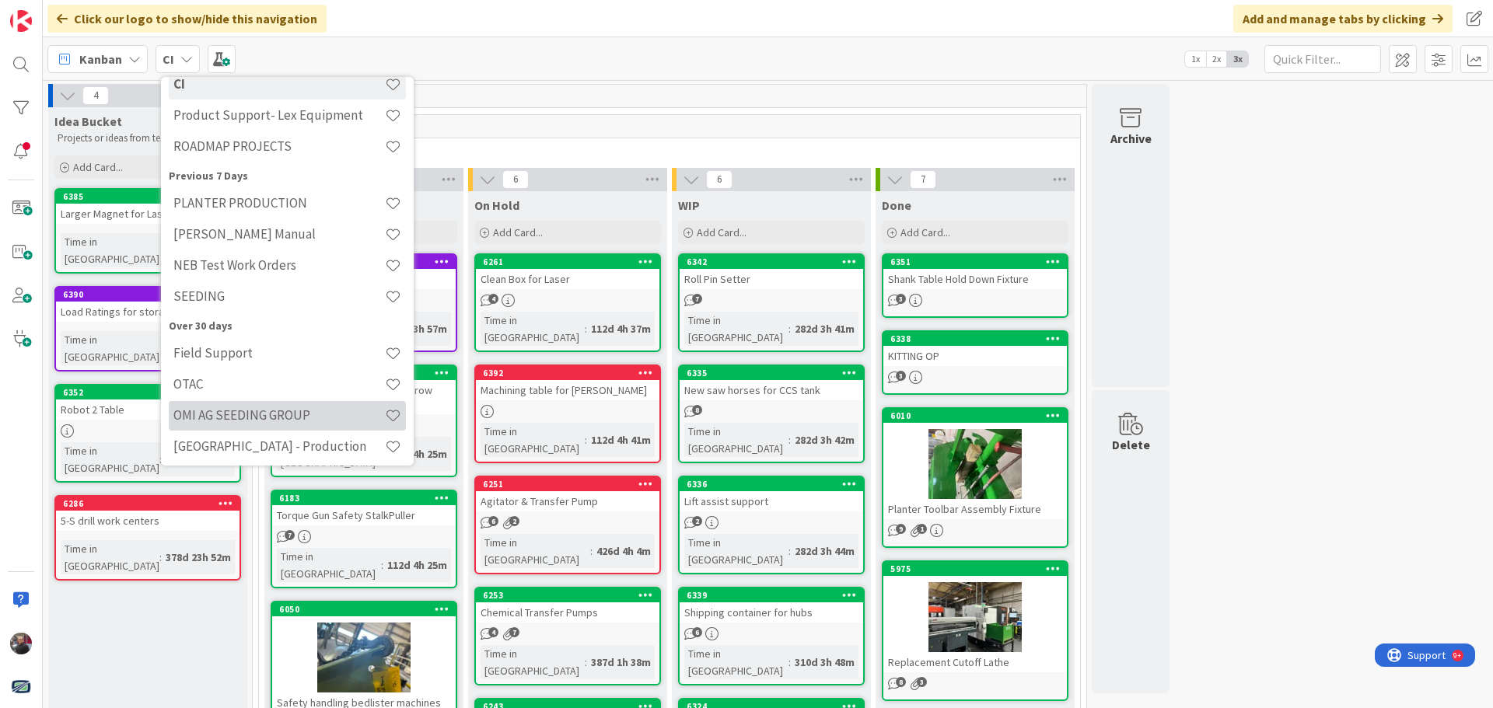
scroll to position [113, 0]
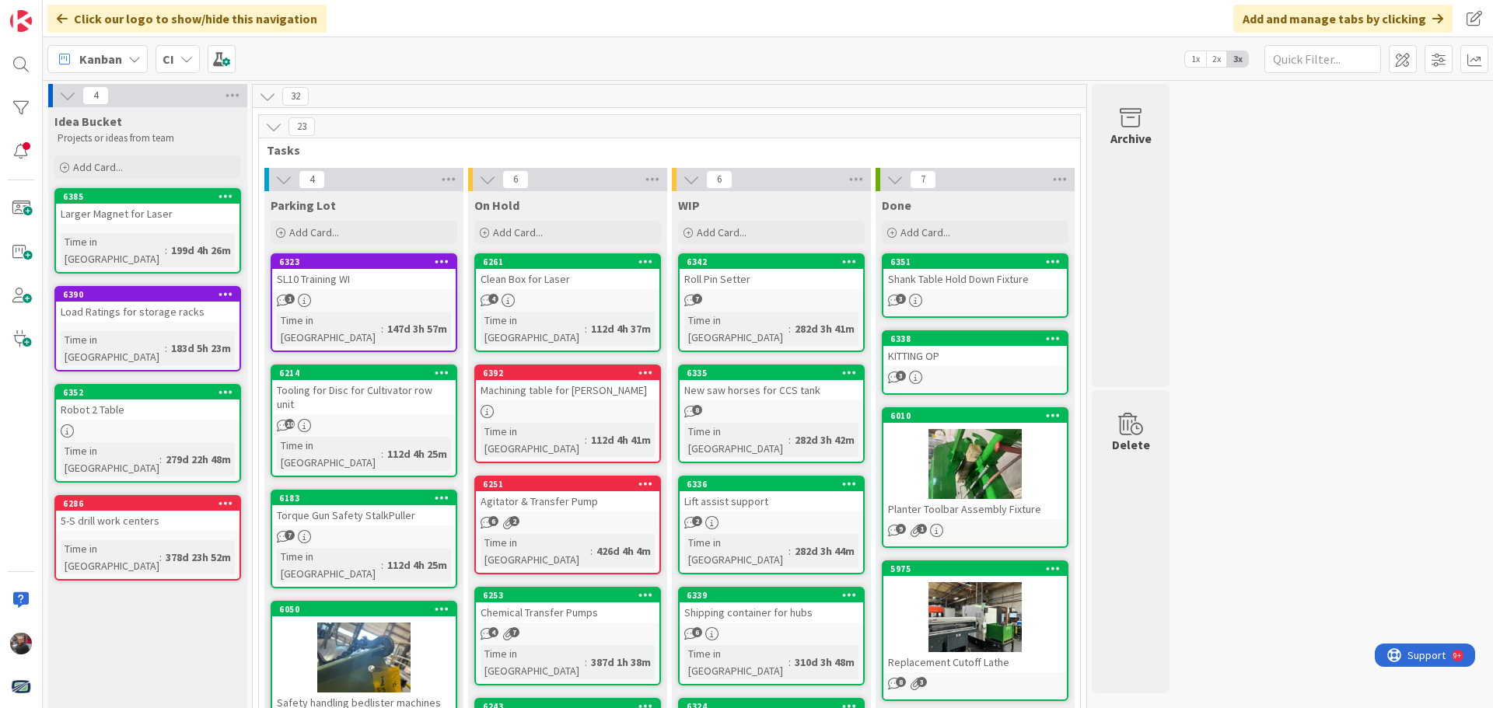
click at [172, 54] on b "CI" at bounding box center [169, 59] width 12 height 16
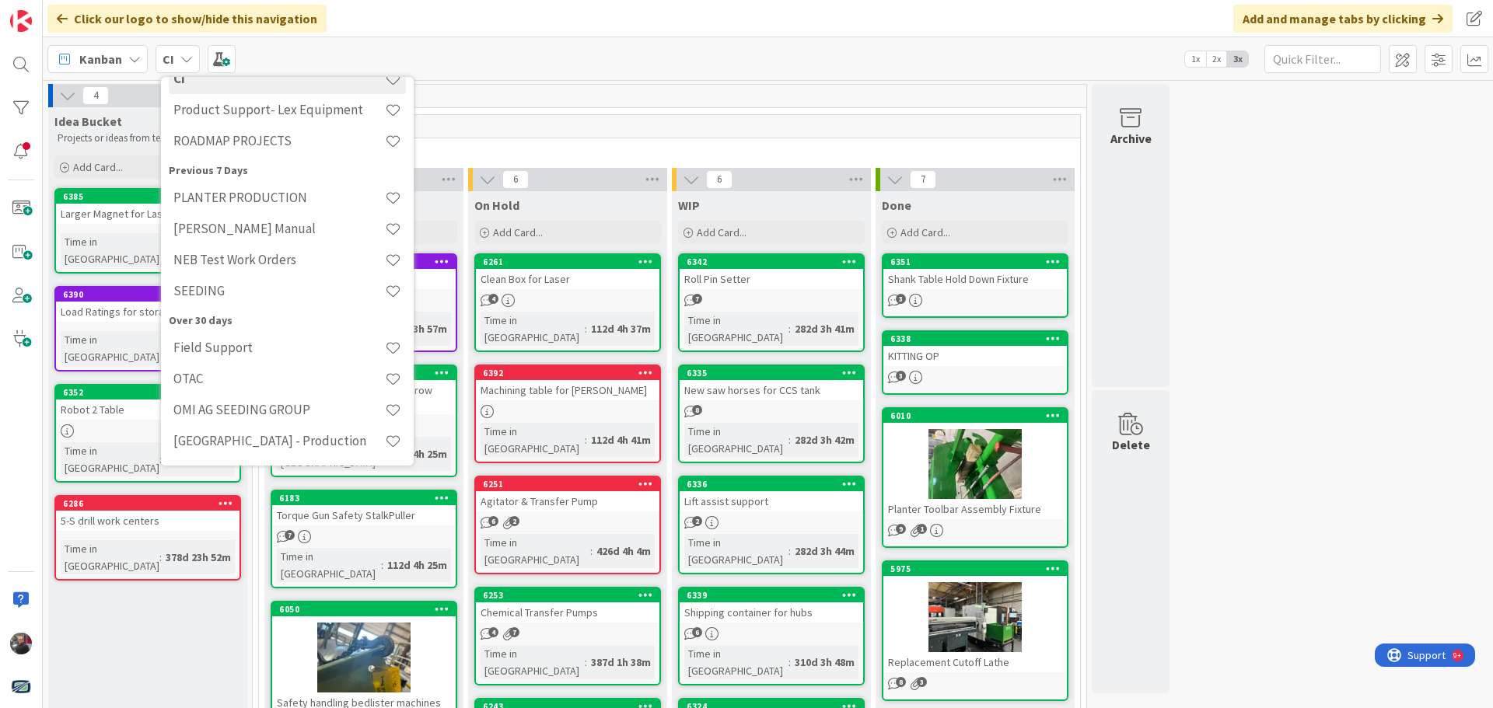
scroll to position [0, 0]
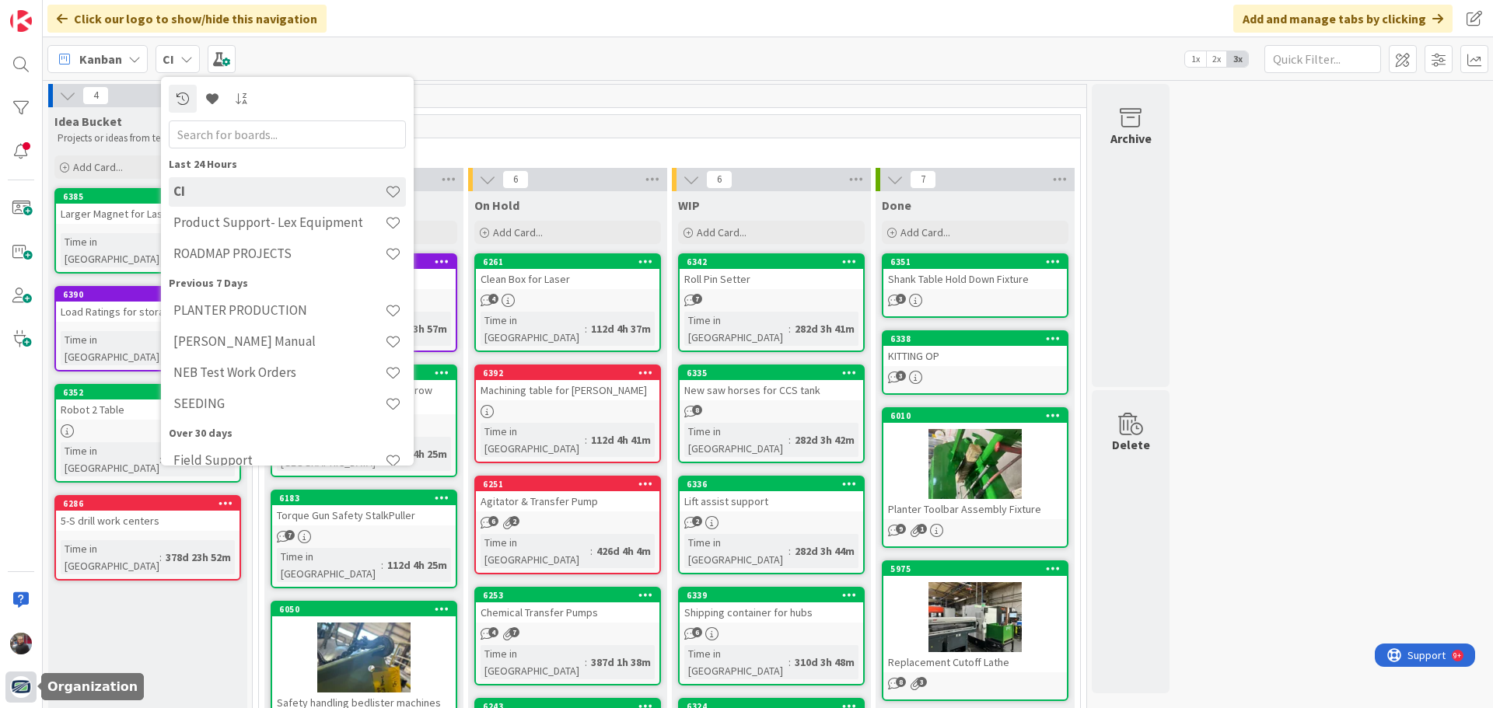
click at [23, 701] on div at bounding box center [20, 687] width 31 height 31
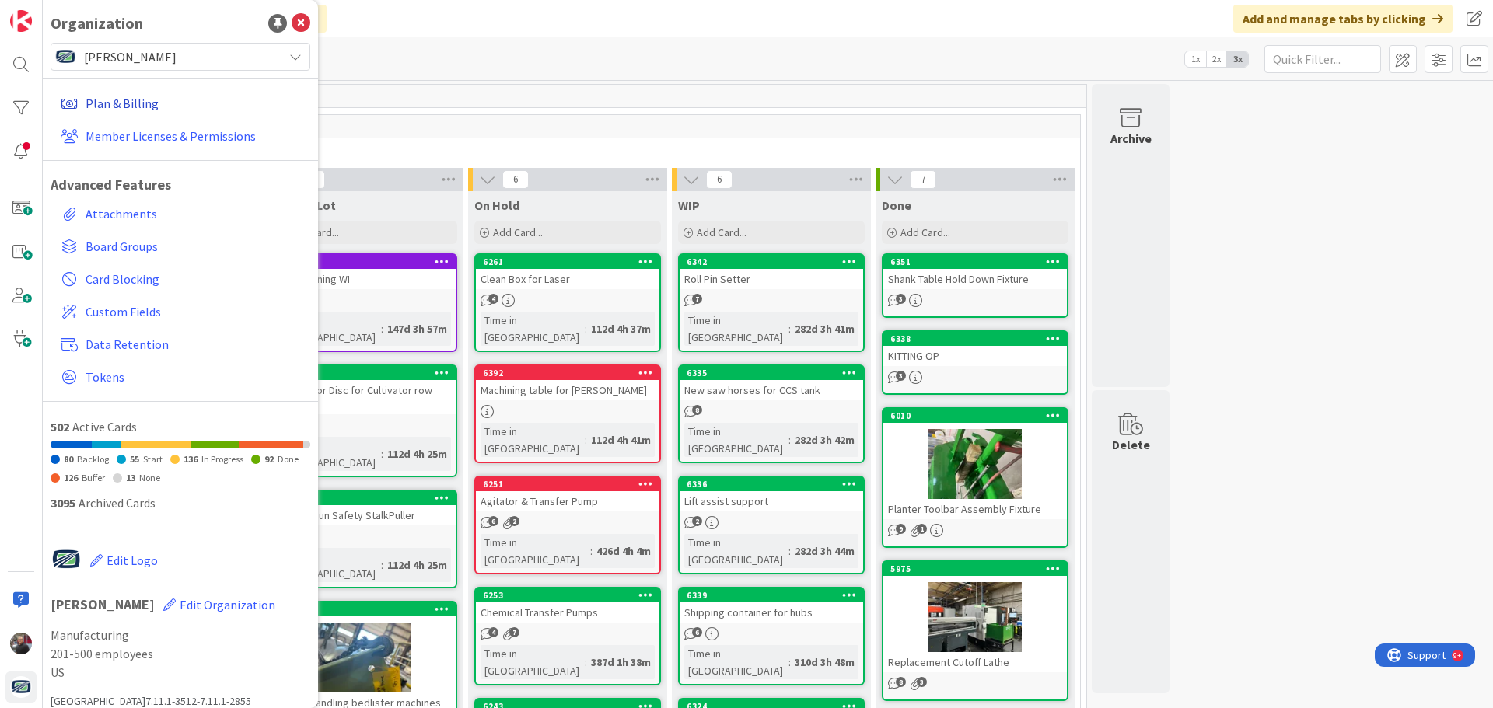
click at [121, 93] on link "Plan & Billing" at bounding box center [182, 103] width 256 height 28
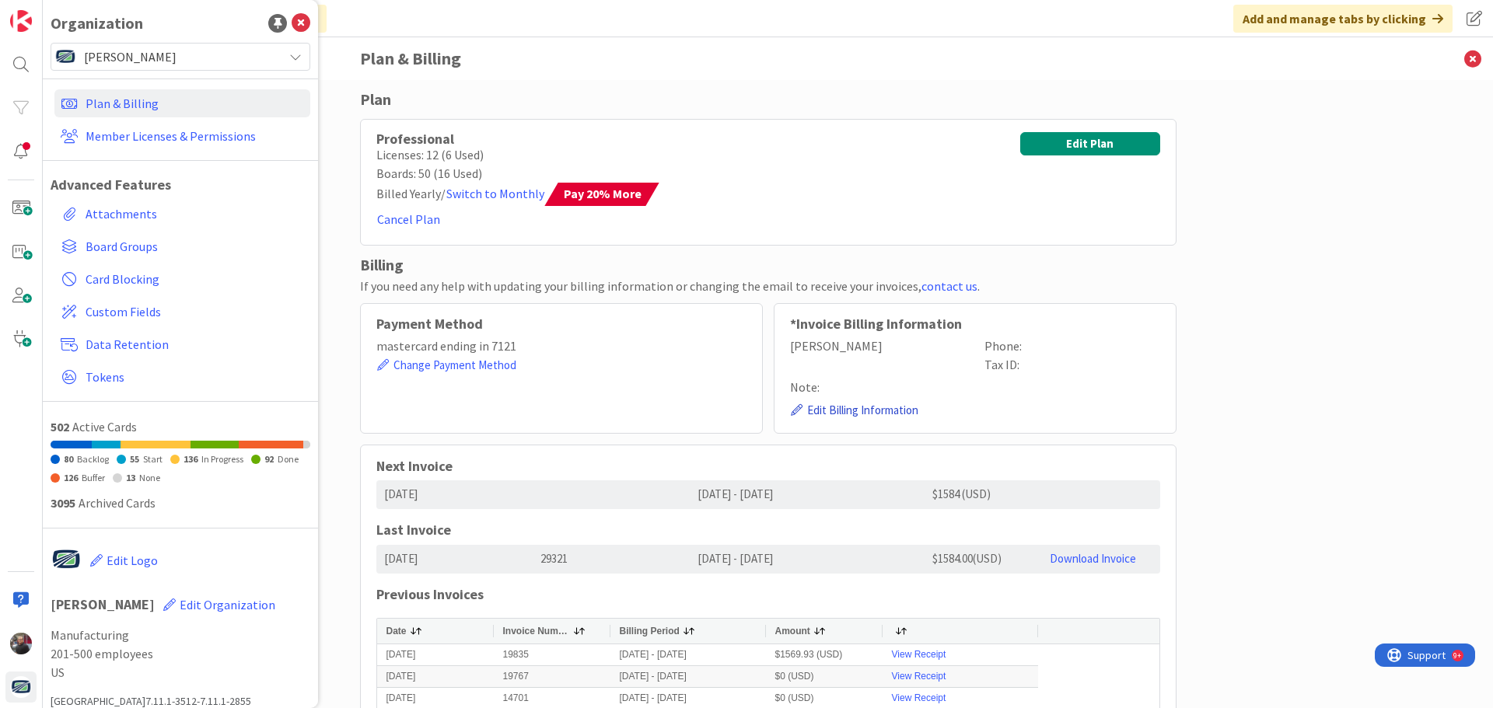
click at [842, 413] on button "Edit Billing Information" at bounding box center [854, 410] width 129 height 19
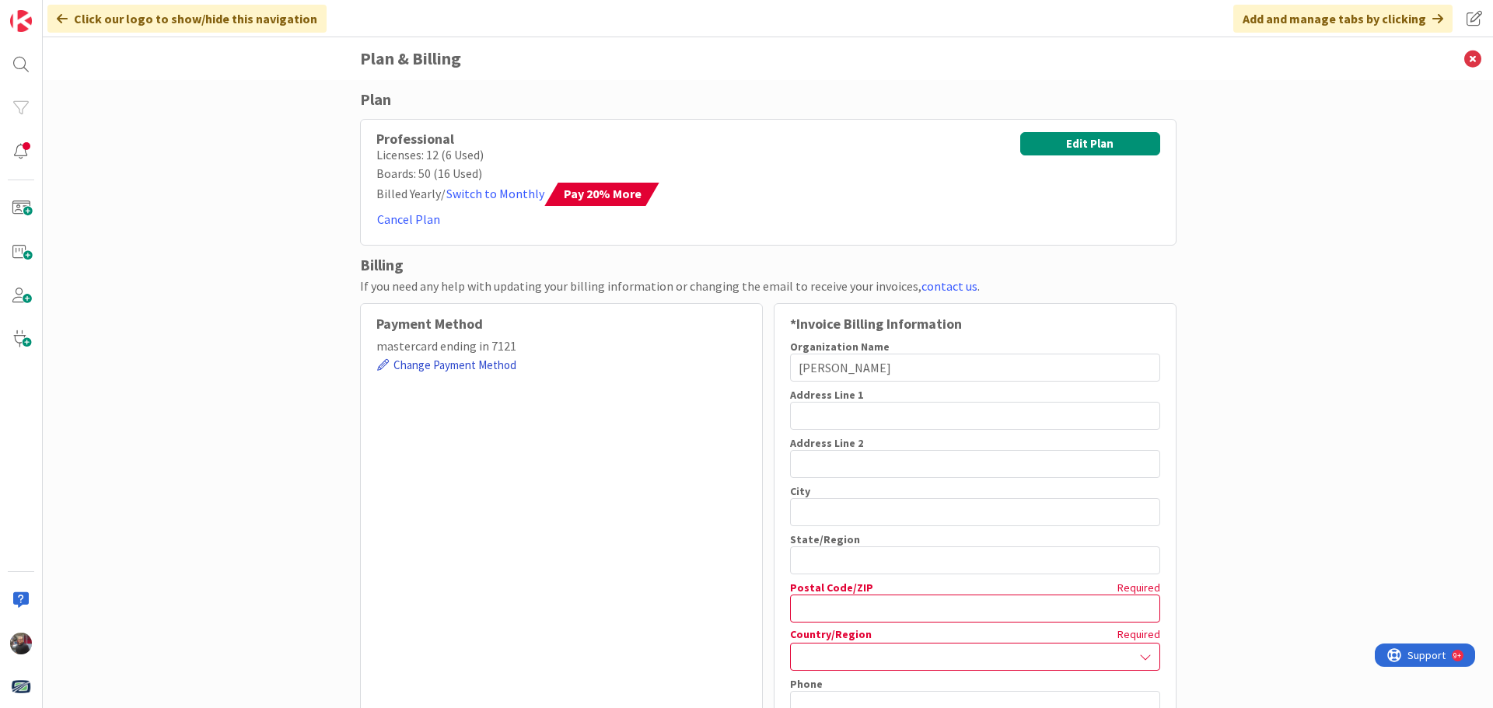
click at [426, 365] on button "Change Payment Method" at bounding box center [446, 365] width 141 height 19
click at [1114, 149] on button "Edit Plan" at bounding box center [1090, 143] width 140 height 23
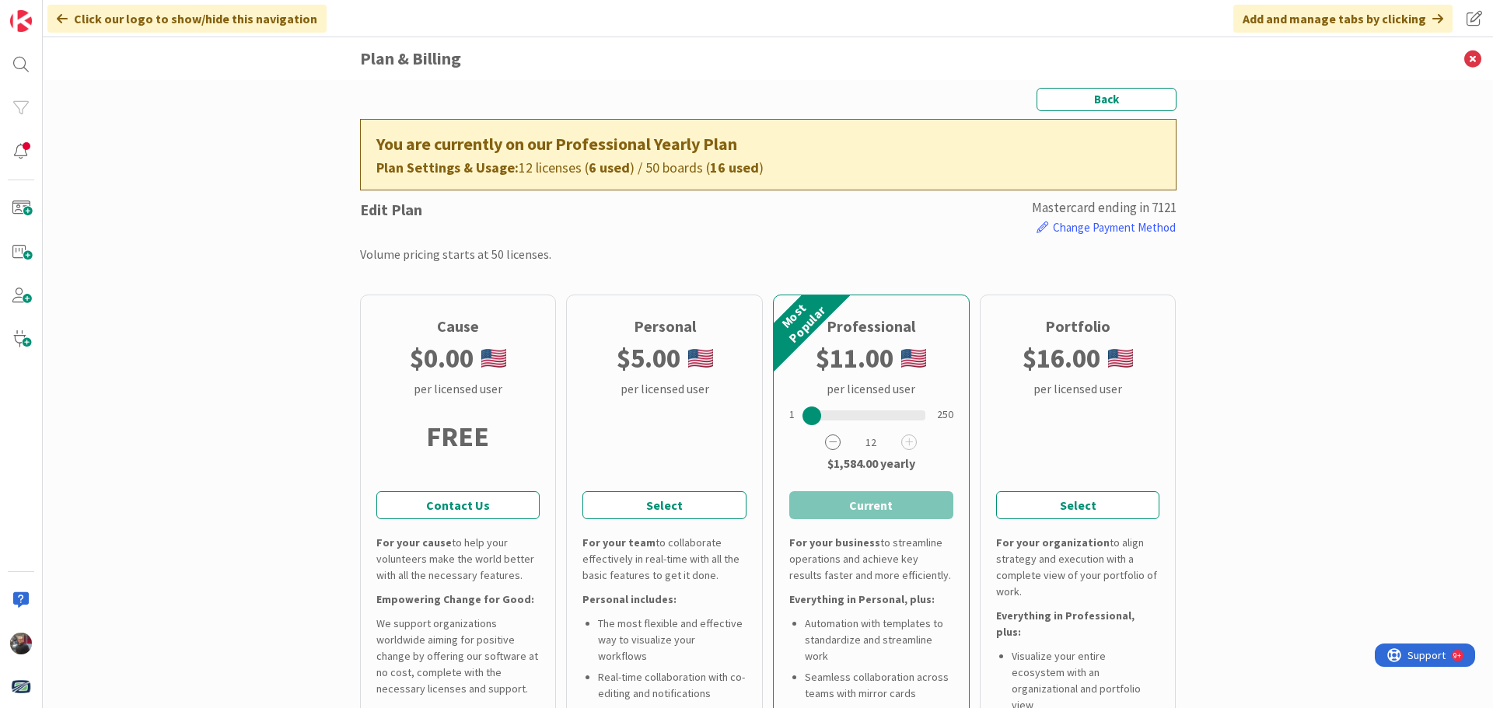
click at [831, 442] on icon at bounding box center [833, 443] width 16 height 16
click at [905, 439] on icon at bounding box center [909, 443] width 16 height 16
click at [825, 443] on icon at bounding box center [833, 443] width 16 height 16
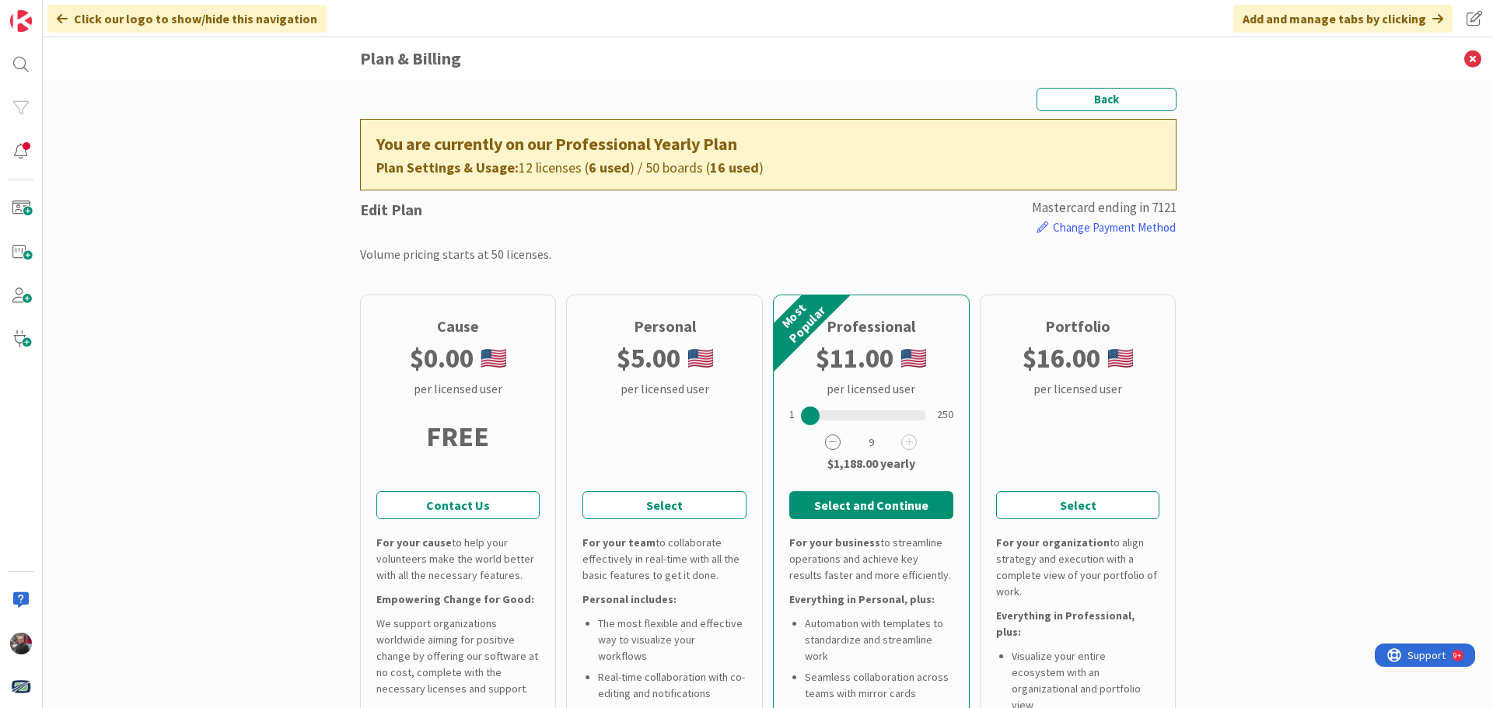
click at [825, 443] on icon at bounding box center [833, 443] width 16 height 16
click at [903, 446] on icon at bounding box center [909, 443] width 16 height 16
click at [1130, 229] on button "Change Payment Method" at bounding box center [1106, 228] width 141 height 19
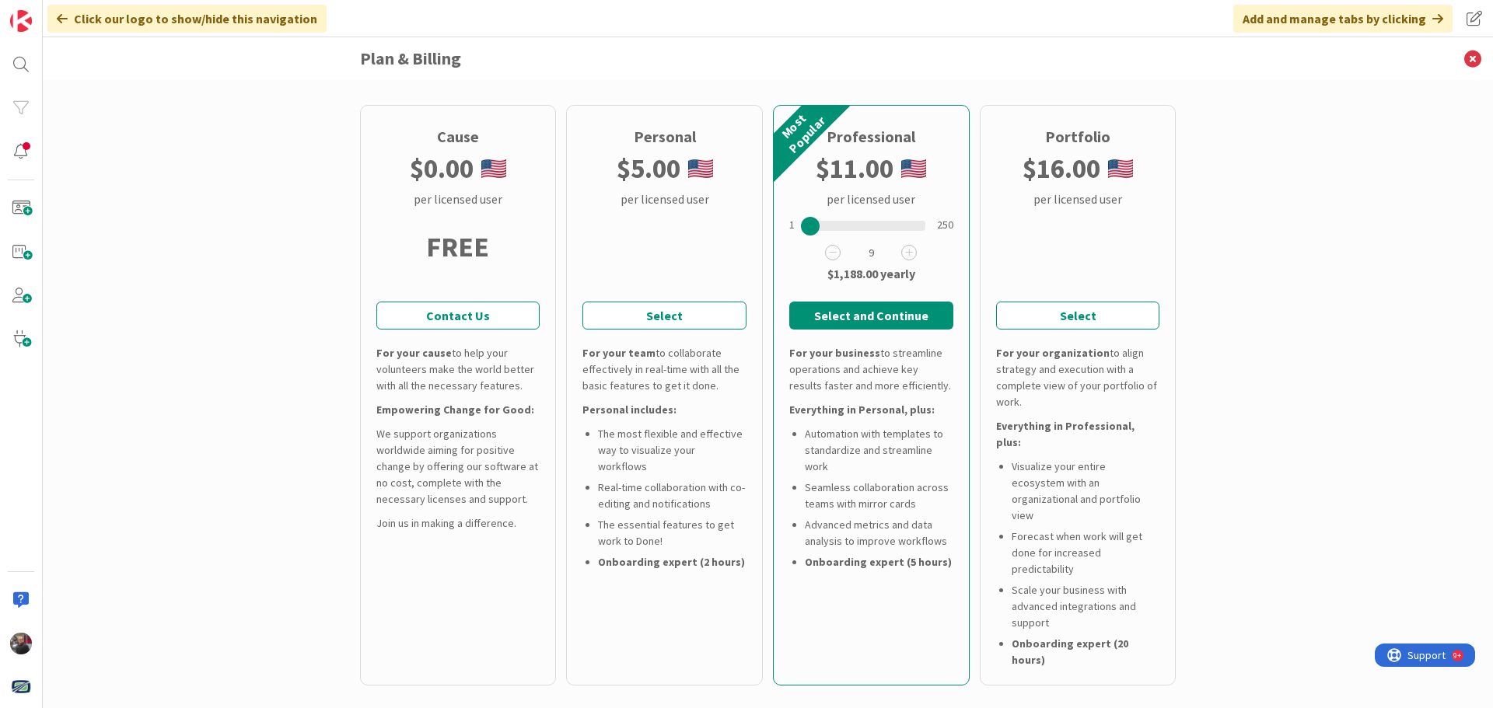
scroll to position [233, 0]
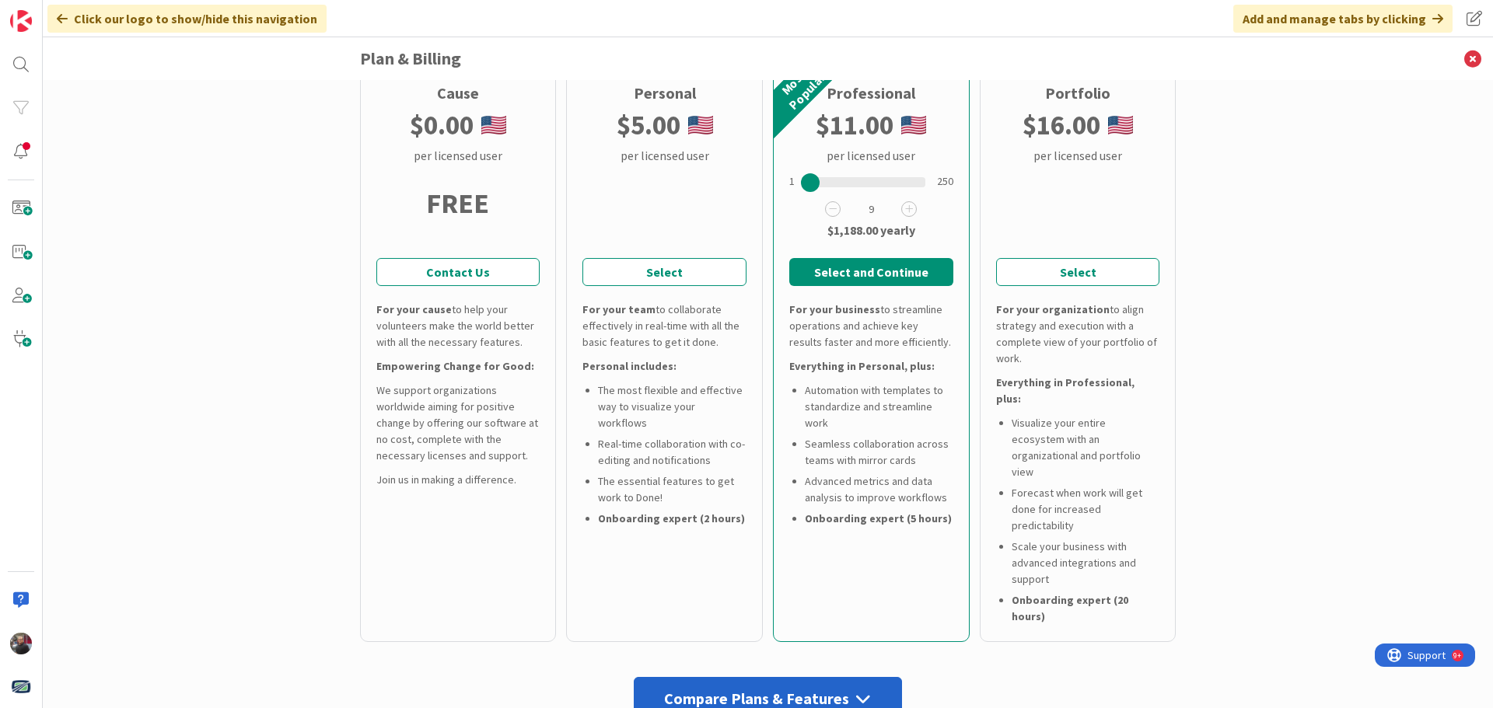
click at [845, 677] on div "Compare Plans & Features" at bounding box center [768, 699] width 268 height 44
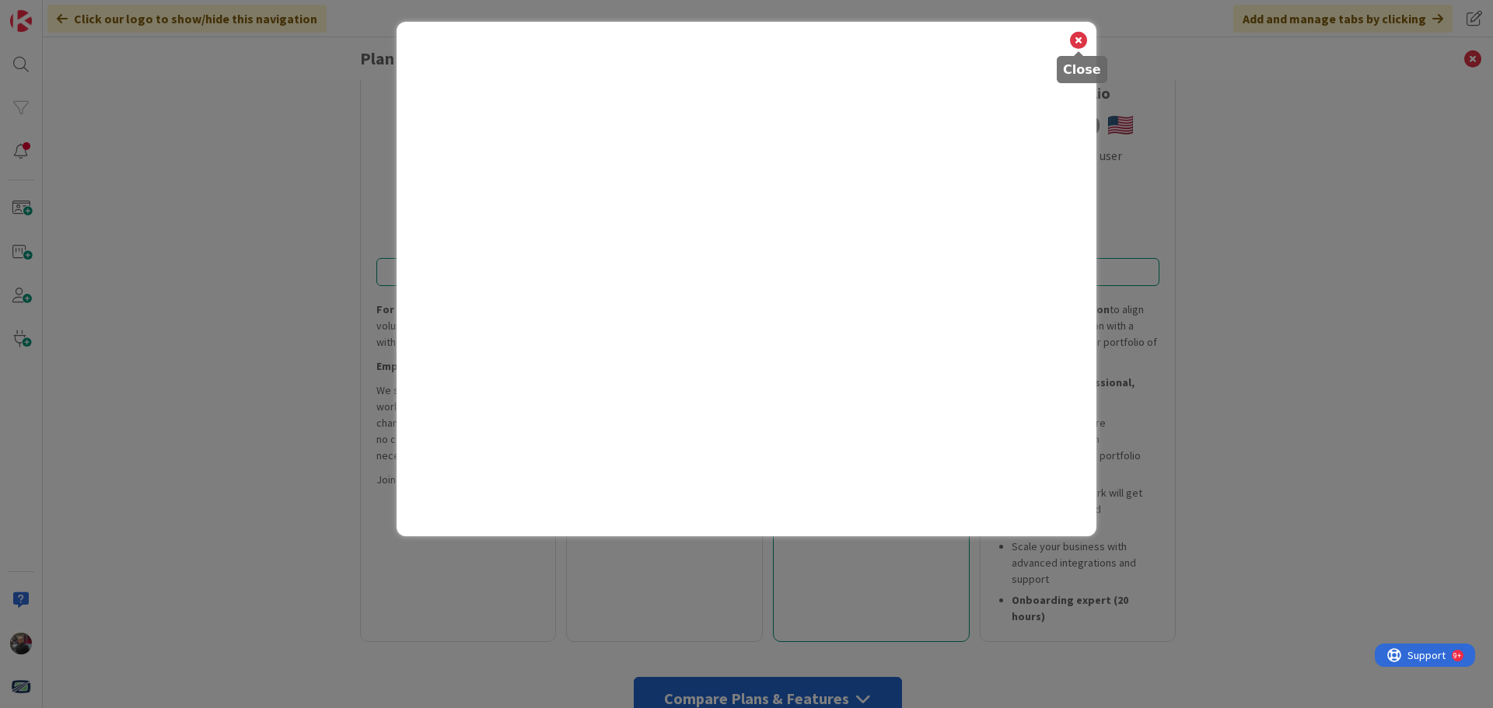
click at [1077, 38] on icon at bounding box center [1078, 41] width 20 height 22
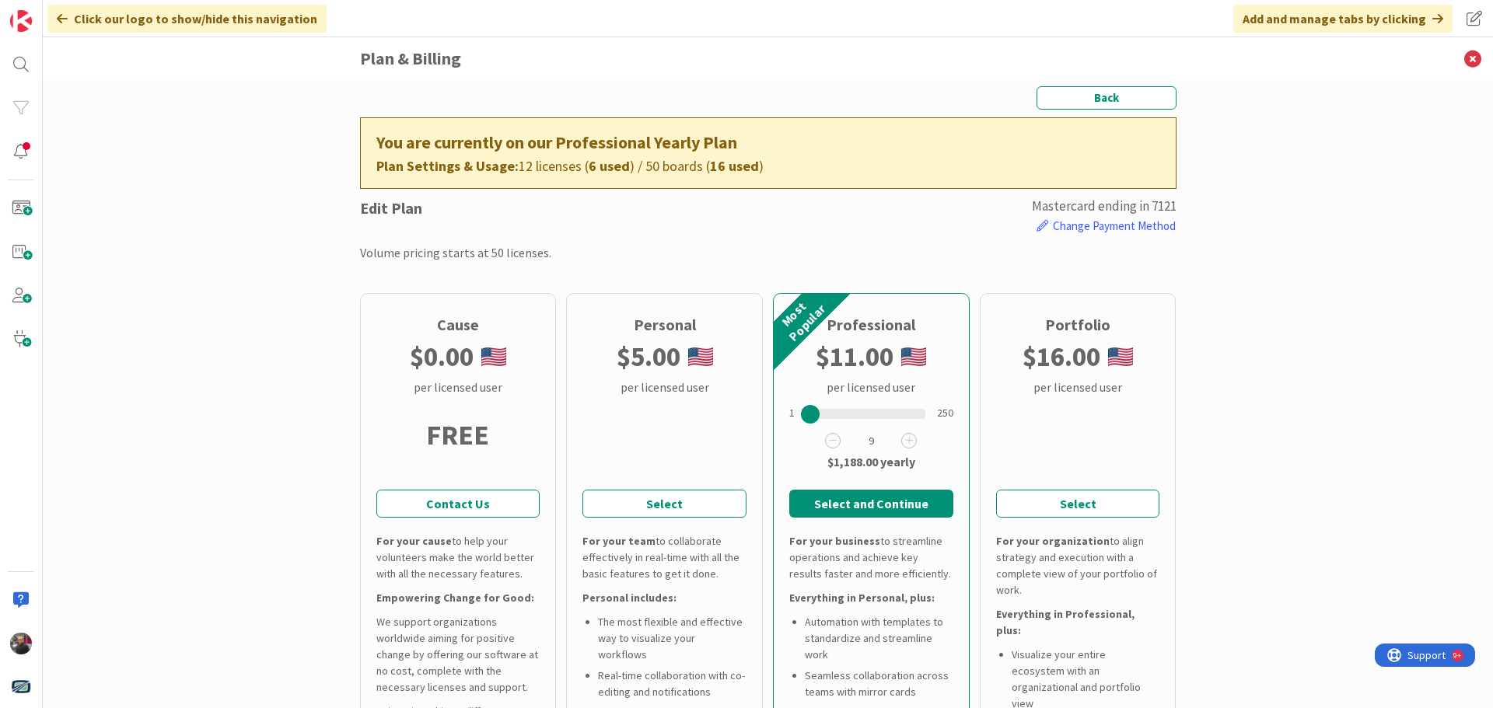
scroll to position [0, 0]
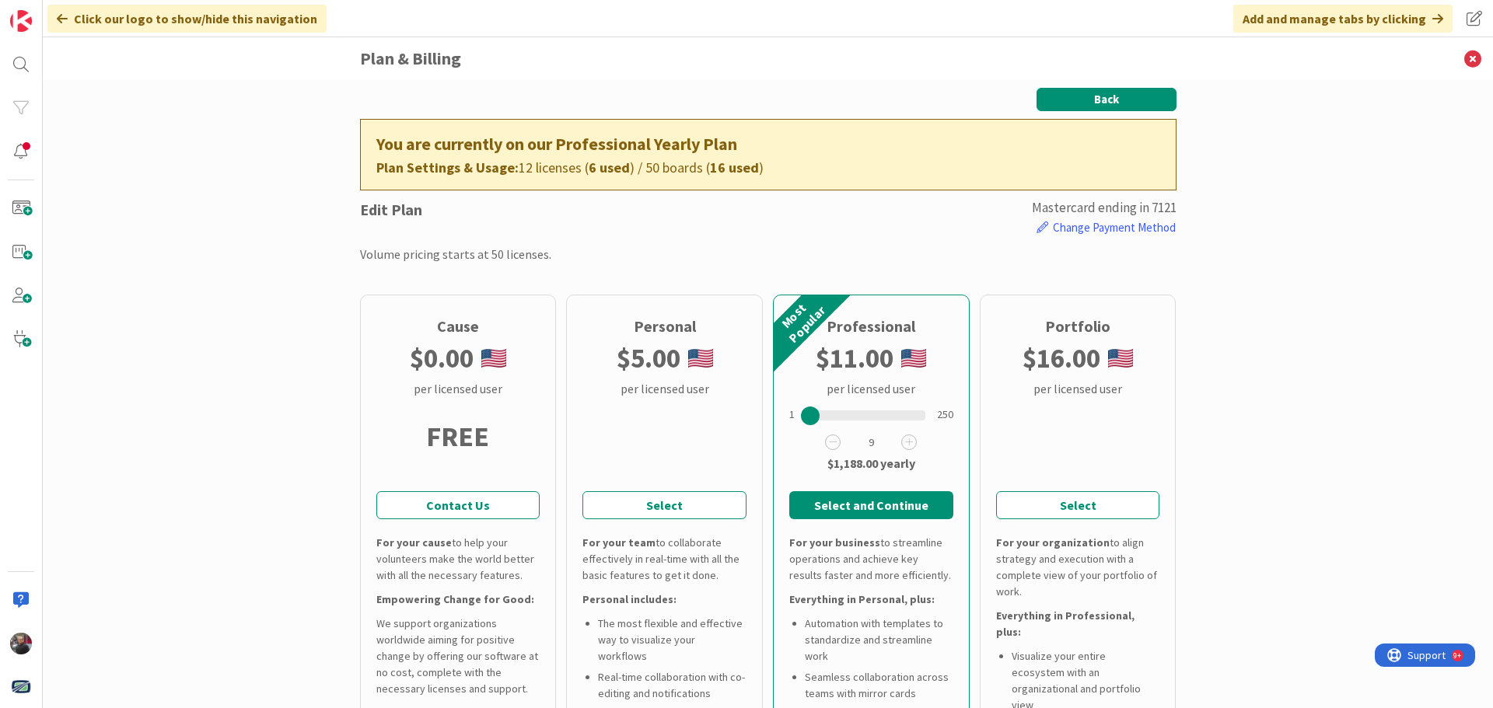
click at [1108, 105] on button "Back" at bounding box center [1107, 99] width 140 height 23
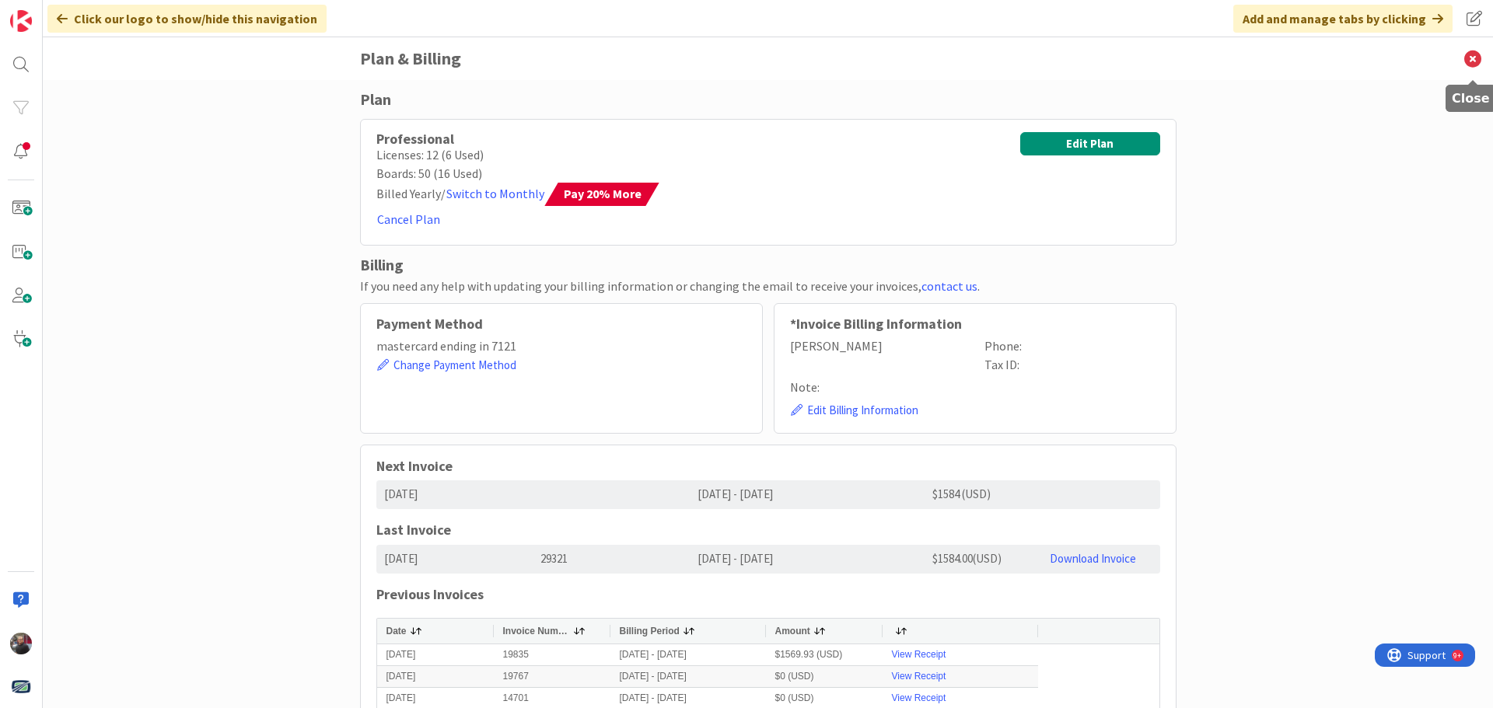
click at [1474, 58] on icon at bounding box center [1473, 58] width 40 height 43
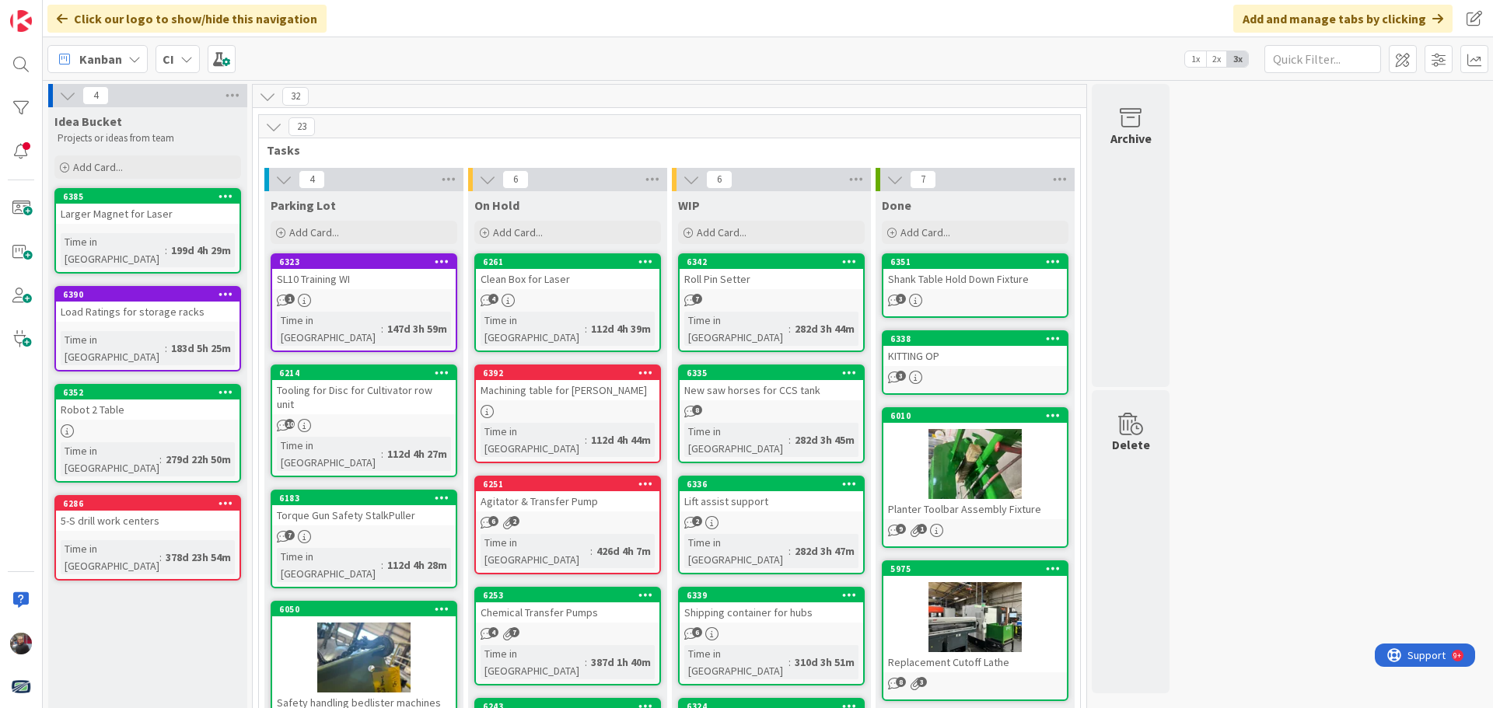
click at [171, 58] on b "CI" at bounding box center [169, 59] width 12 height 16
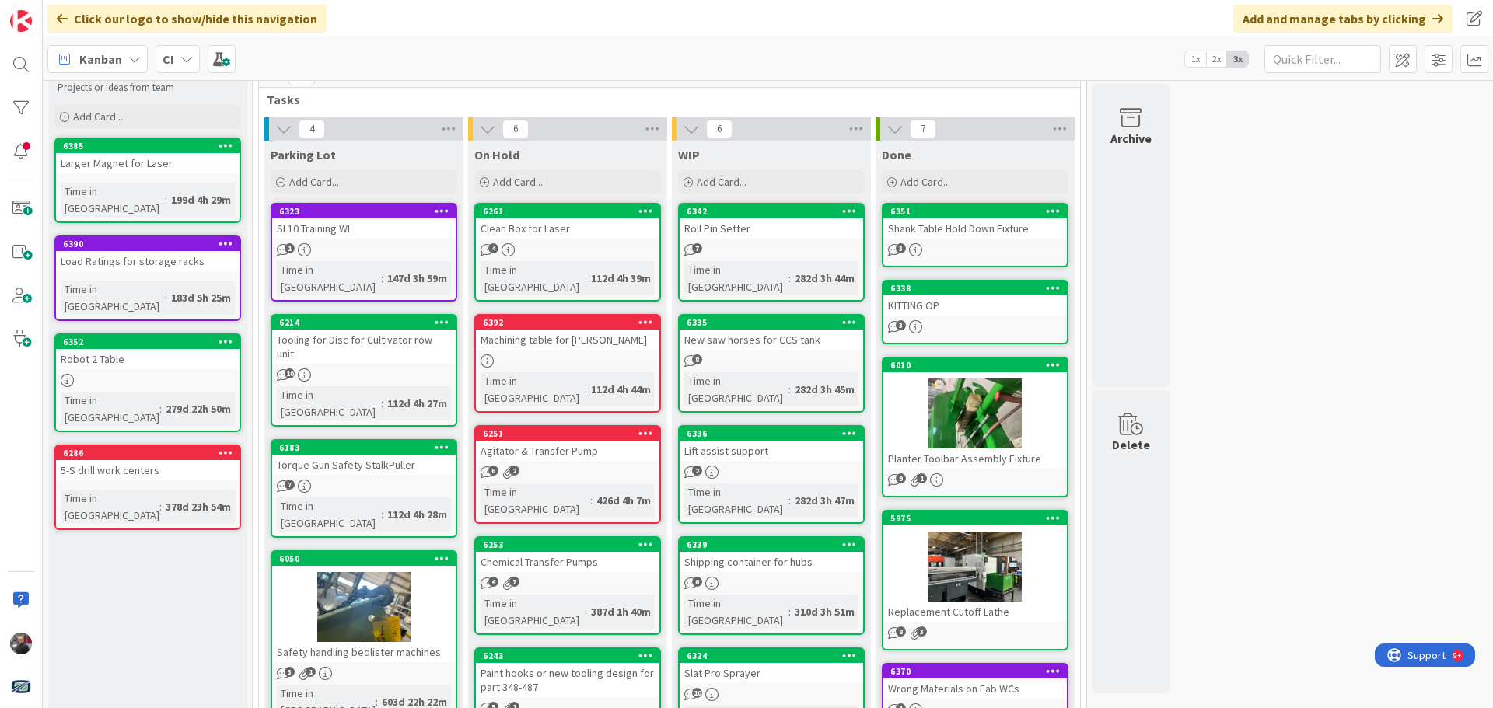
scroll to position [78, 0]
